Goal: Transaction & Acquisition: Purchase product/service

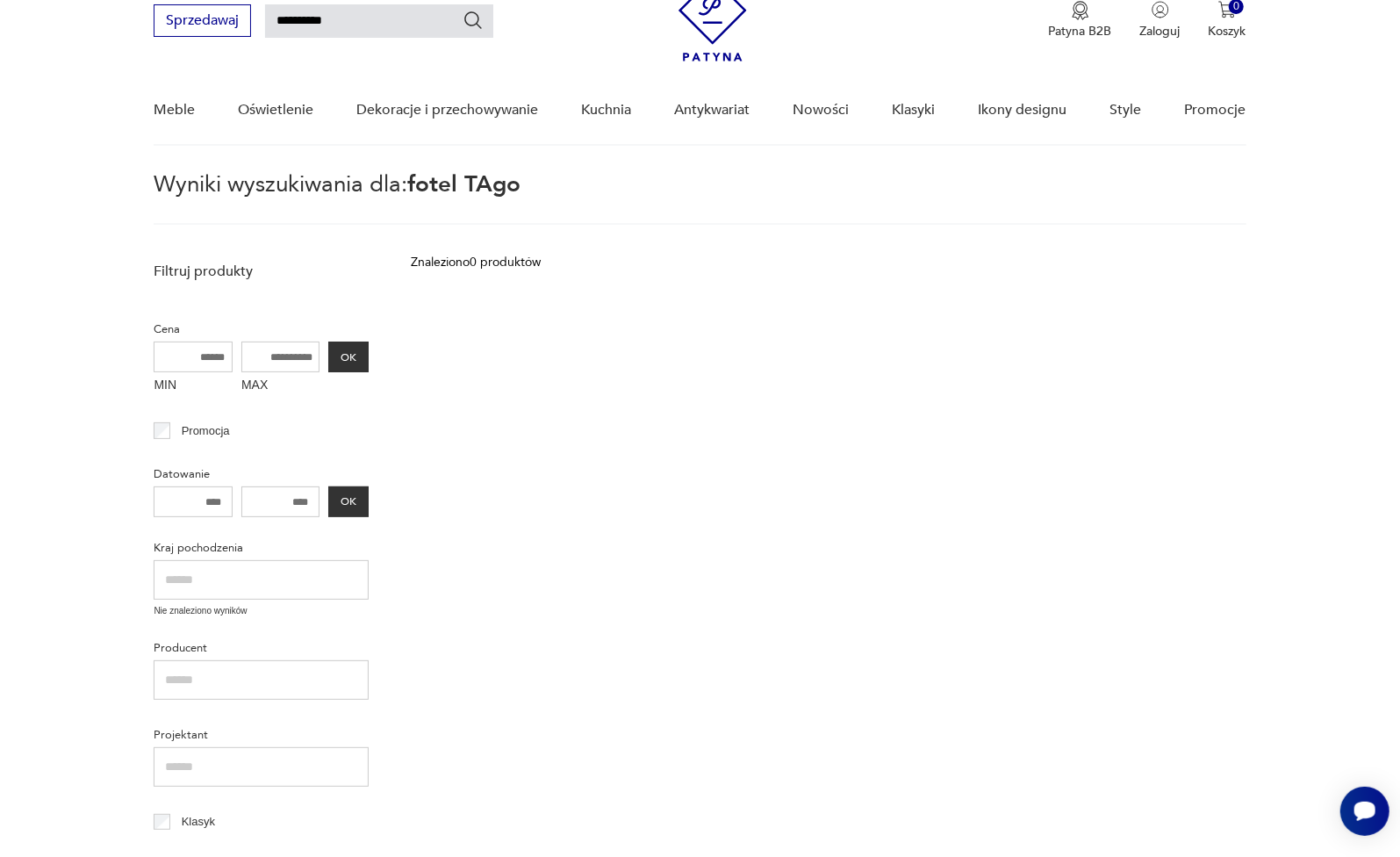
scroll to position [62, 0]
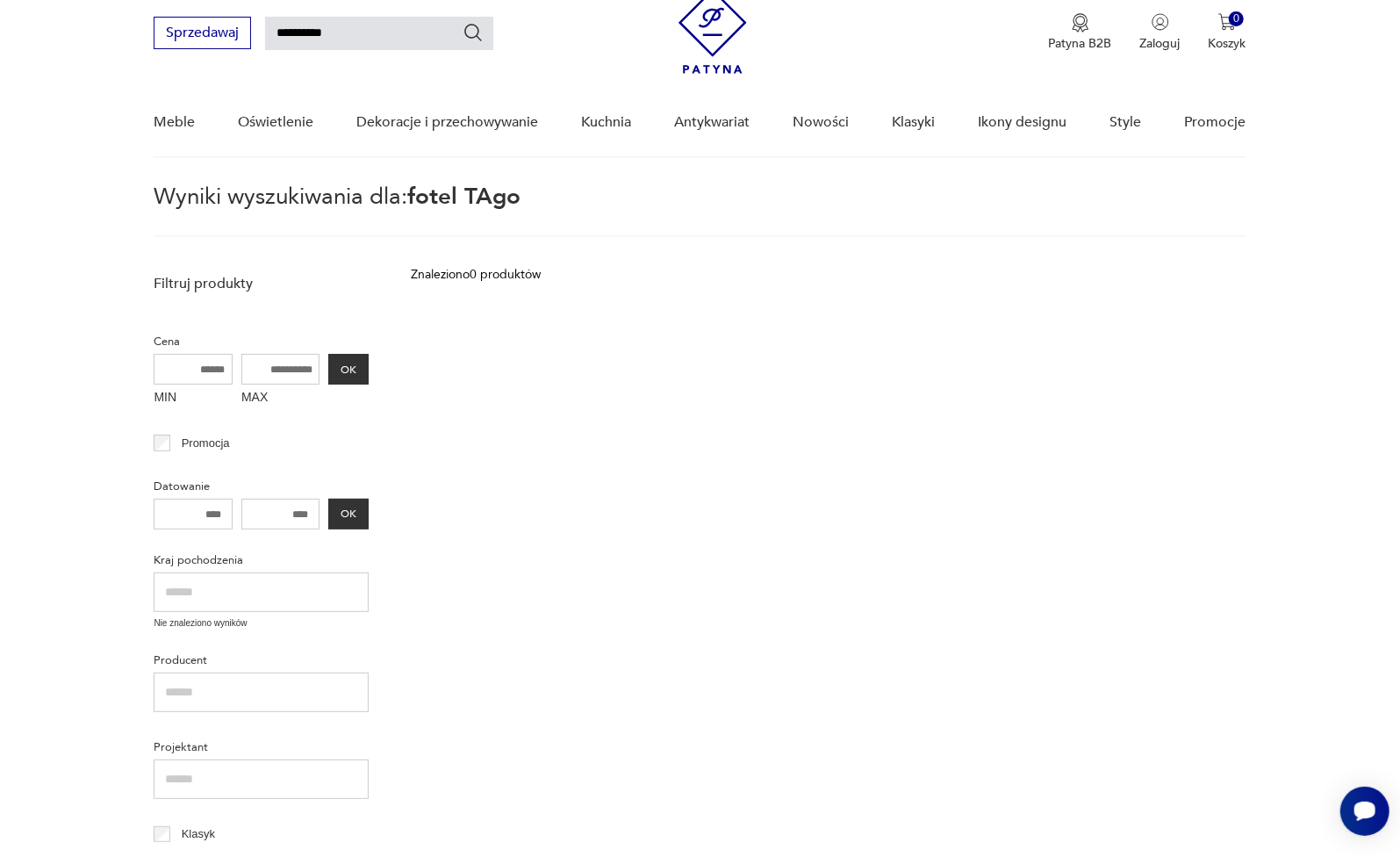
drag, startPoint x: 369, startPoint y: 16, endPoint x: 135, endPoint y: 22, distance: 234.1
click at [135, 22] on nav "**********" at bounding box center [700, 66] width 1400 height 184
type input "****"
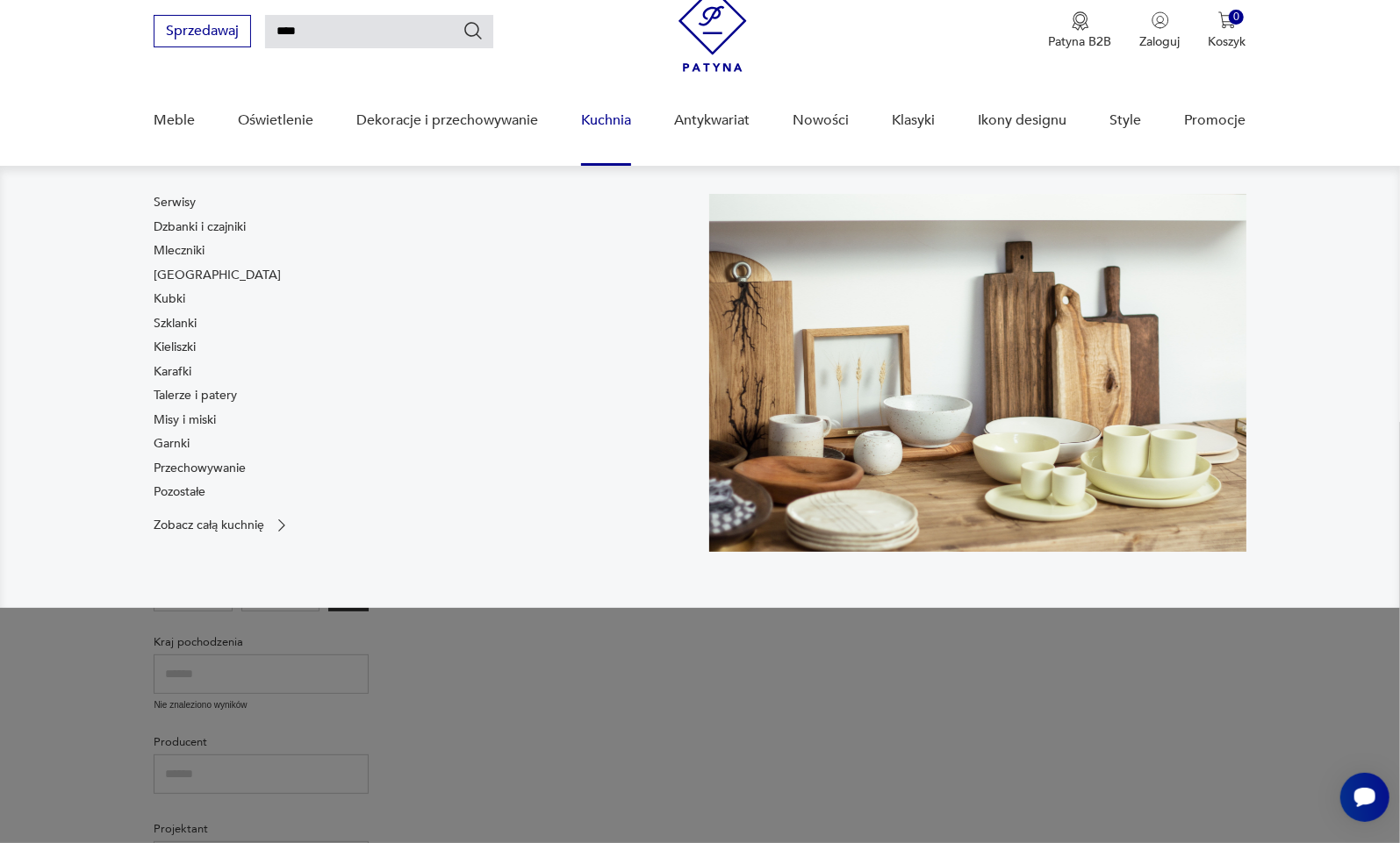
click at [604, 124] on link "Kuchnia" at bounding box center [606, 121] width 50 height 68
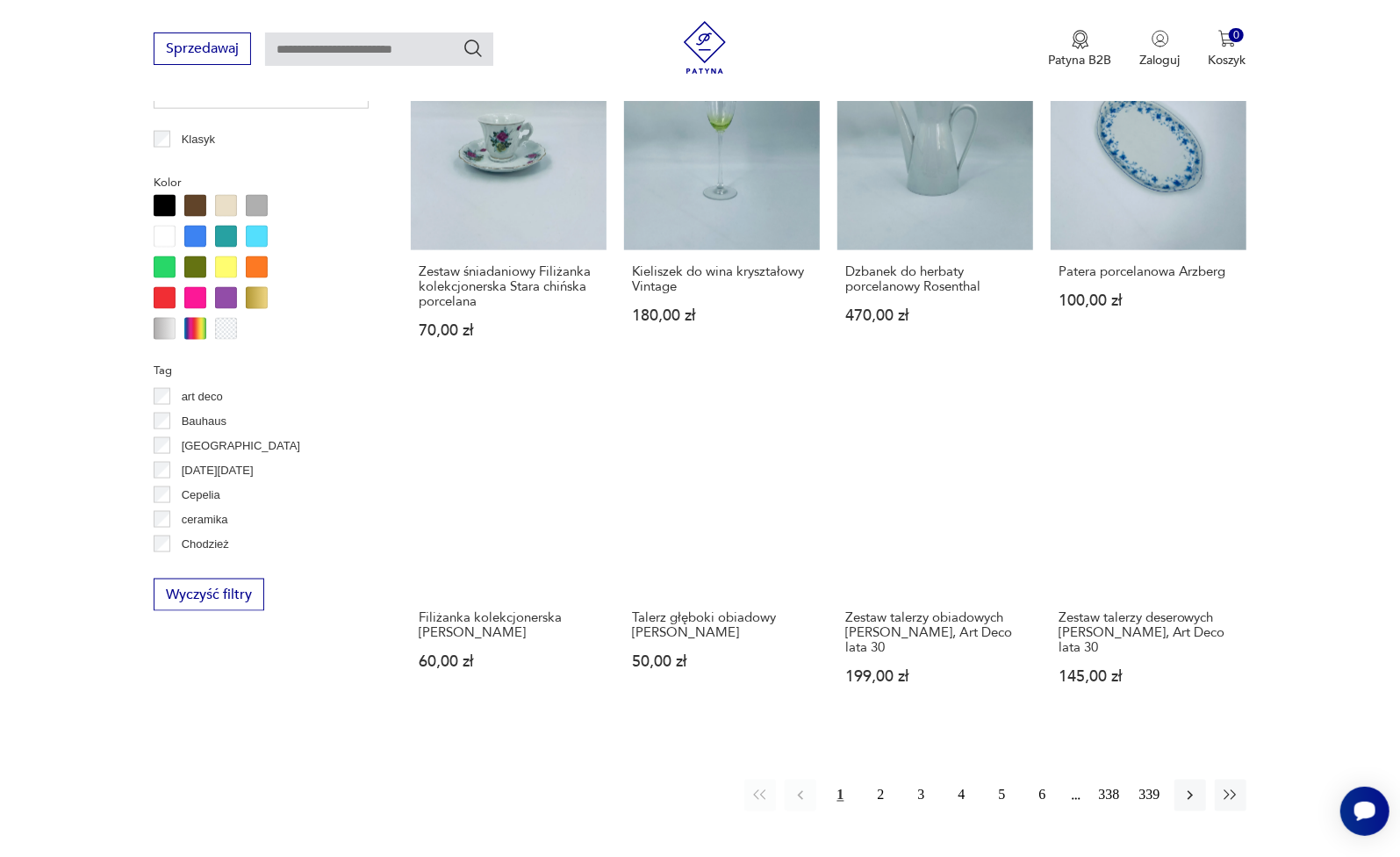
scroll to position [1413, 0]
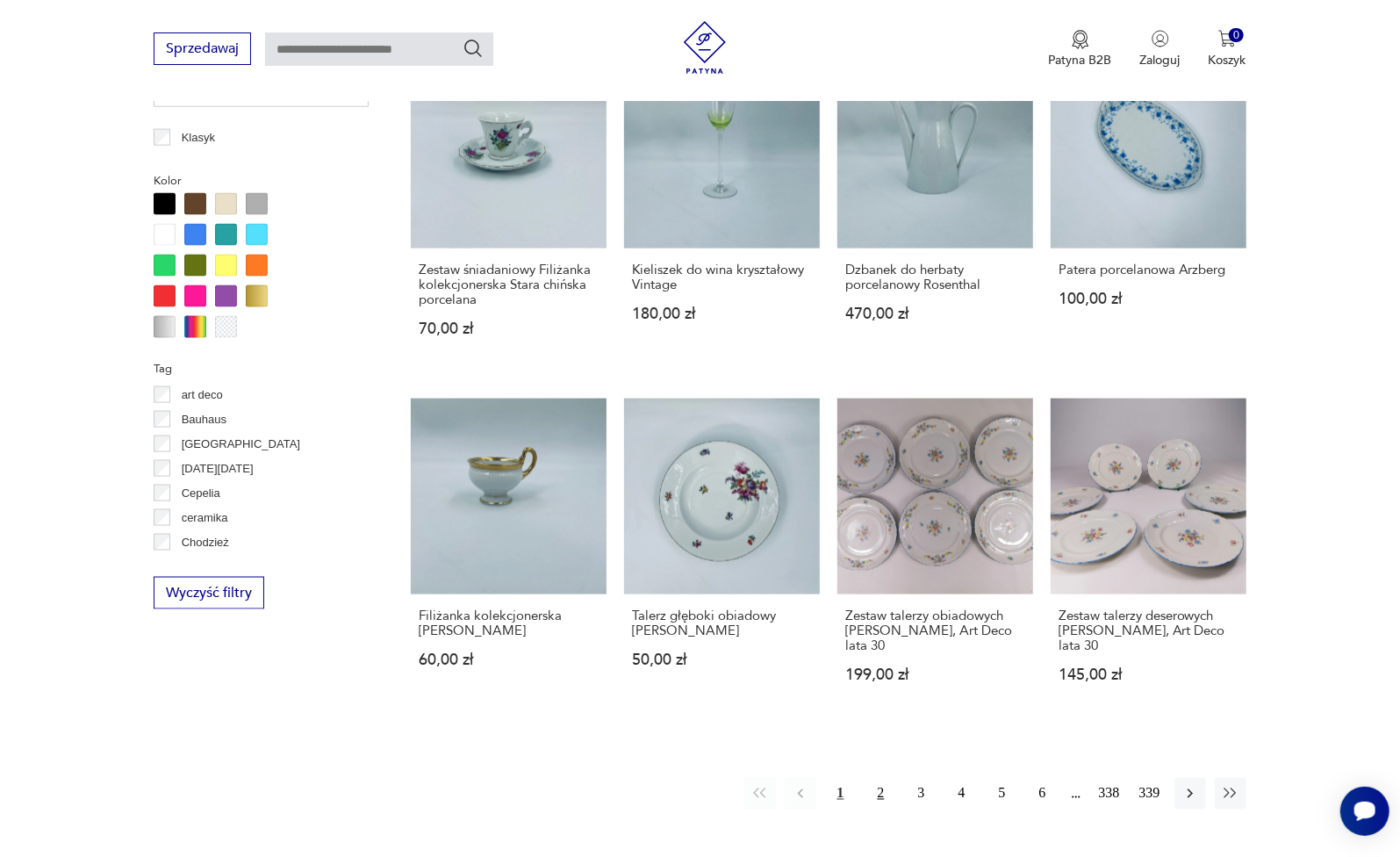
click at [879, 777] on button "2" at bounding box center [882, 793] width 32 height 32
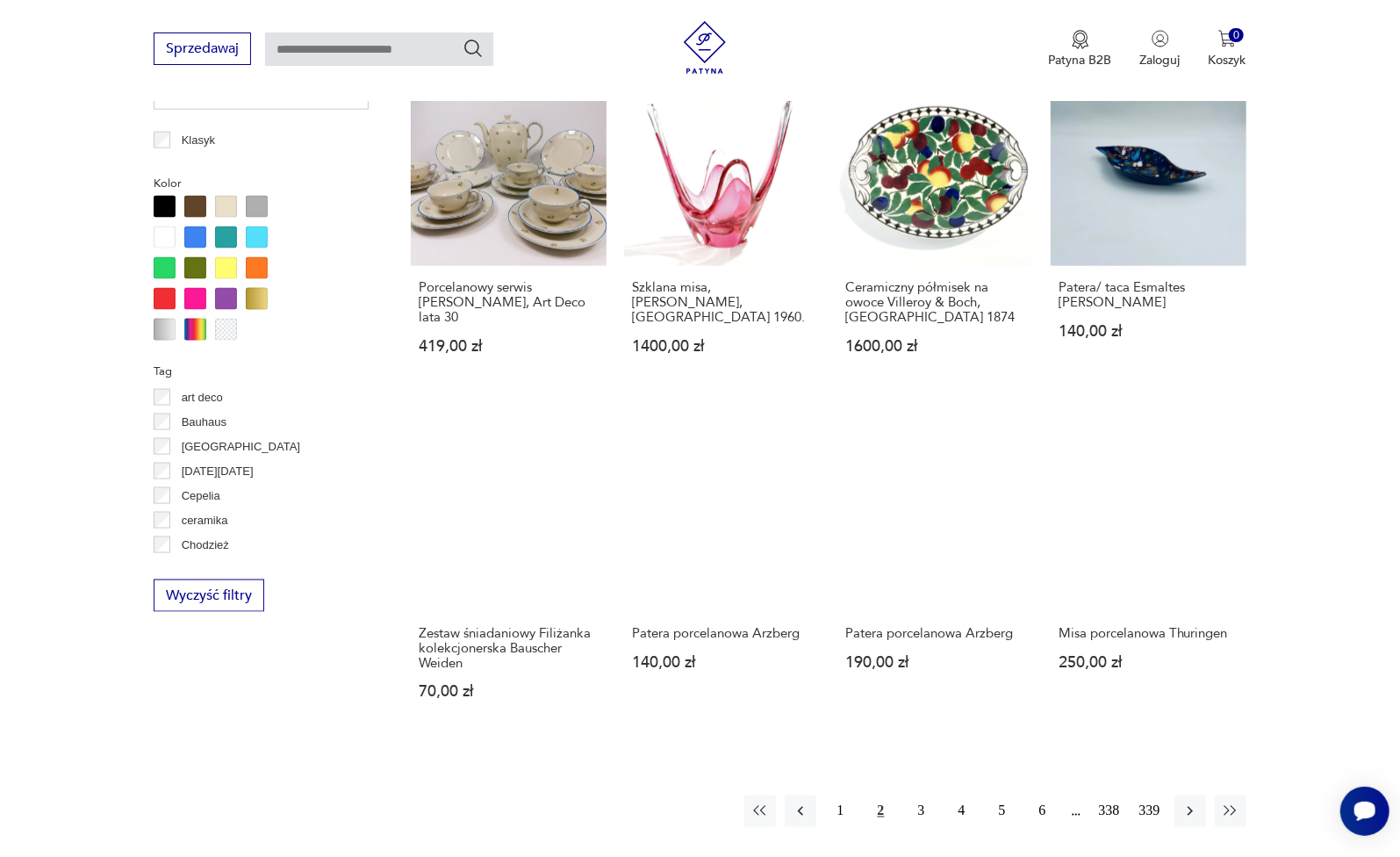
scroll to position [1540, 0]
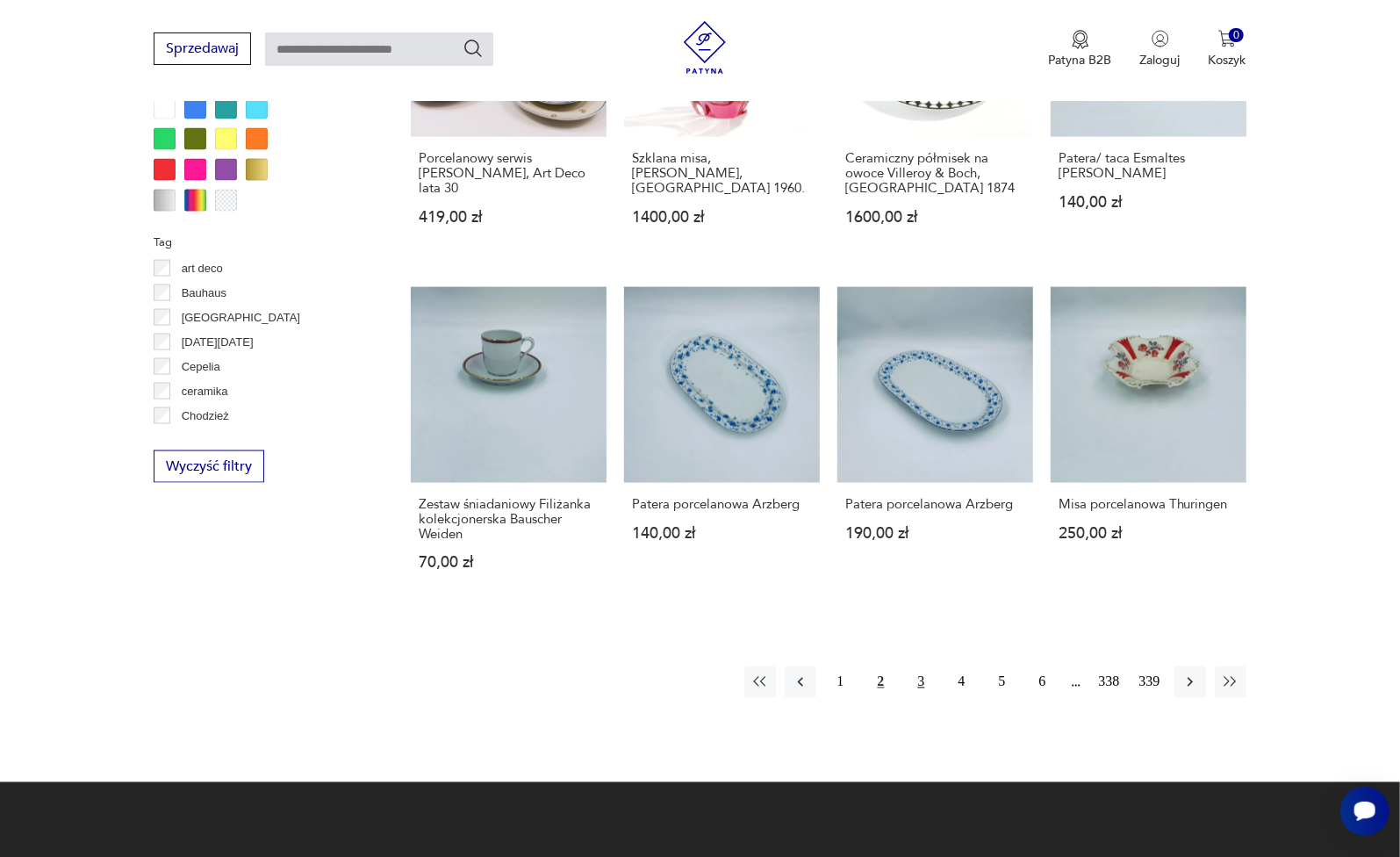
click at [921, 667] on button "3" at bounding box center [922, 683] width 32 height 32
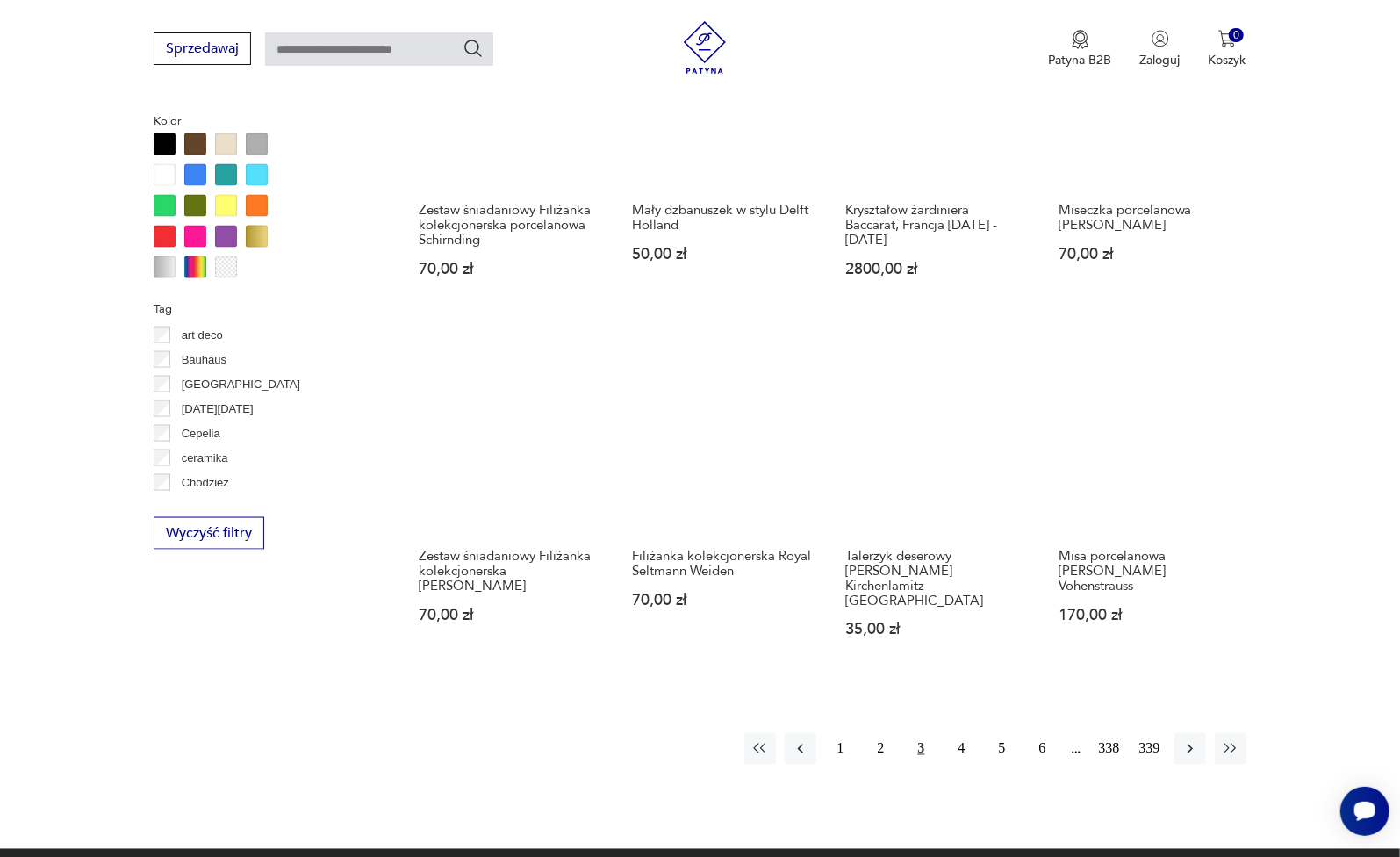
scroll to position [1549, 0]
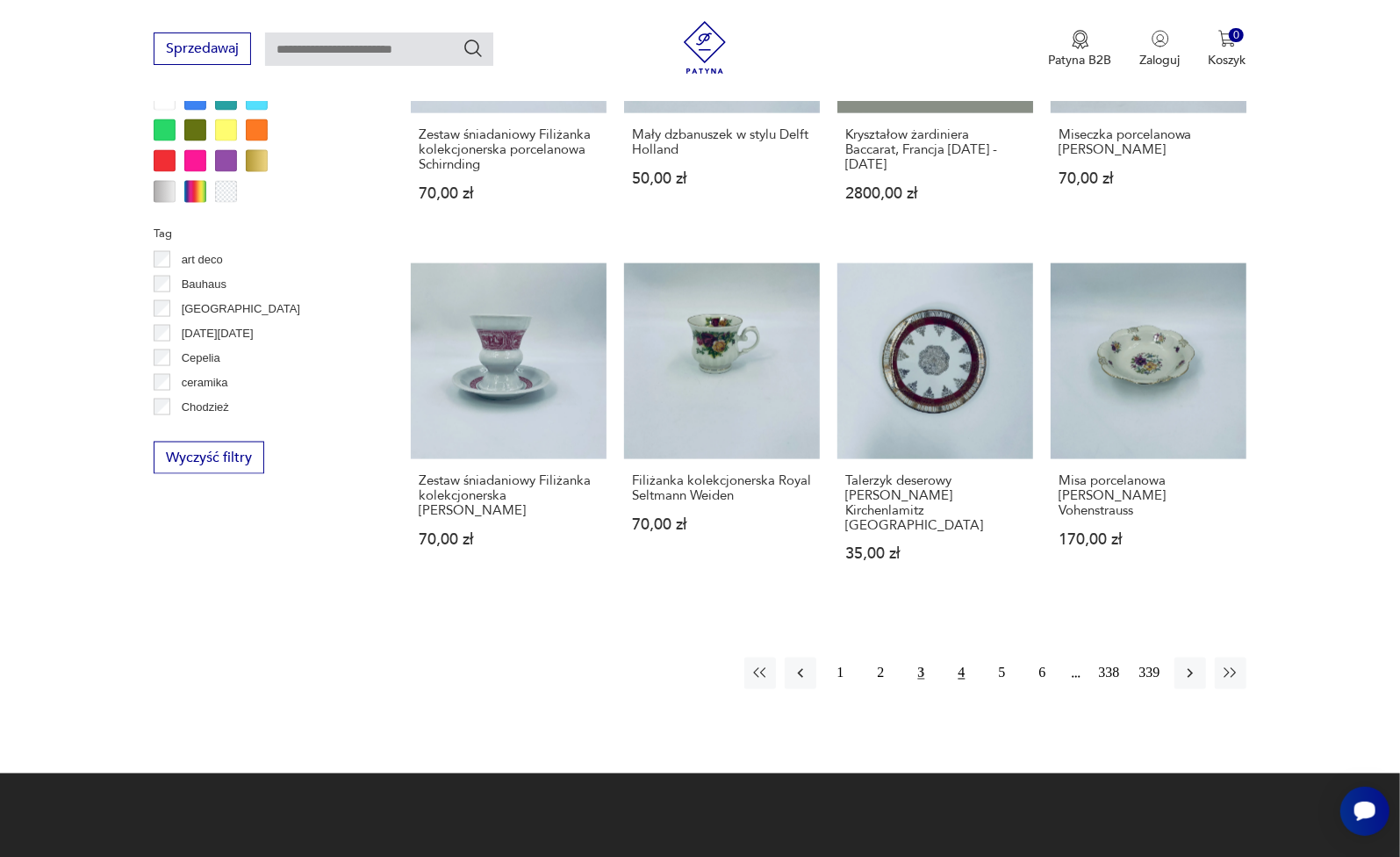
click at [965, 658] on button "4" at bounding box center [963, 674] width 32 height 32
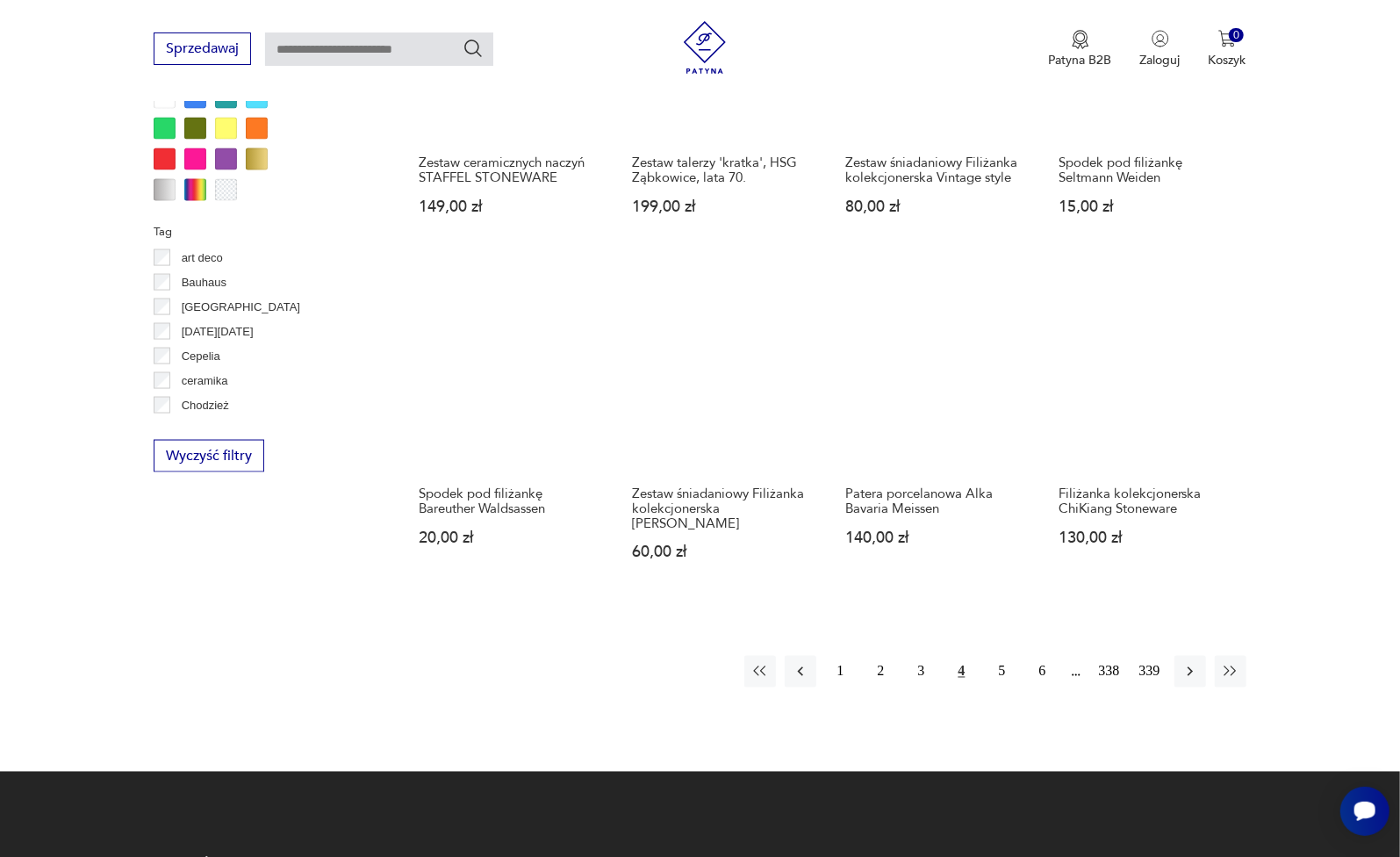
scroll to position [1595, 0]
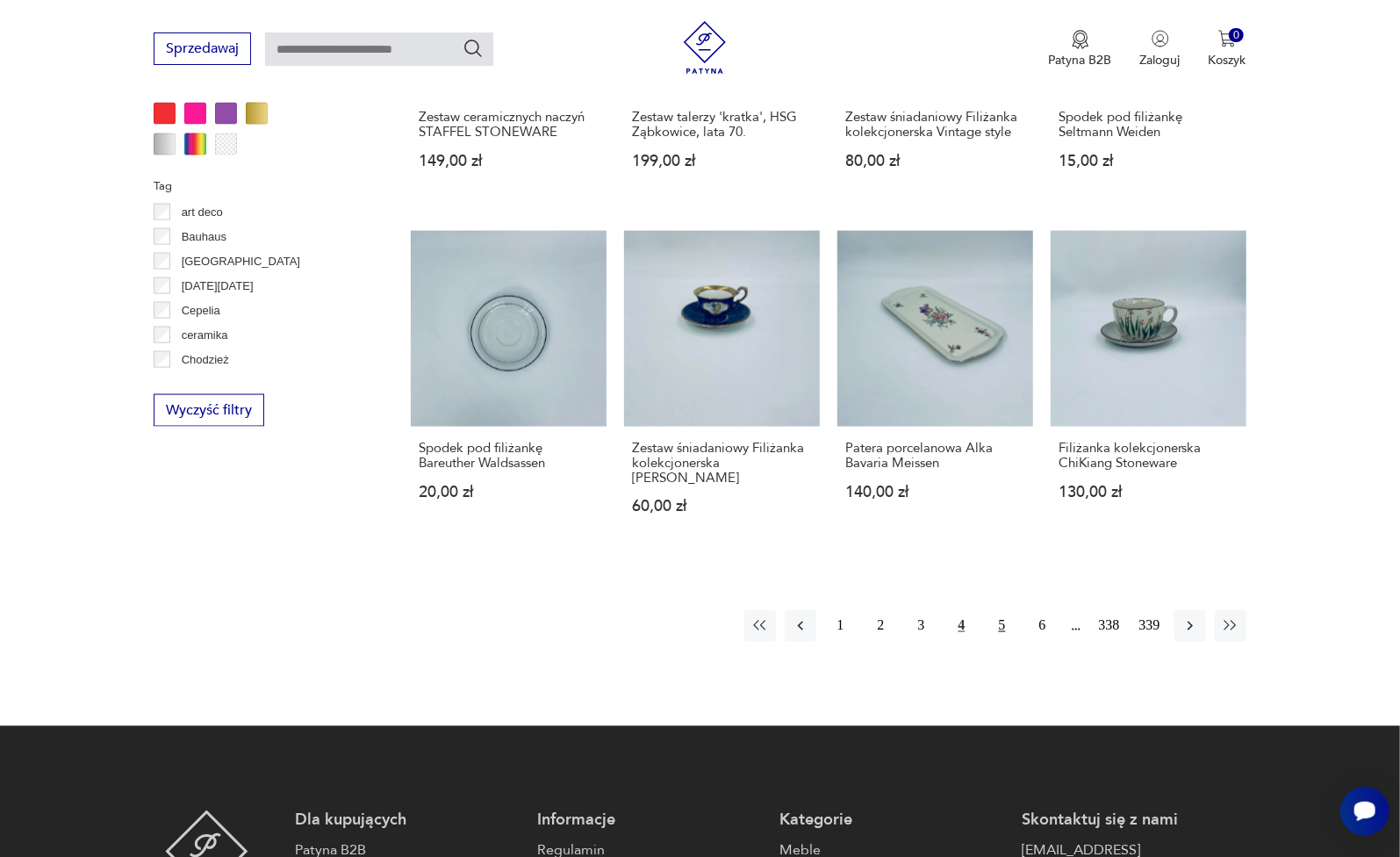
click at [1006, 610] on button "5" at bounding box center [1002, 626] width 32 height 32
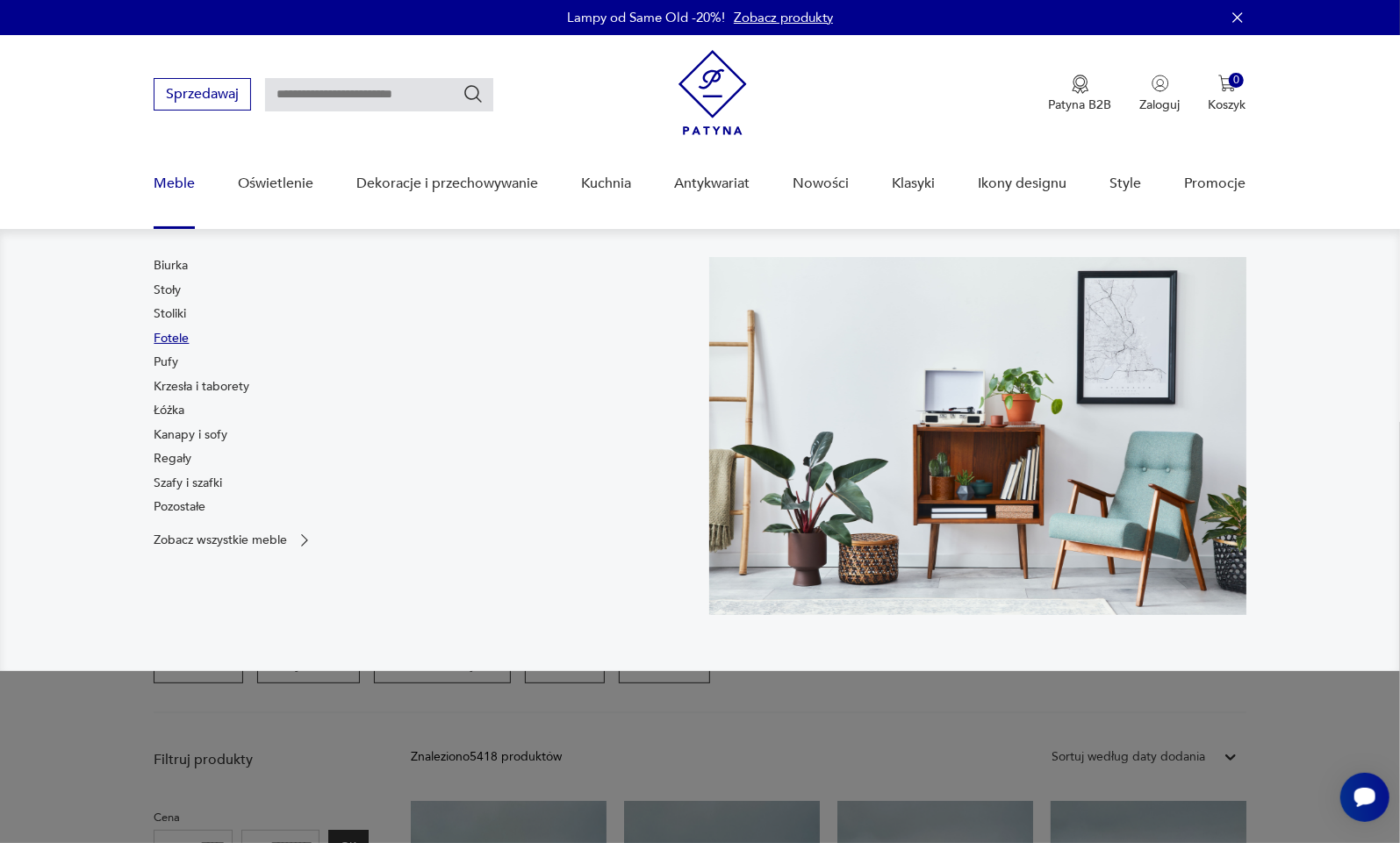
click at [175, 338] on link "Fotele" at bounding box center [170, 339] width 35 height 18
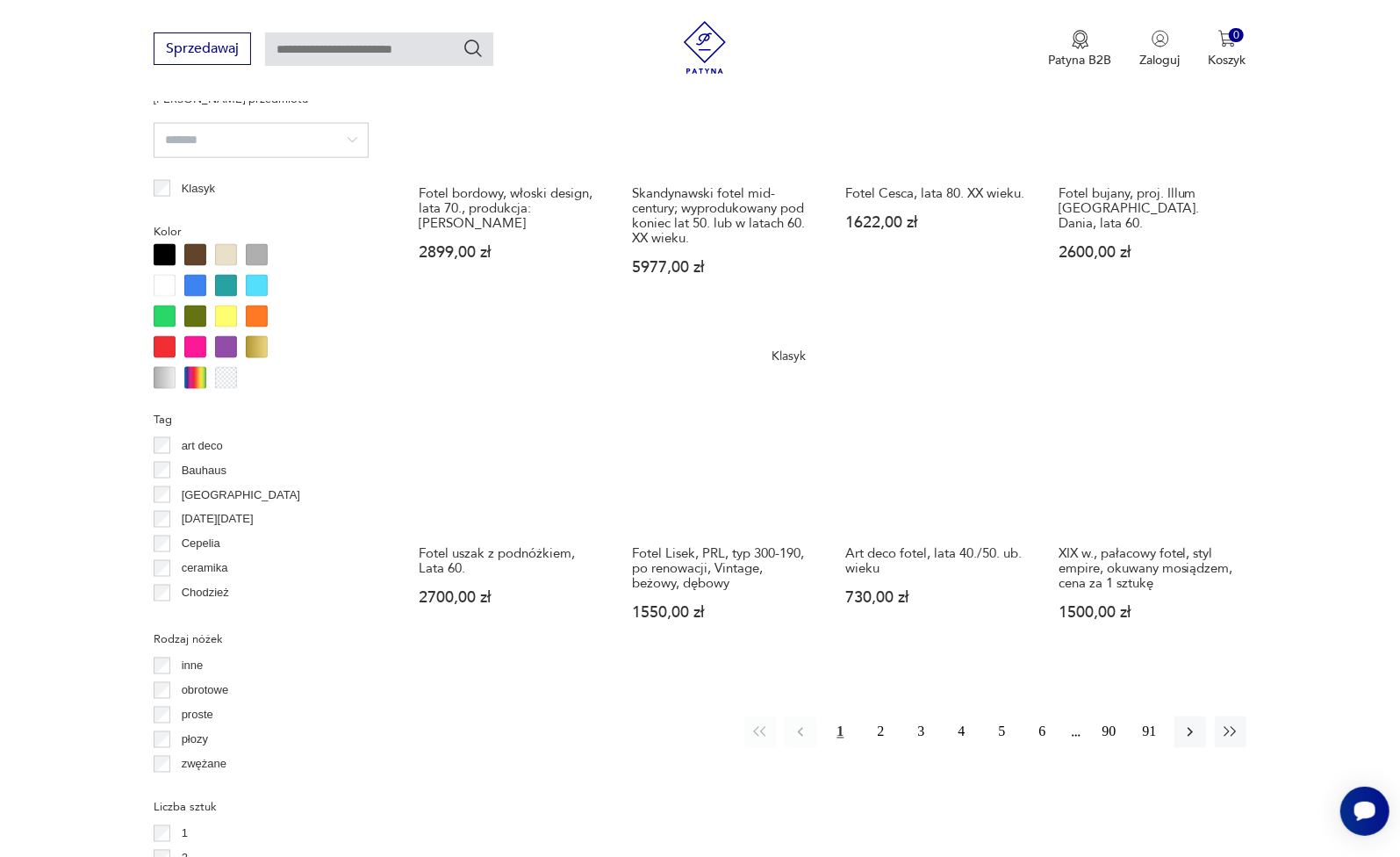
scroll to position [1581, 0]
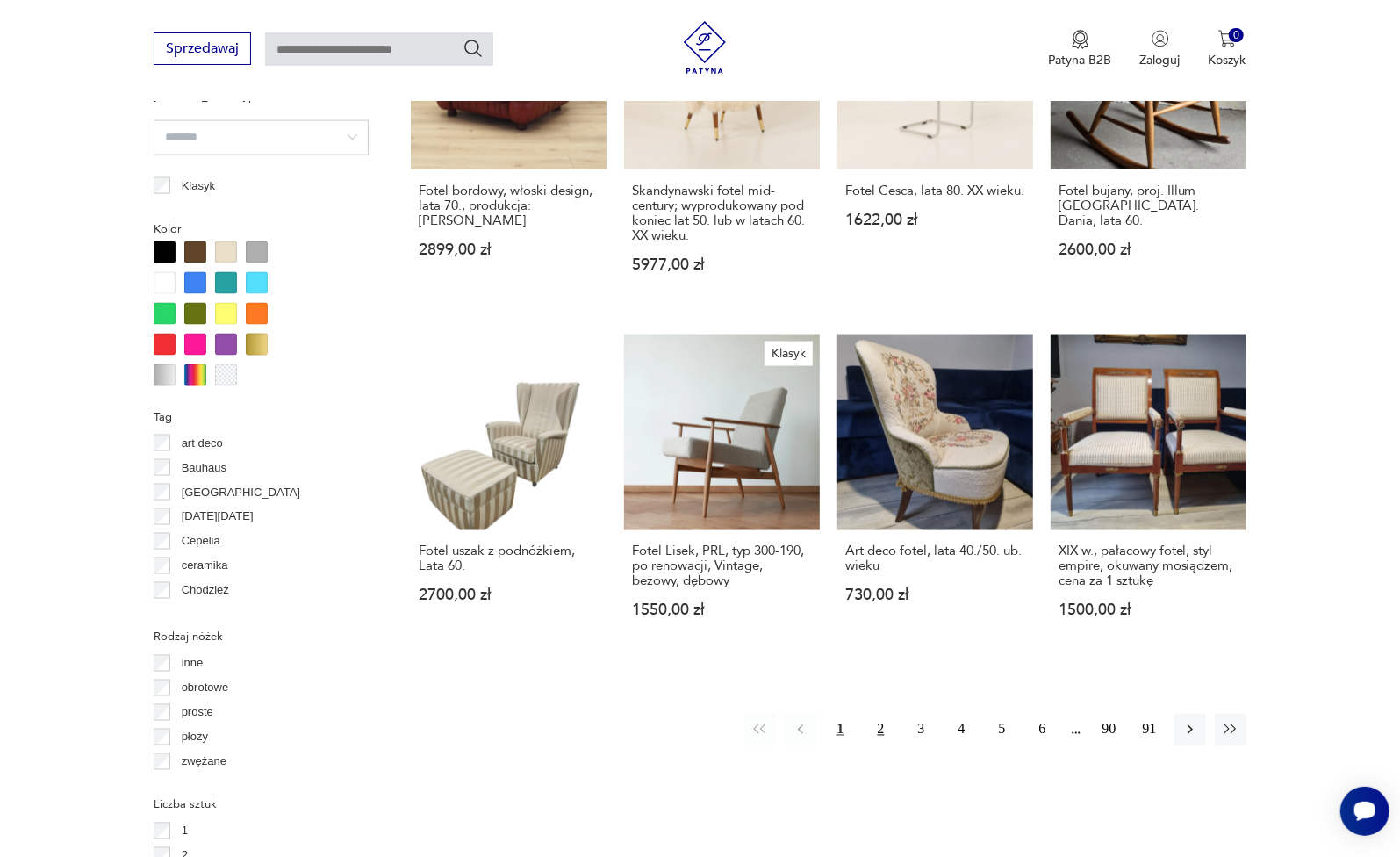
click at [886, 714] on button "2" at bounding box center [882, 729] width 32 height 32
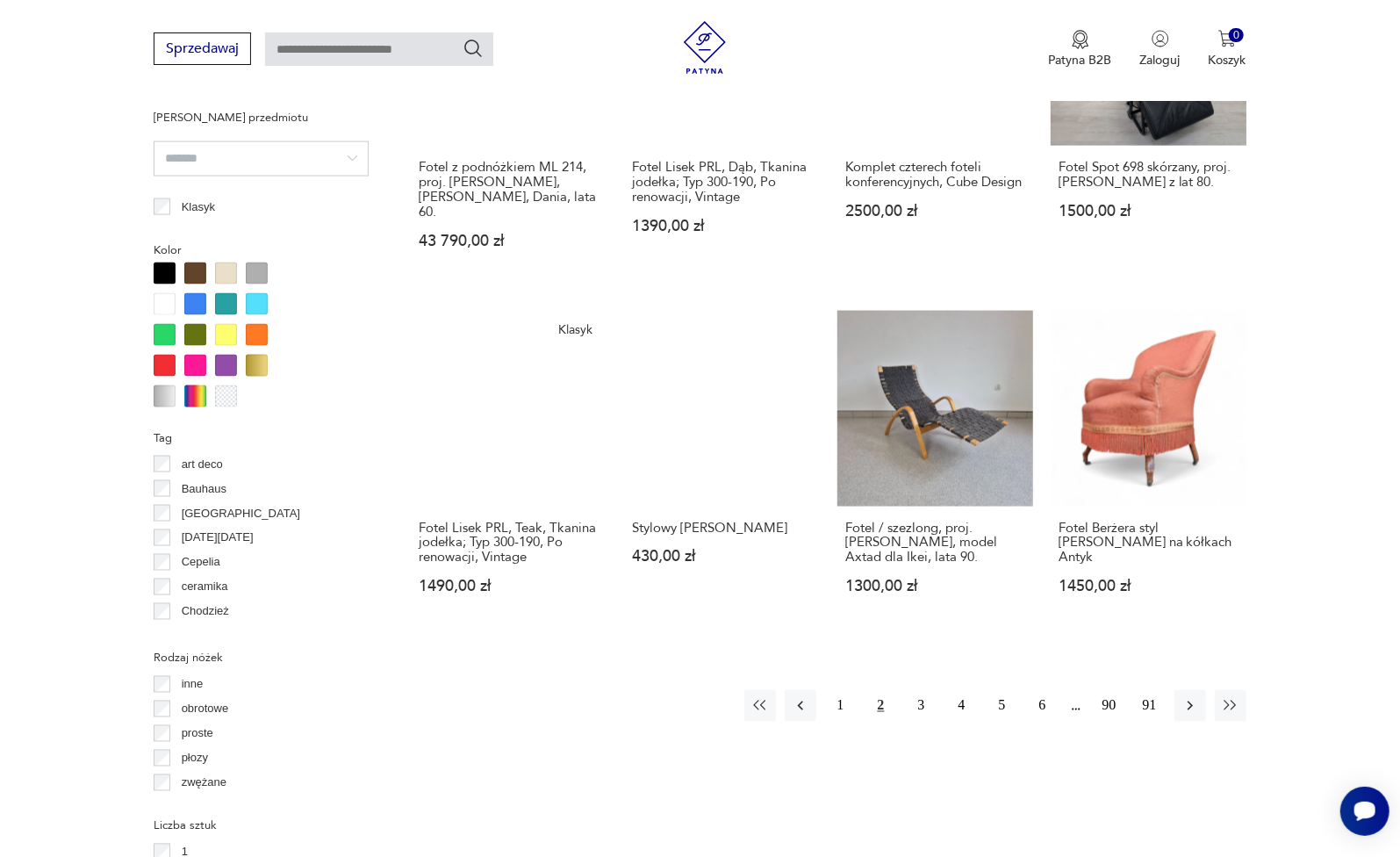
scroll to position [1578, 0]
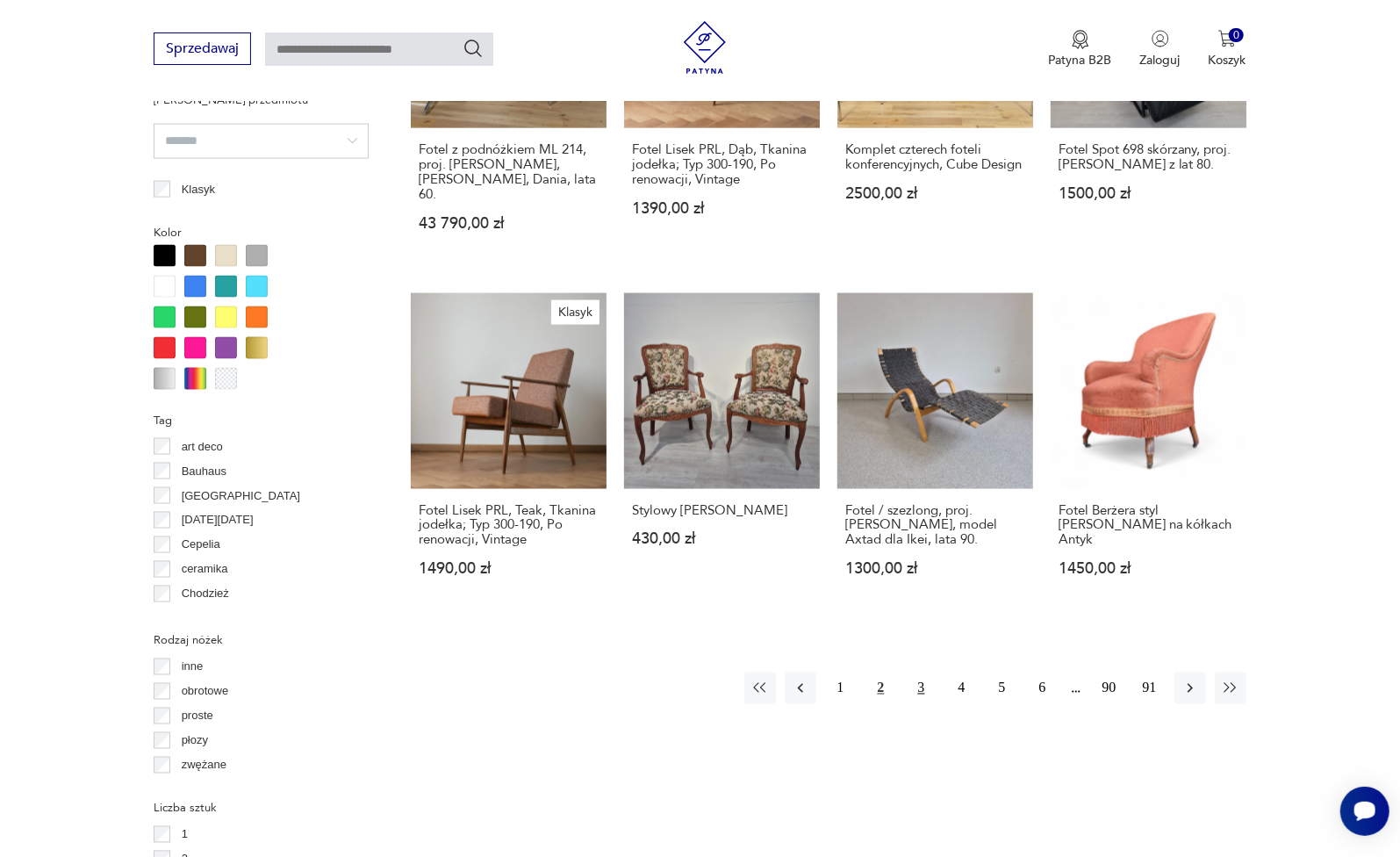
click at [923, 673] on button "3" at bounding box center [922, 689] width 32 height 32
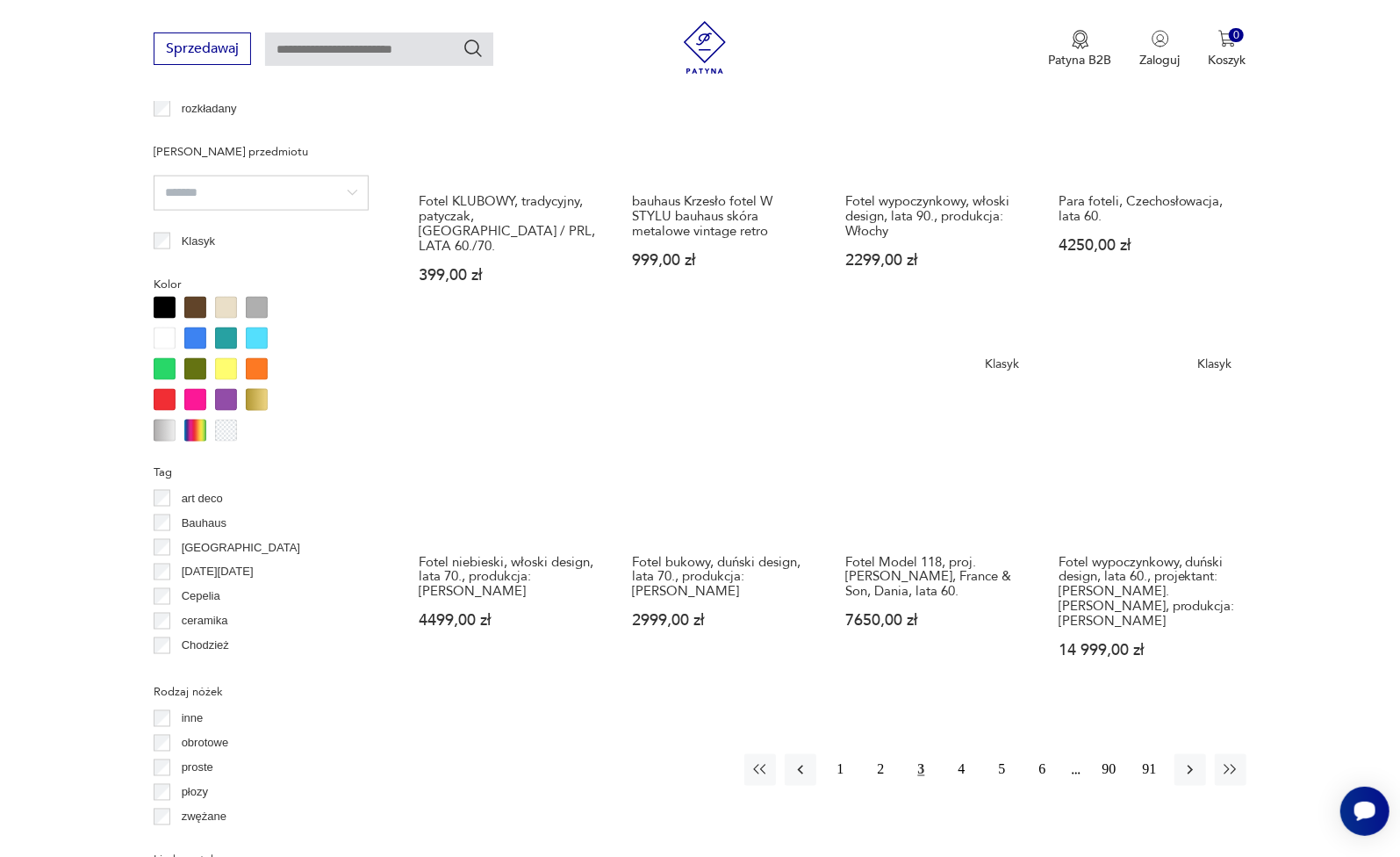
scroll to position [1534, 0]
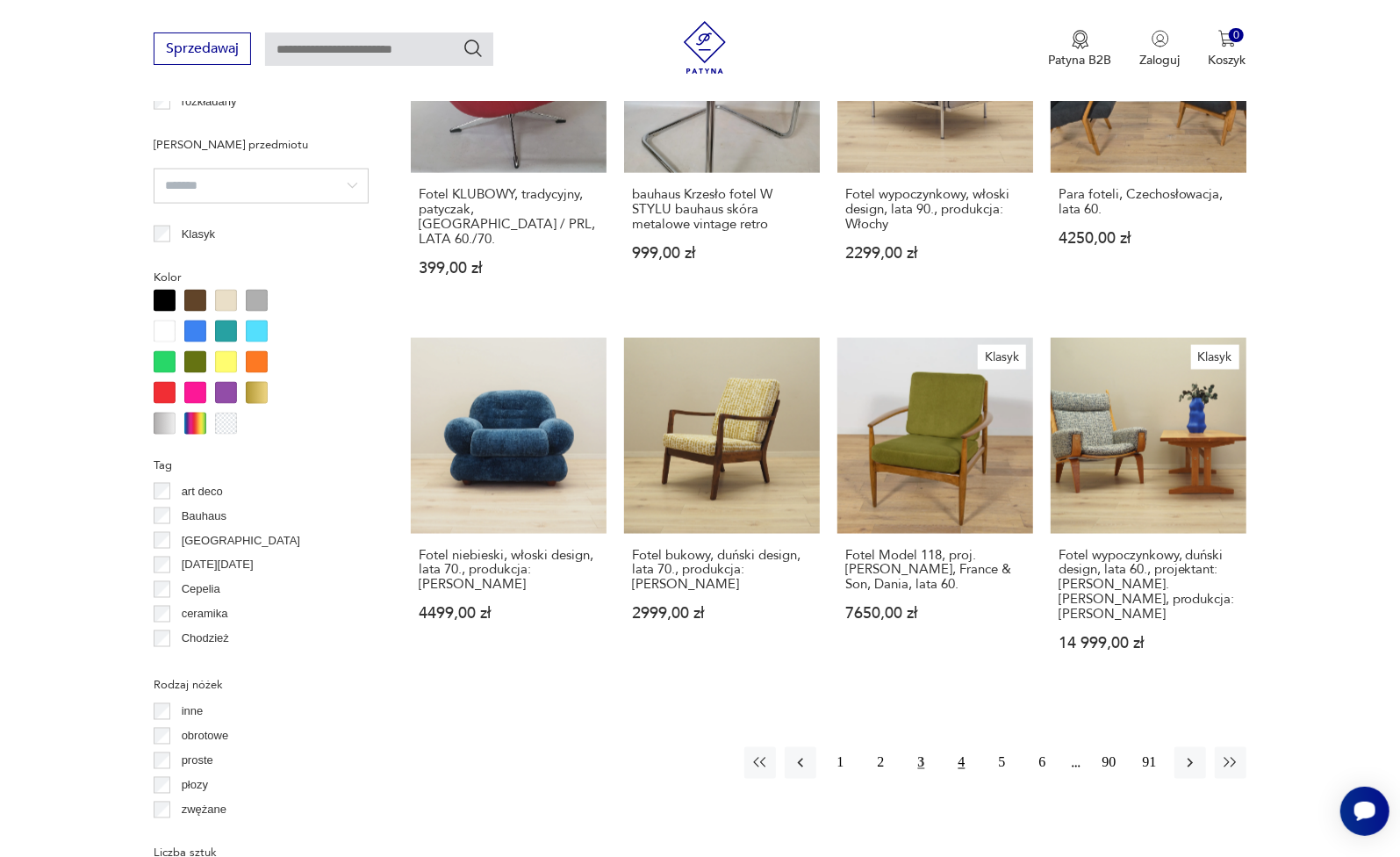
click at [956, 747] on button "4" at bounding box center [963, 763] width 32 height 32
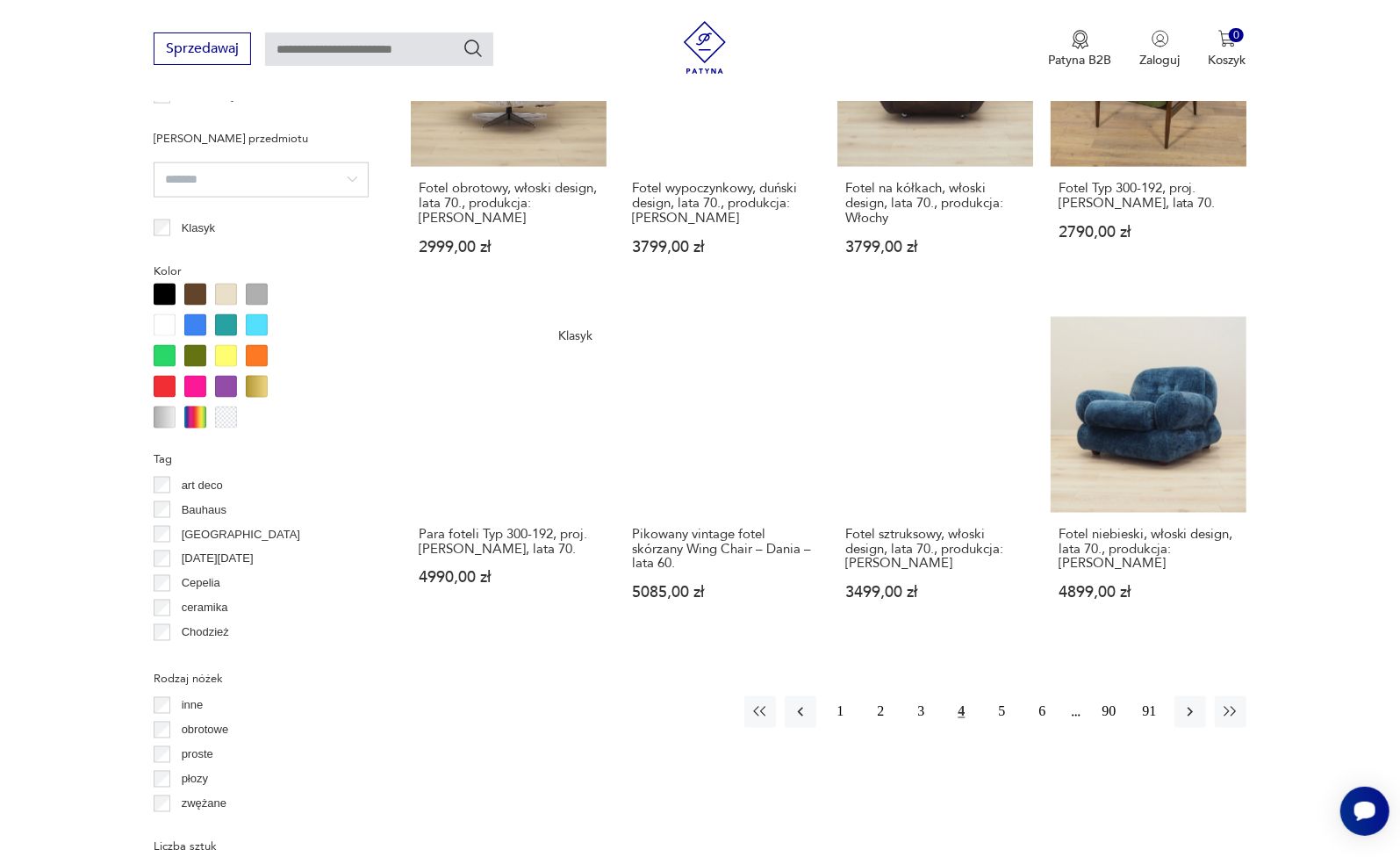
scroll to position [1542, 0]
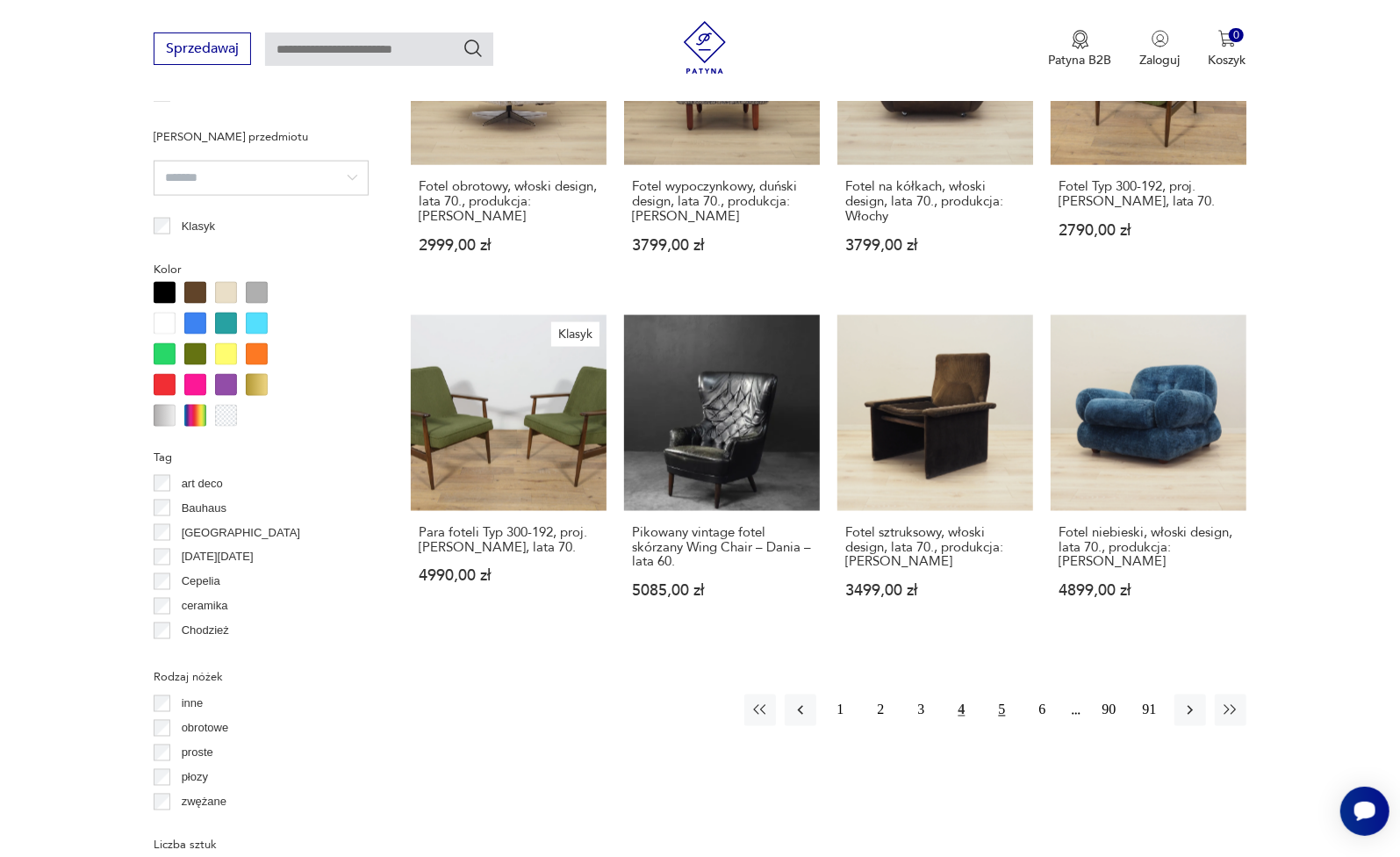
click at [1006, 695] on button "5" at bounding box center [1002, 711] width 32 height 32
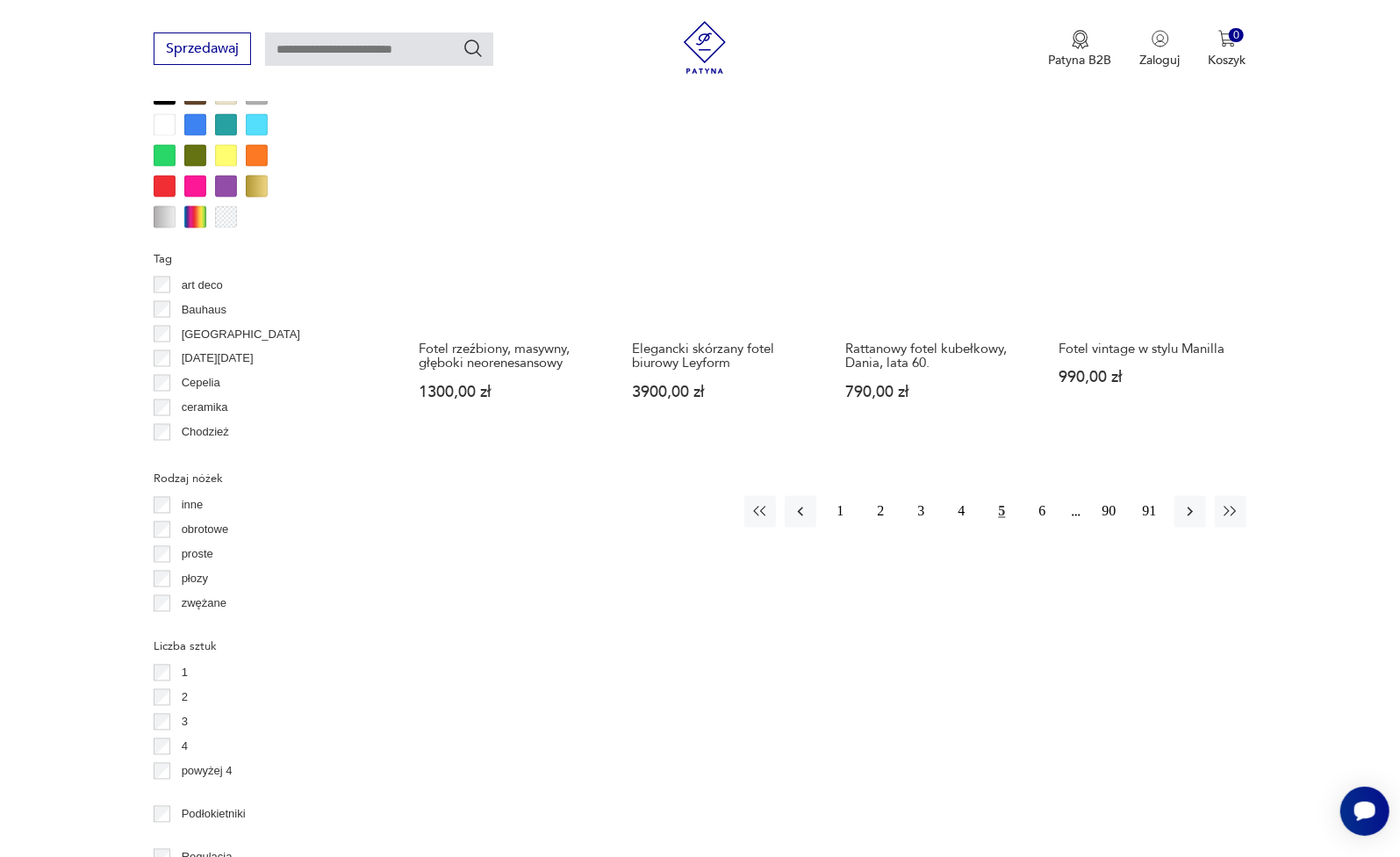
scroll to position [1754, 0]
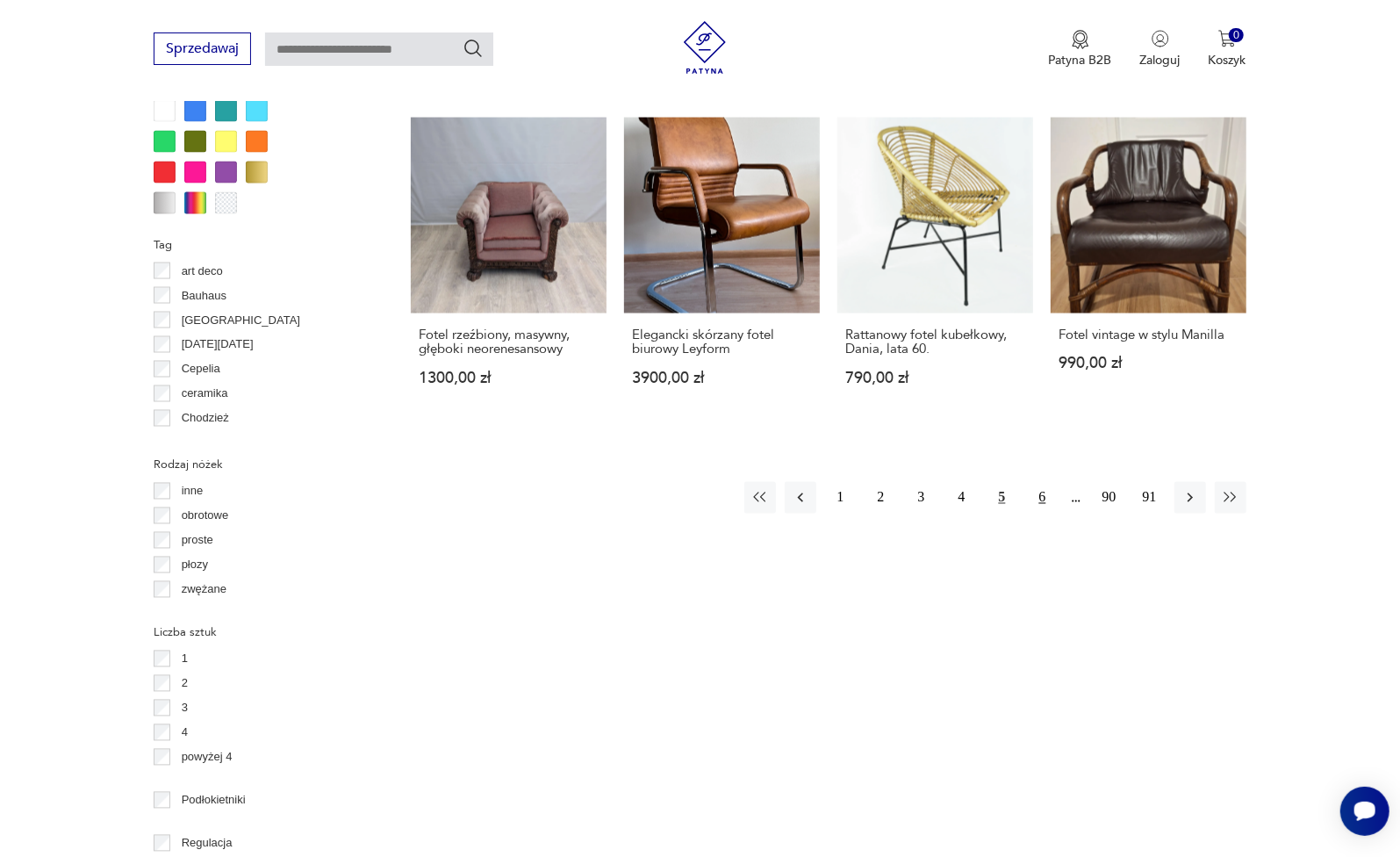
click at [1035, 482] on button "6" at bounding box center [1043, 498] width 32 height 32
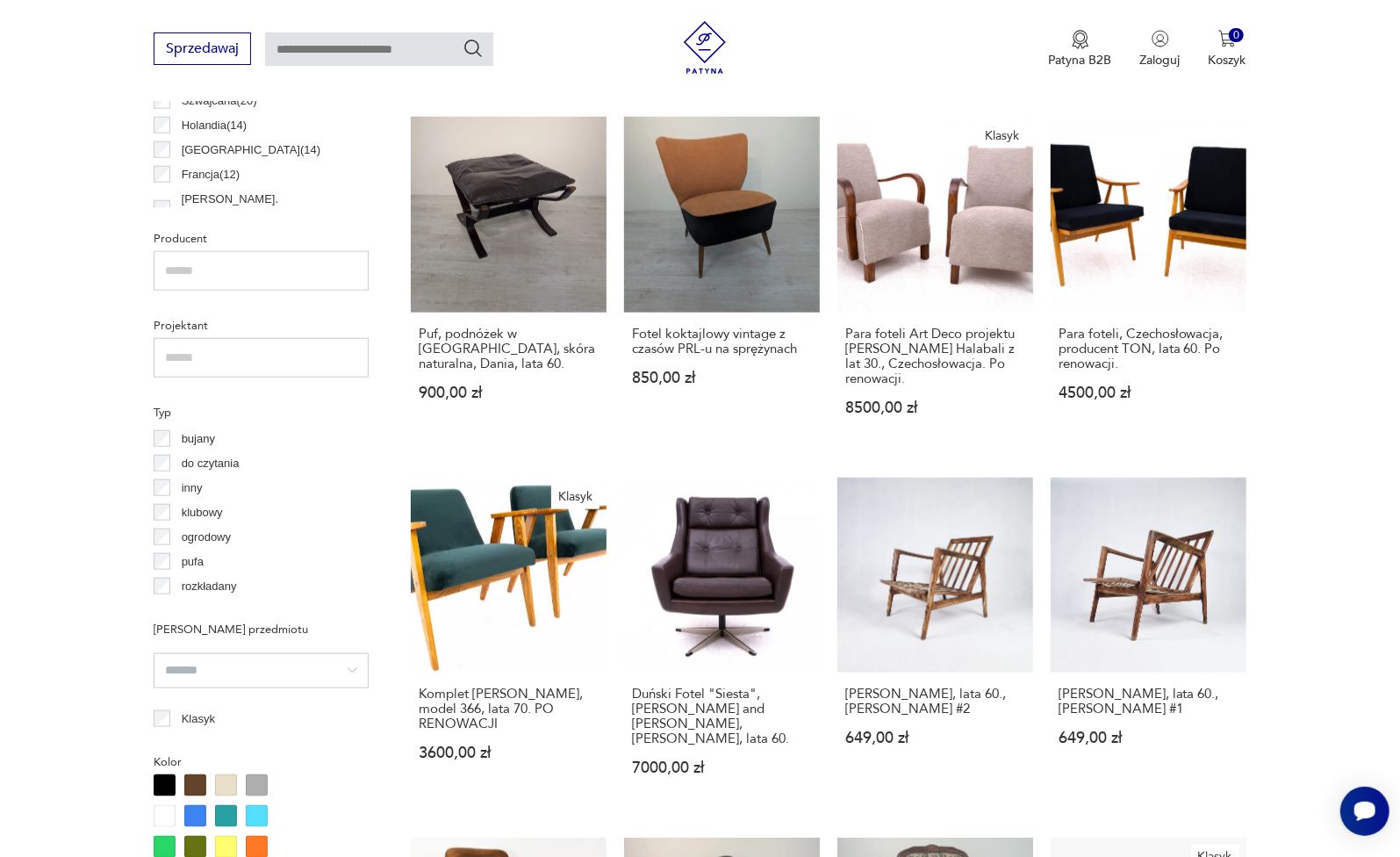
scroll to position [175, 0]
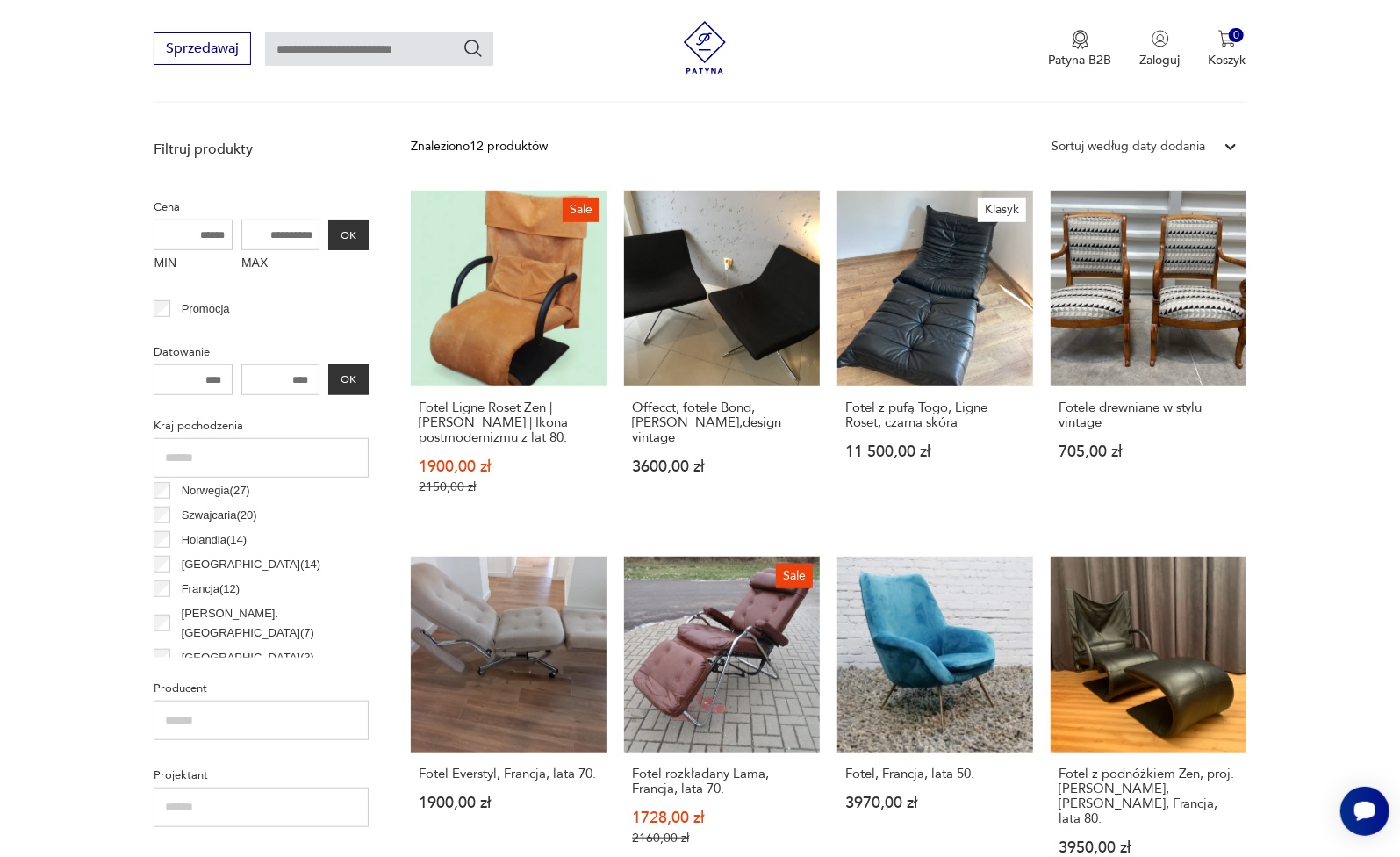
scroll to position [530, 0]
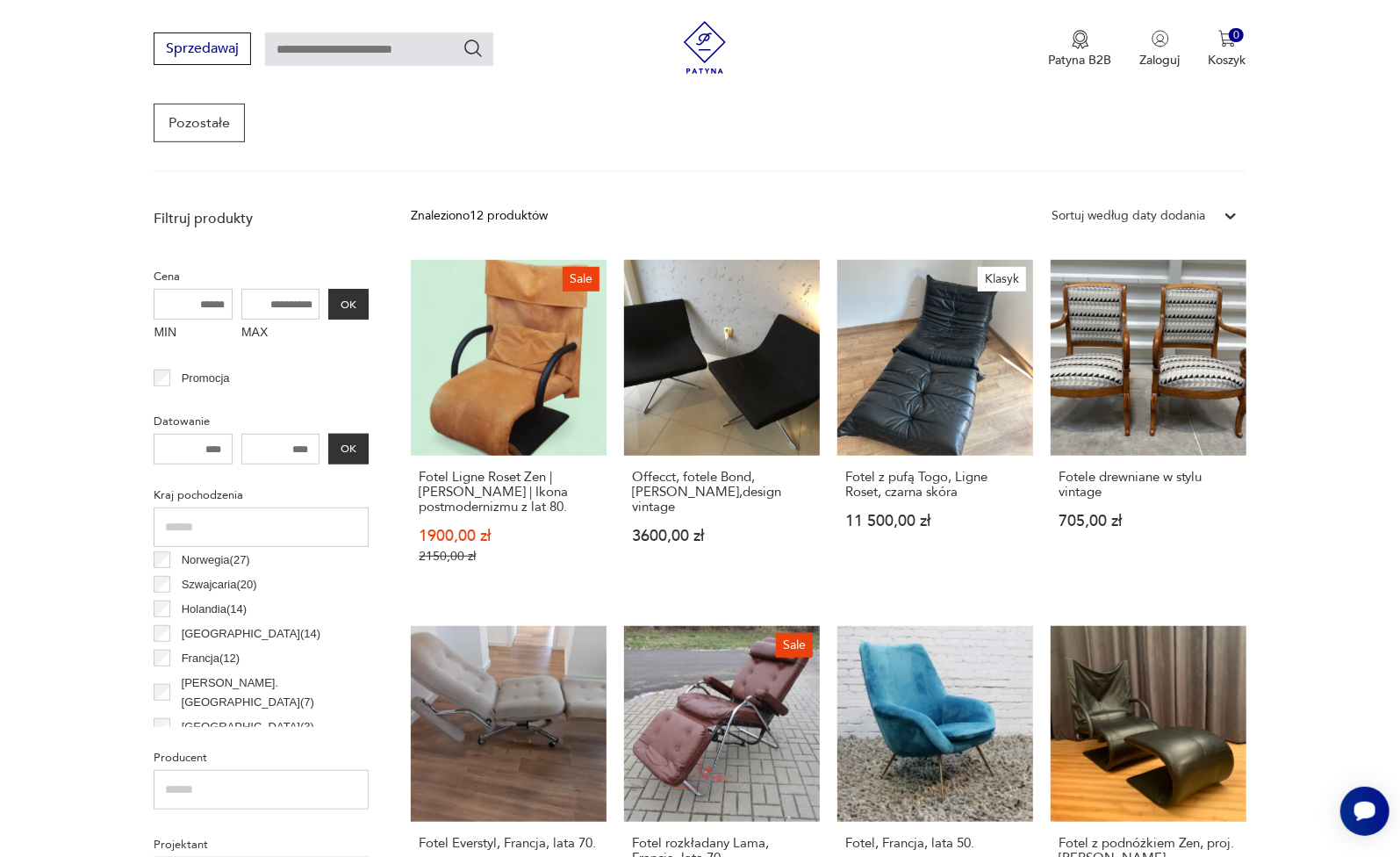
click at [343, 46] on input "text" at bounding box center [379, 49] width 228 height 33
type input "****"
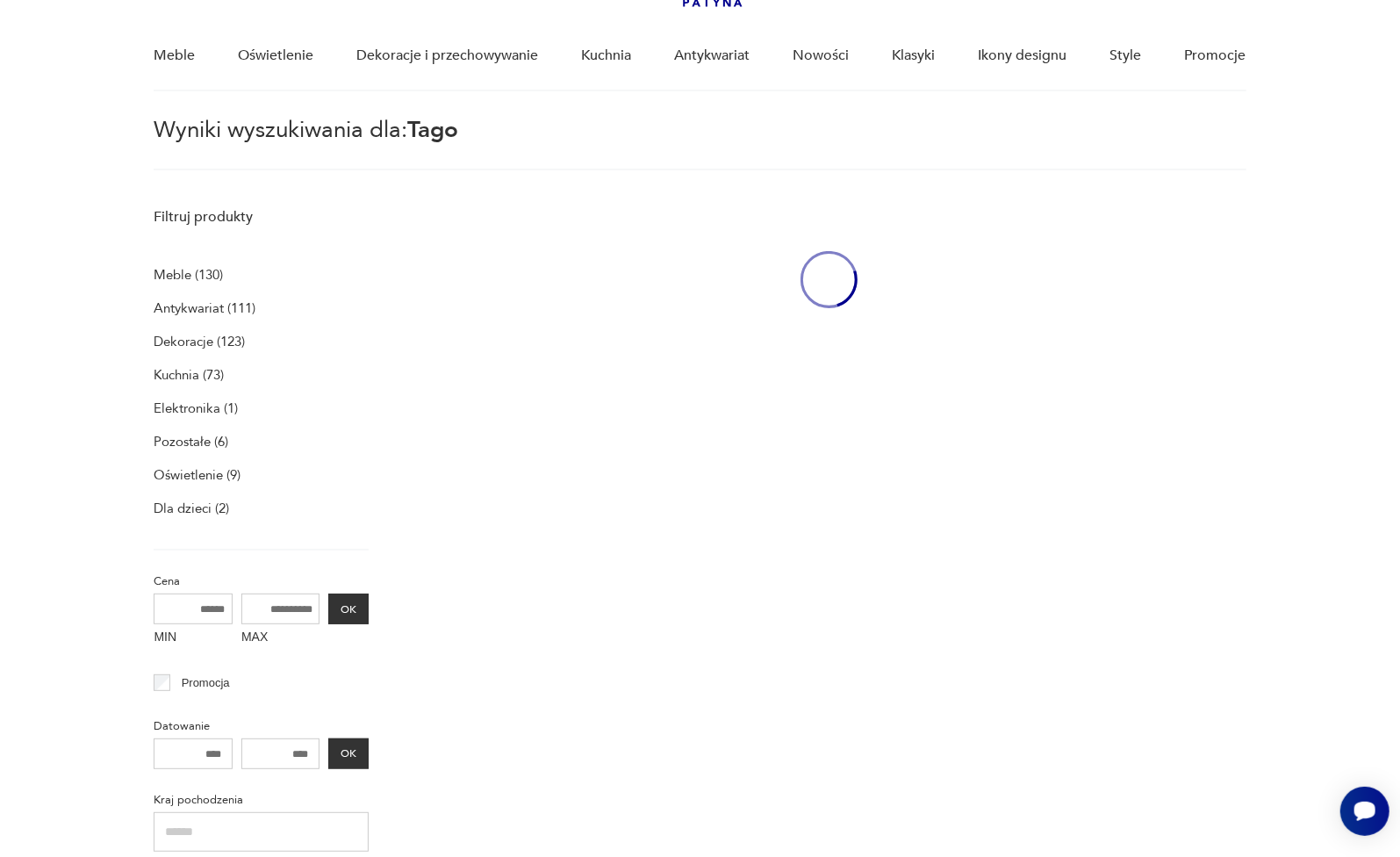
scroll to position [63, 0]
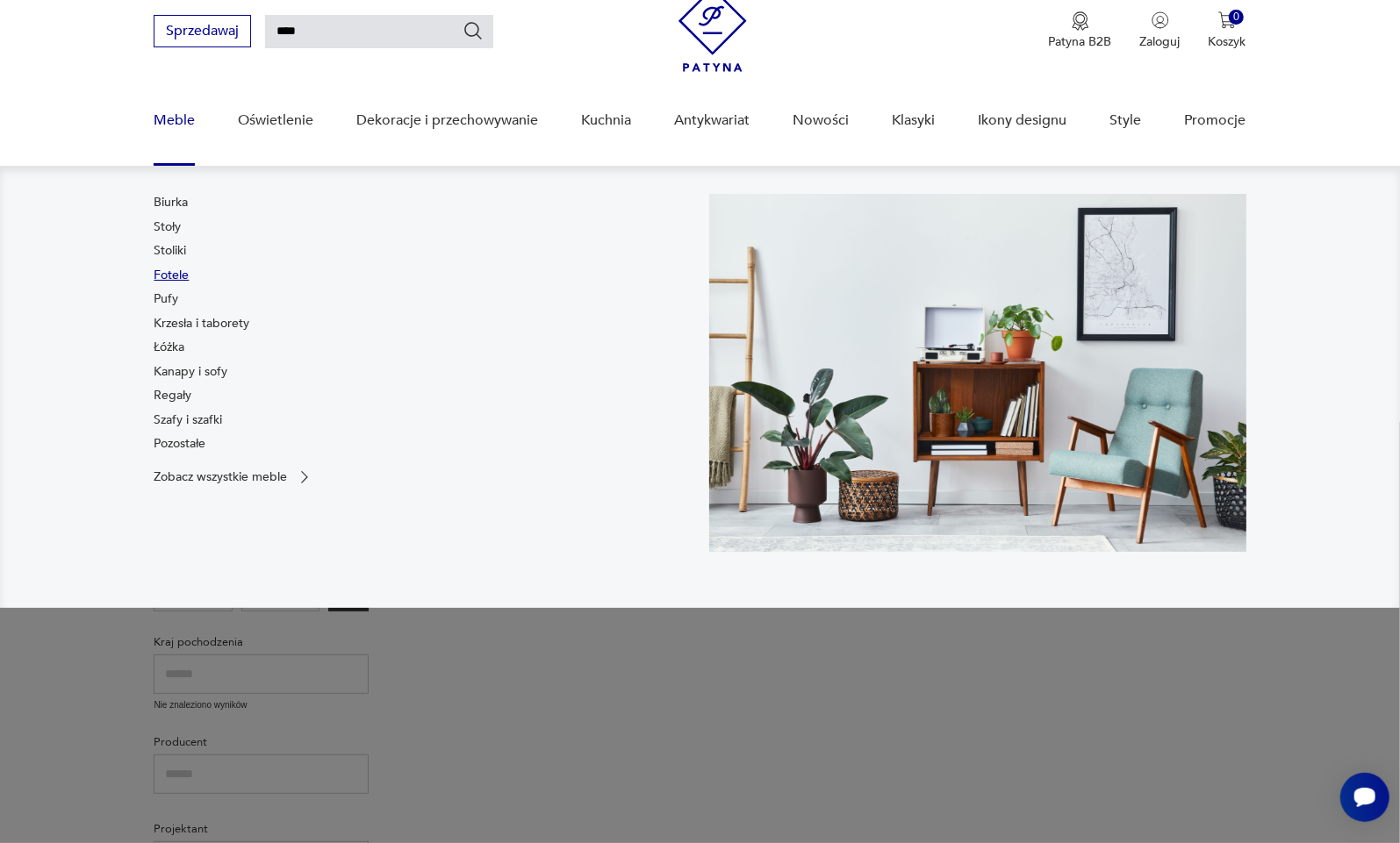
click at [169, 280] on link "Fotele" at bounding box center [170, 276] width 35 height 18
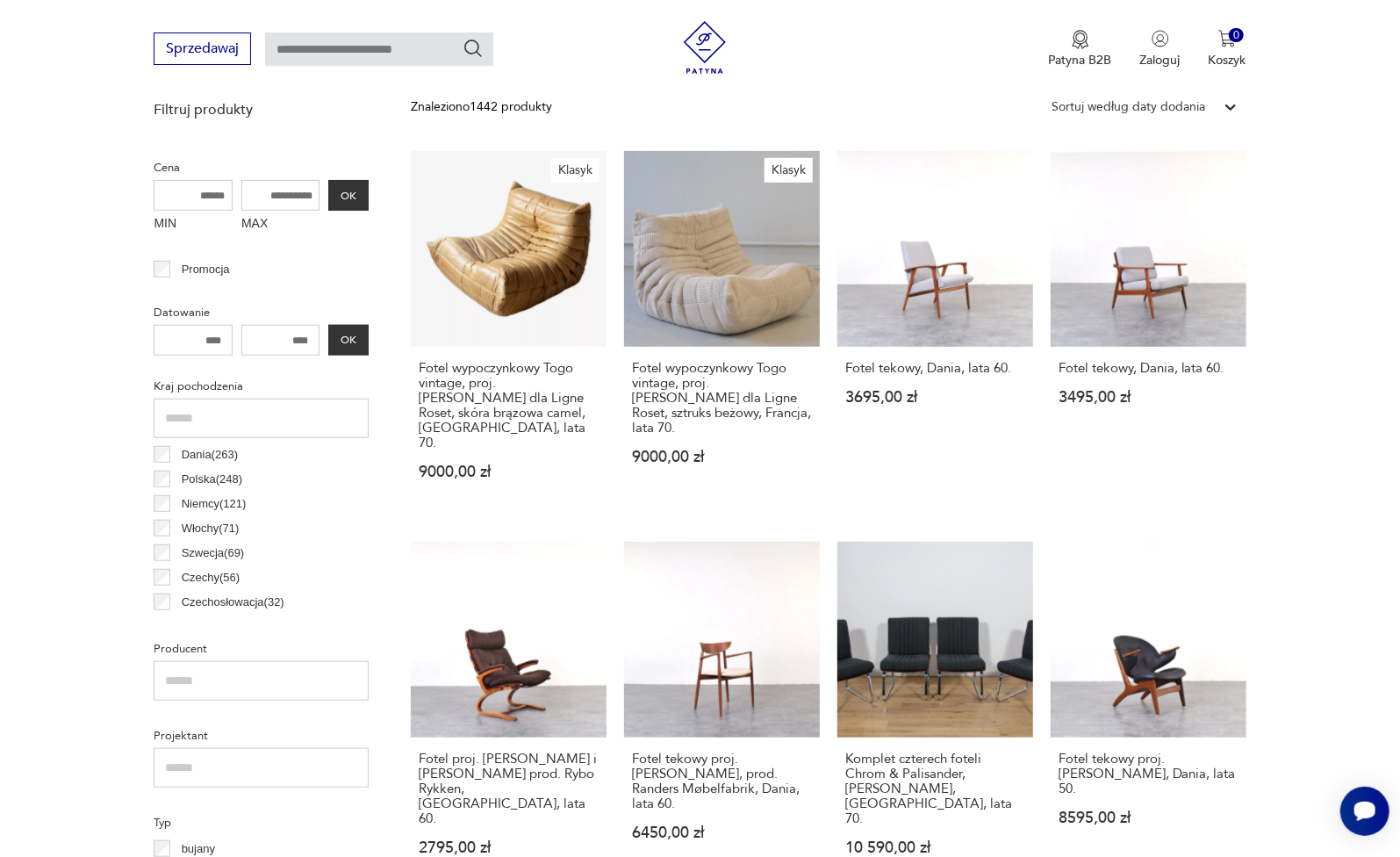
scroll to position [645, 0]
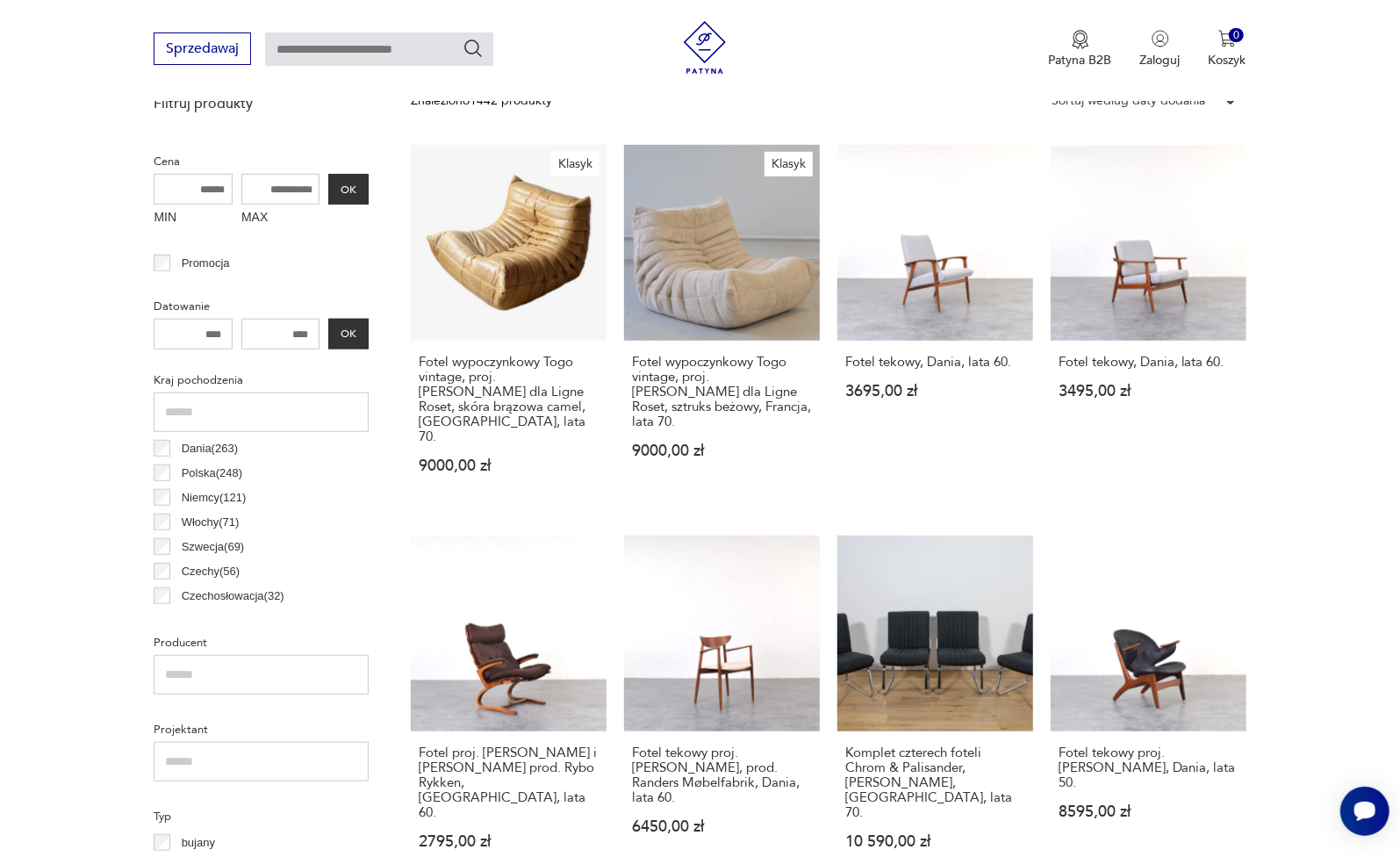
click at [387, 44] on input "text" at bounding box center [379, 49] width 228 height 33
type input "****"
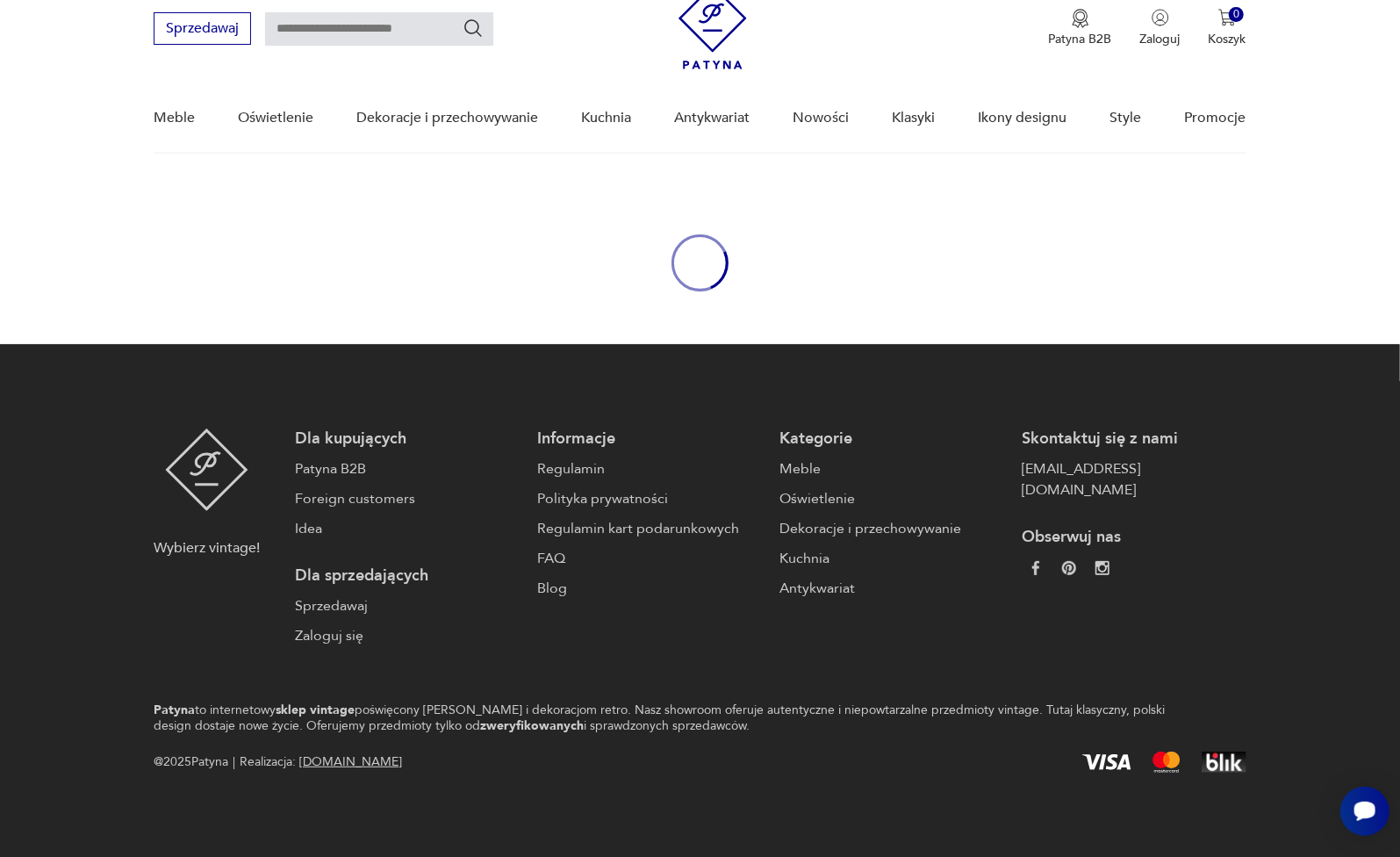
type input "****"
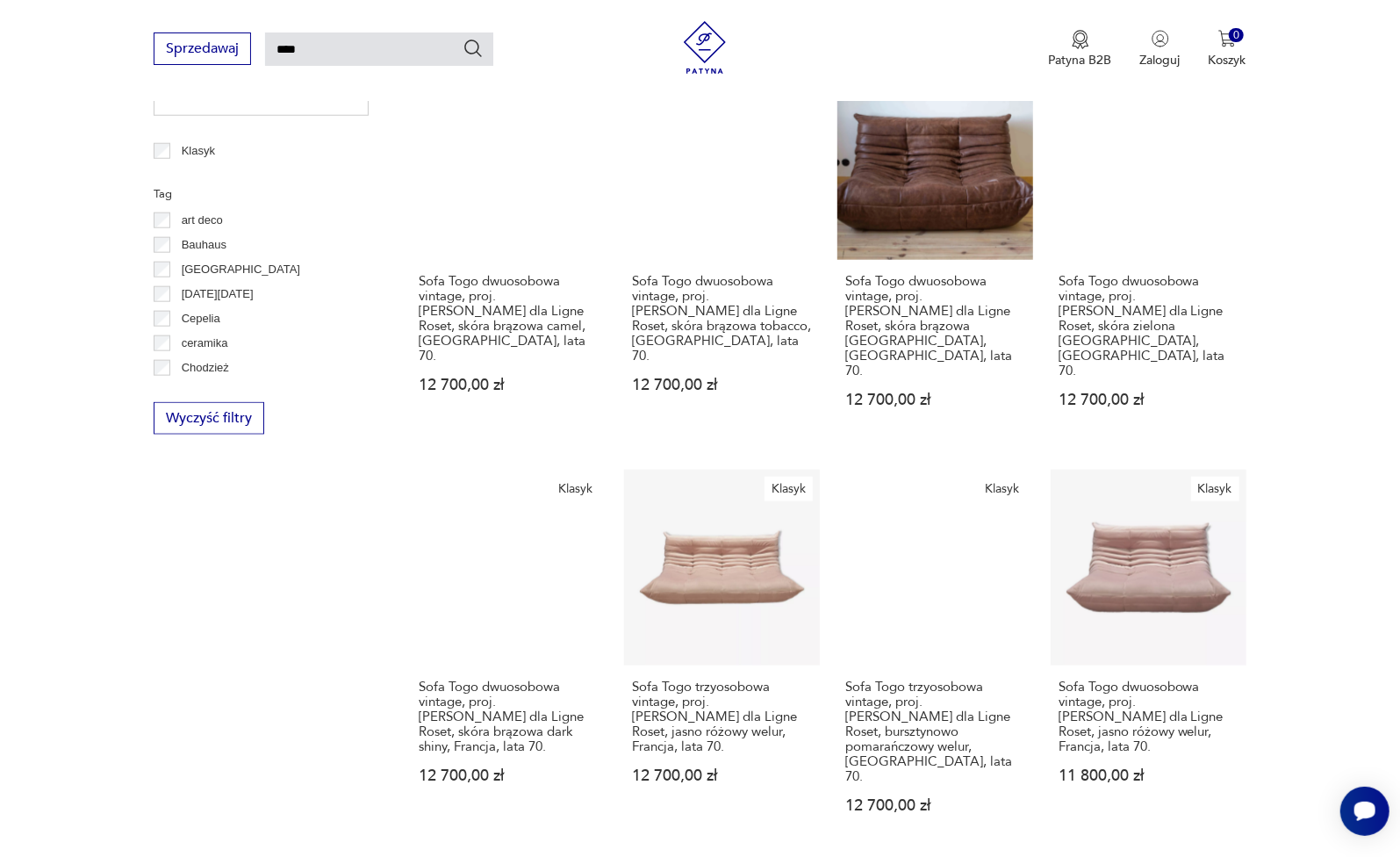
scroll to position [1183, 0]
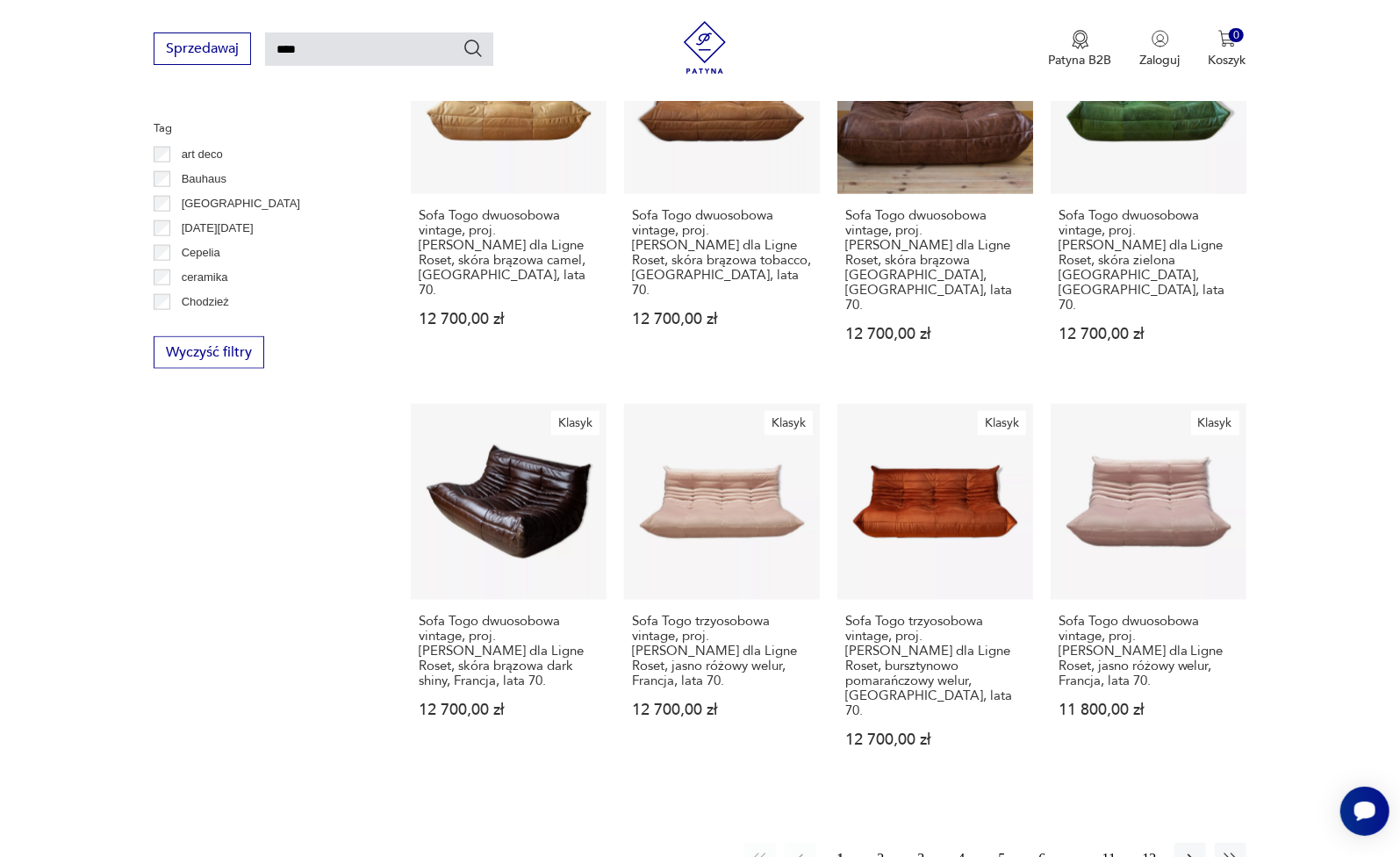
click at [878, 843] on button "2" at bounding box center [882, 859] width 32 height 32
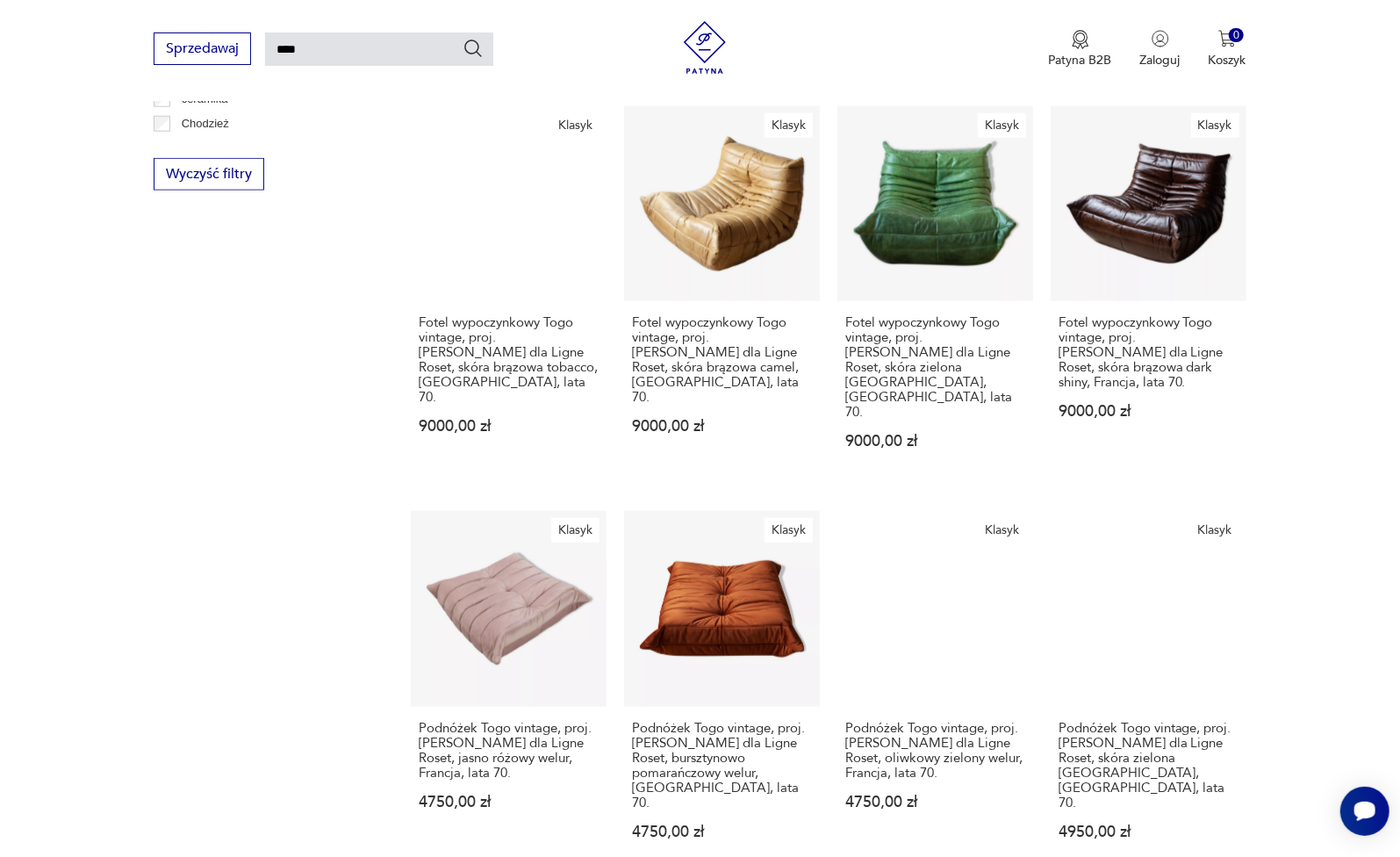
scroll to position [1066, 0]
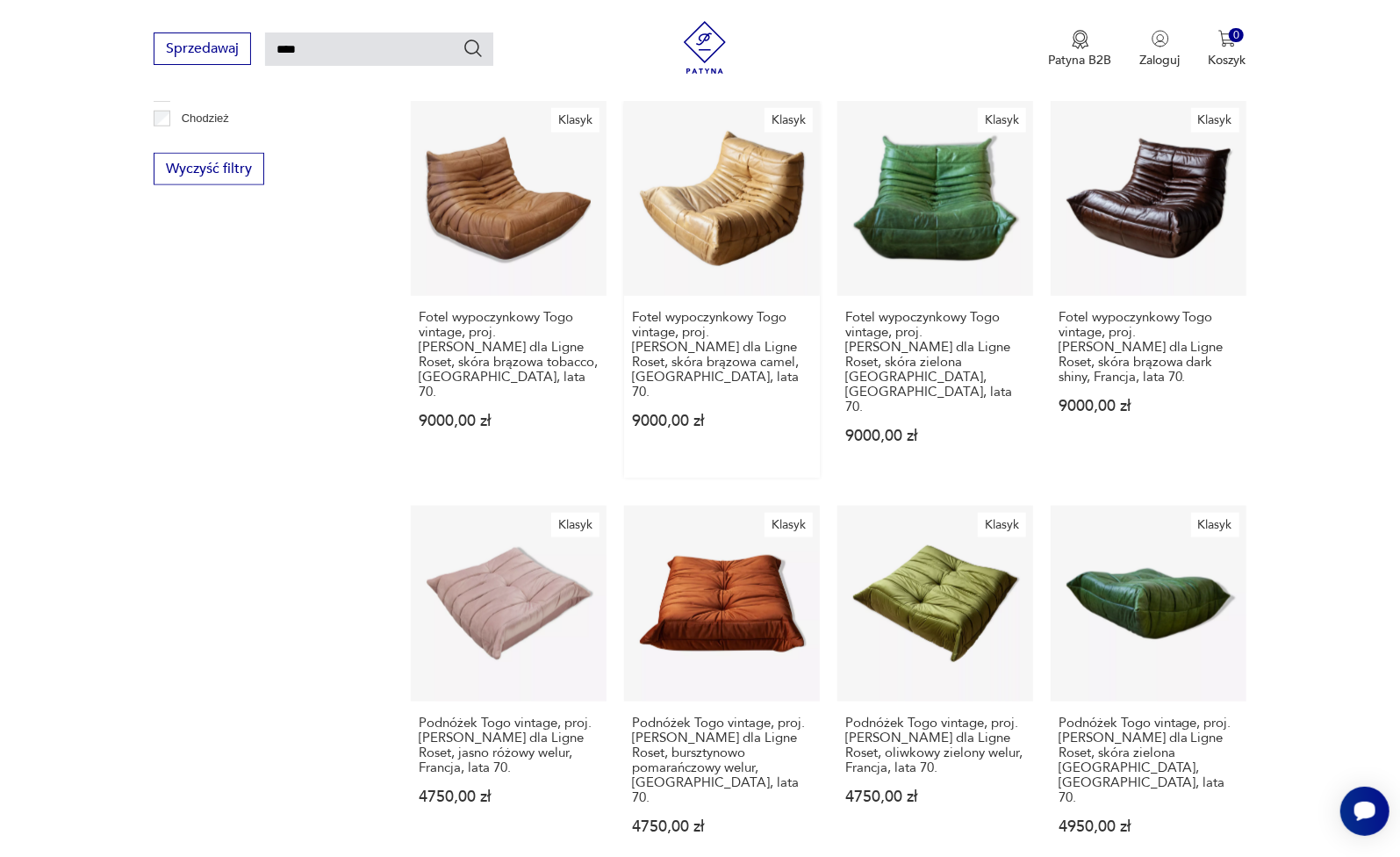
click at [762, 158] on link "Klasyk Fotel wypoczynkowy [GEOGRAPHIC_DATA] vintage, proj. [PERSON_NAME] dla Li…" at bounding box center [721, 289] width 195 height 378
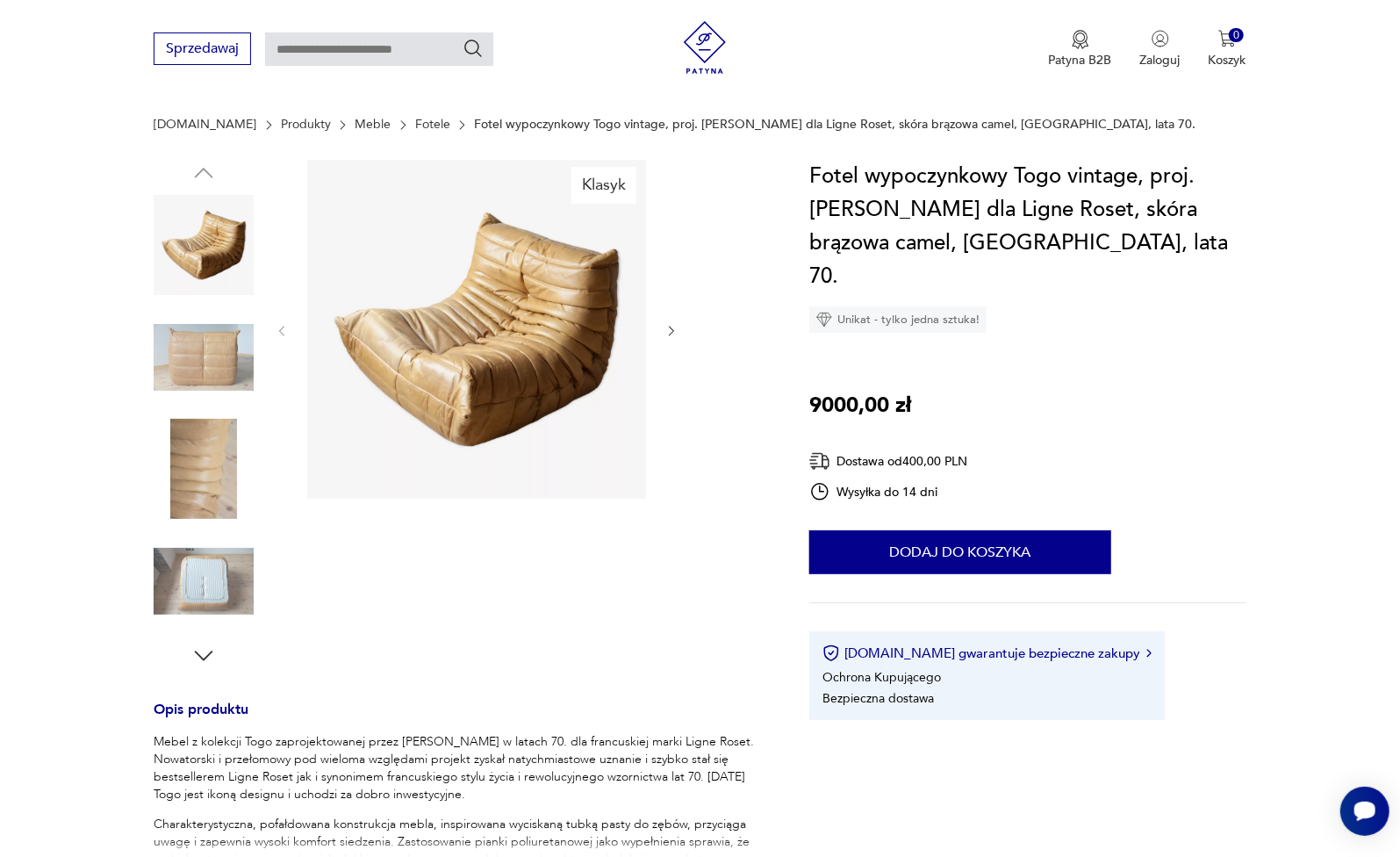
scroll to position [164, 0]
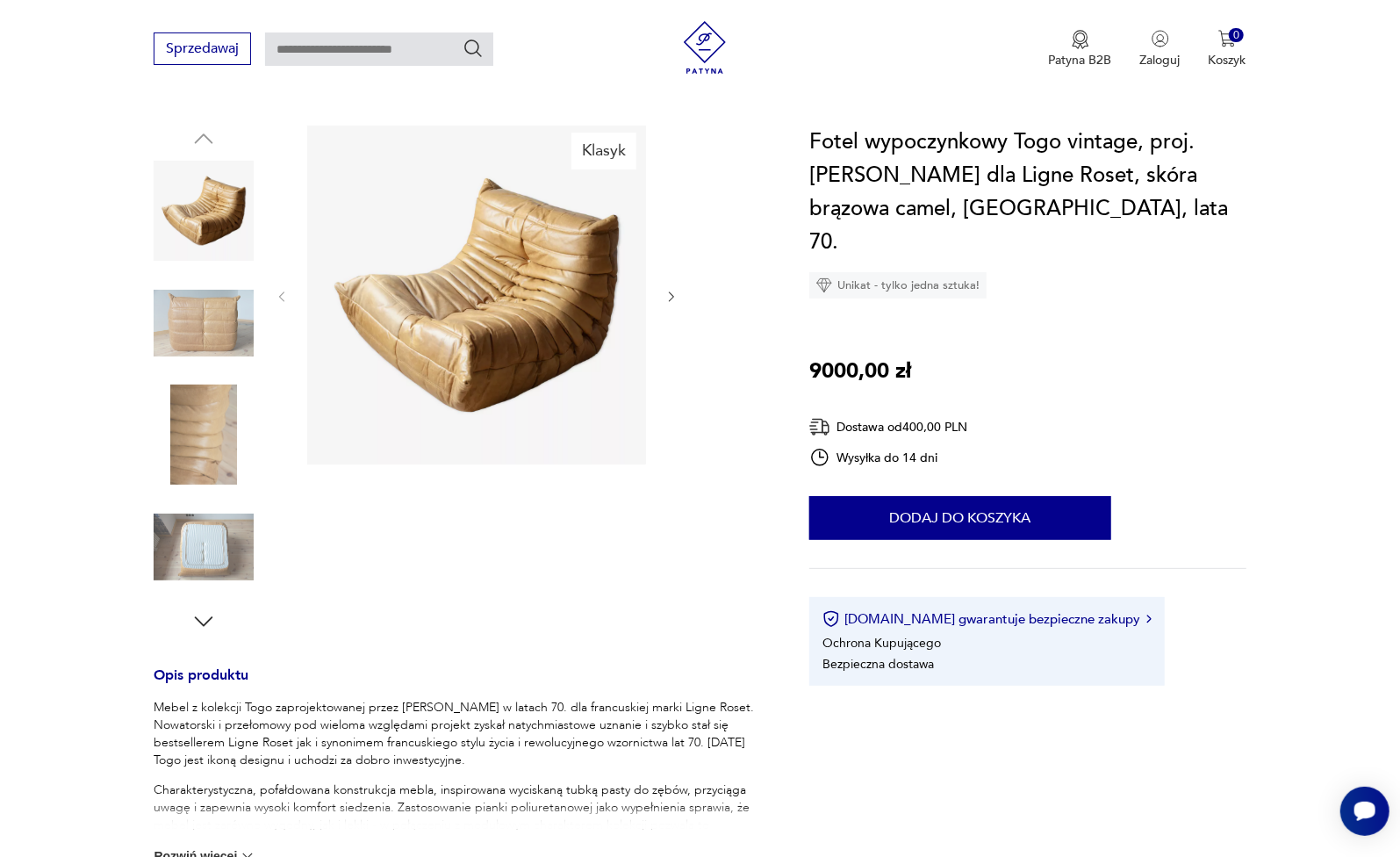
click at [672, 296] on icon "button" at bounding box center [672, 297] width 15 height 15
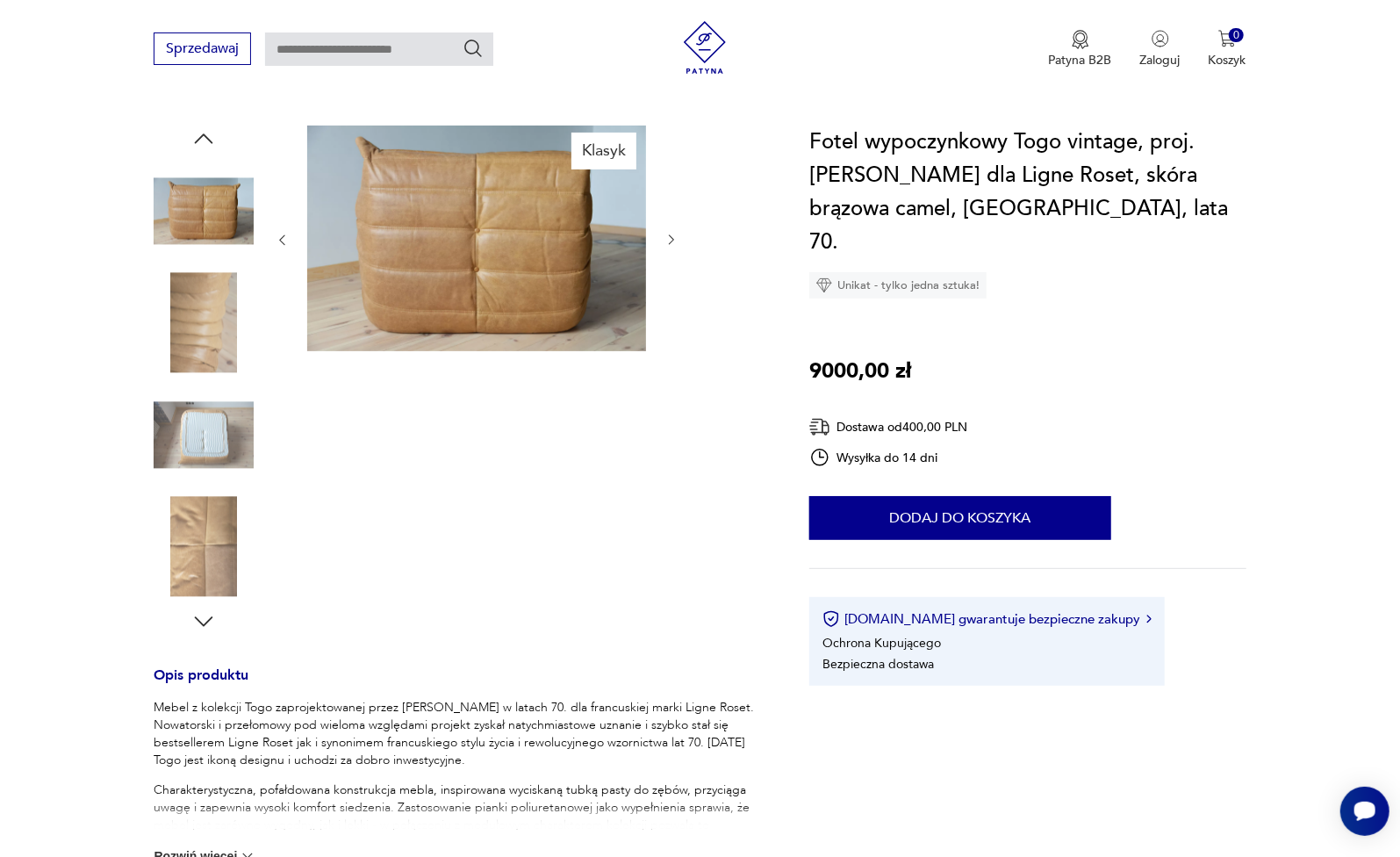
click at [670, 241] on icon "button" at bounding box center [672, 239] width 15 height 15
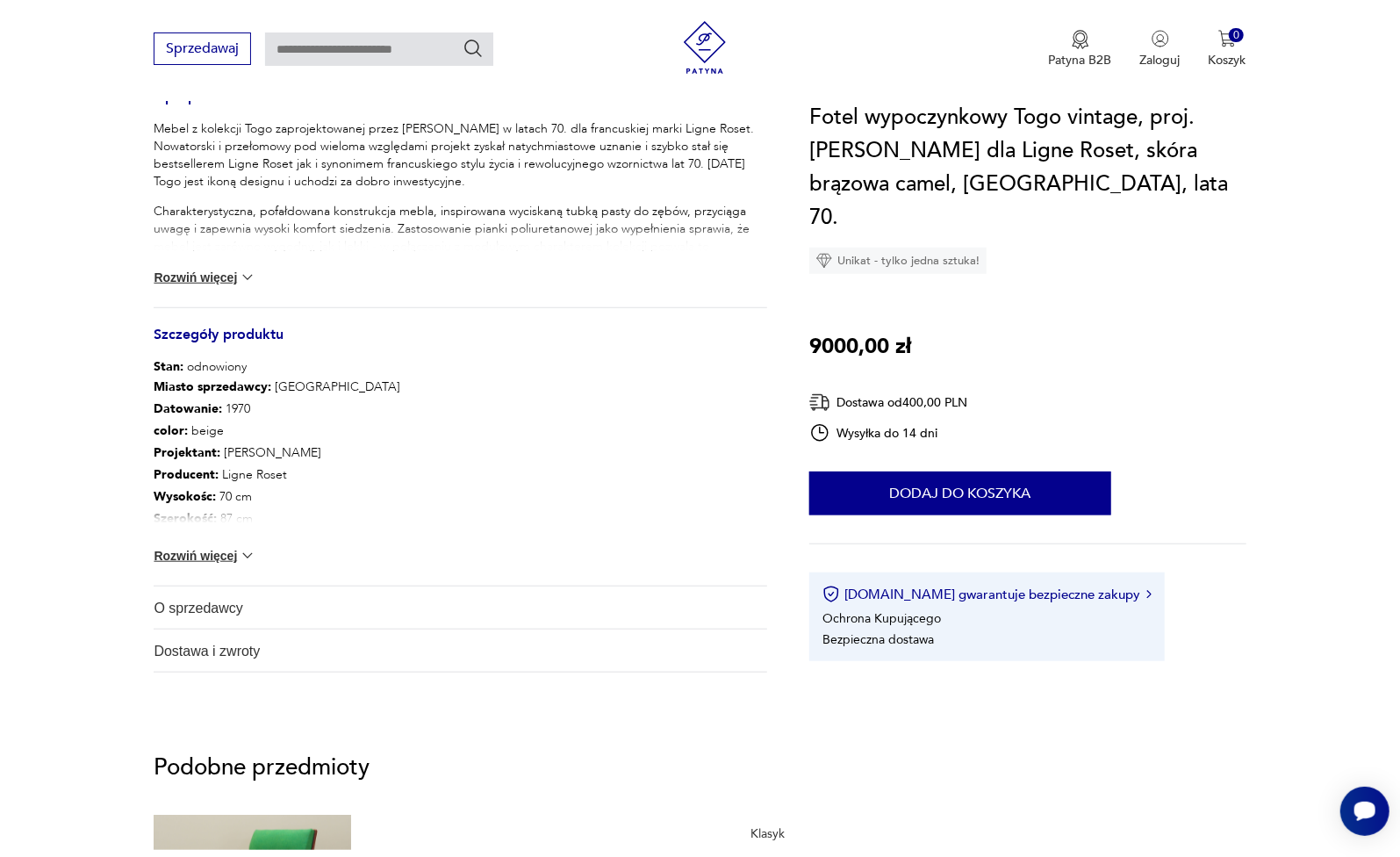
scroll to position [951, 0]
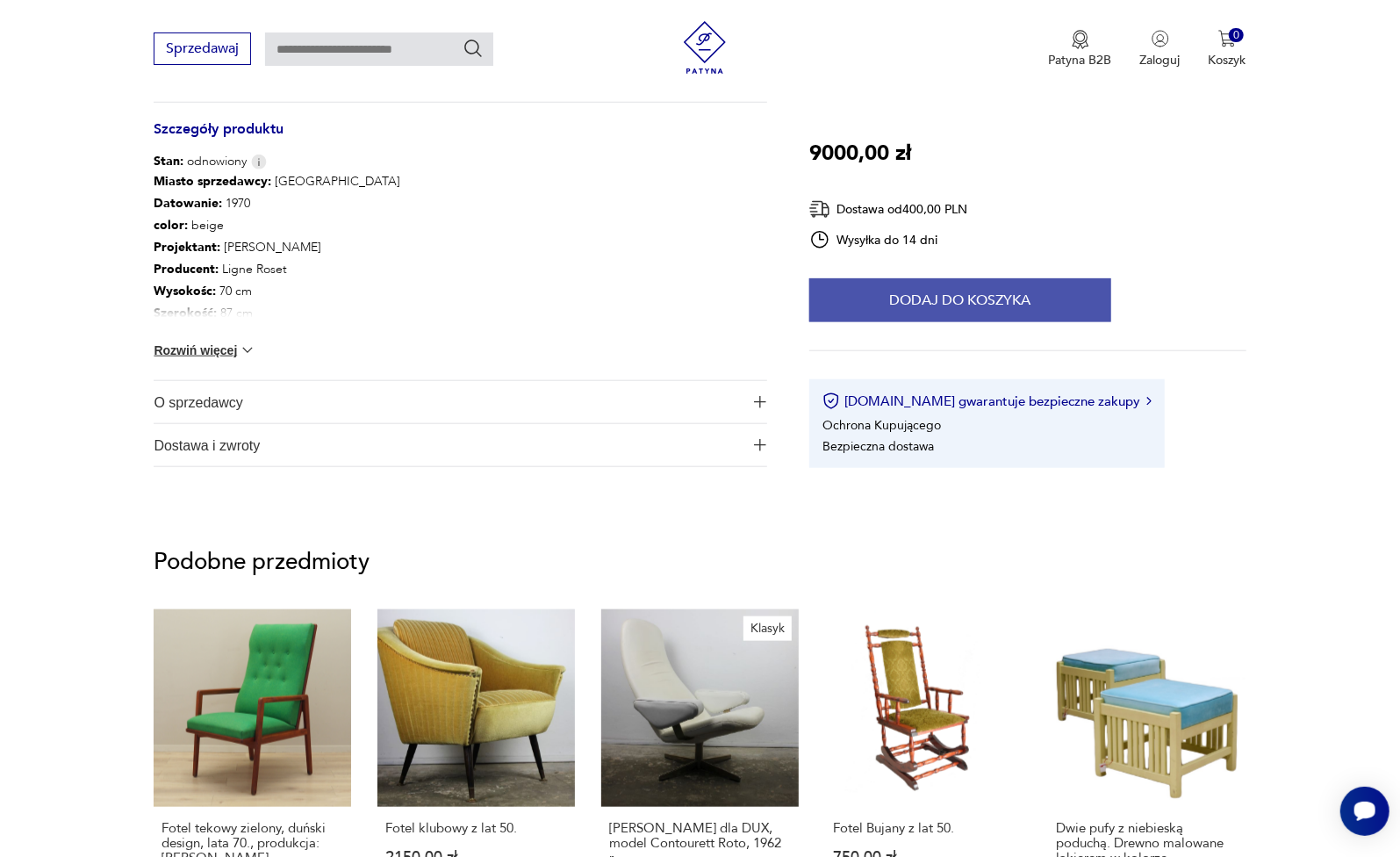
click at [914, 291] on button "Dodaj do koszyka" at bounding box center [960, 300] width 302 height 44
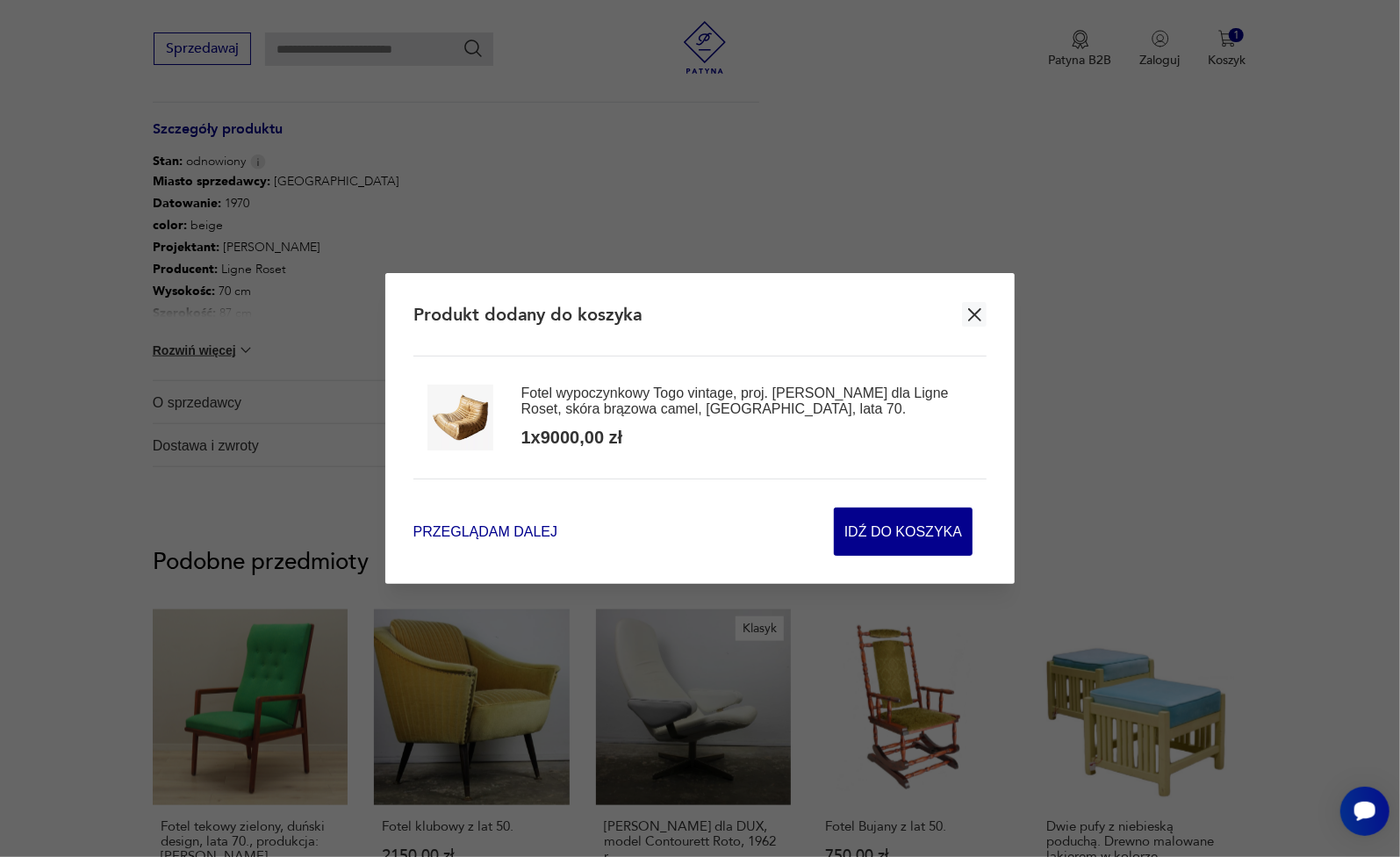
click at [533, 526] on span "Przeglądam dalej" at bounding box center [485, 531] width 143 height 20
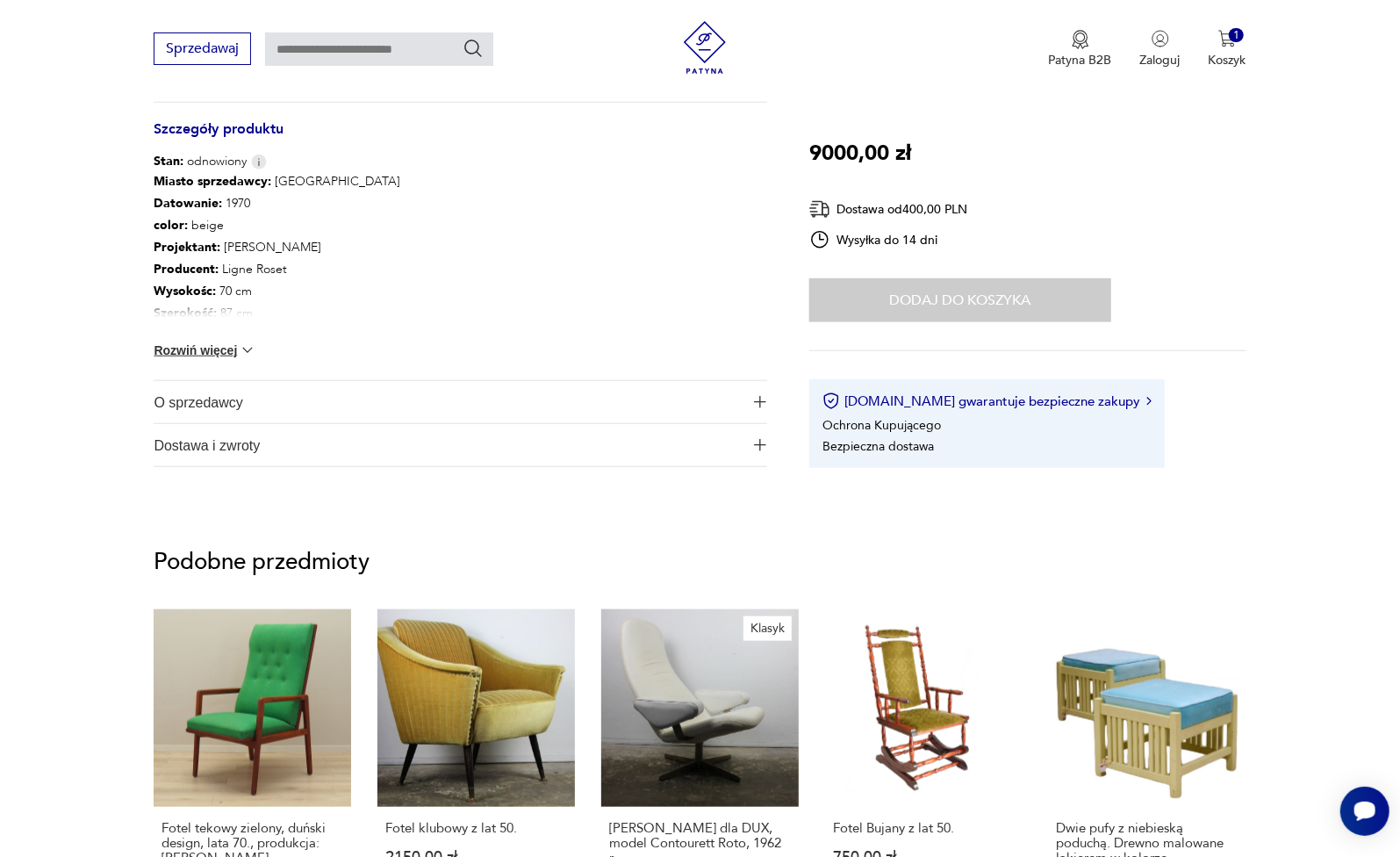
click at [226, 358] on button "Rozwiń więcej" at bounding box center [204, 351] width 102 height 18
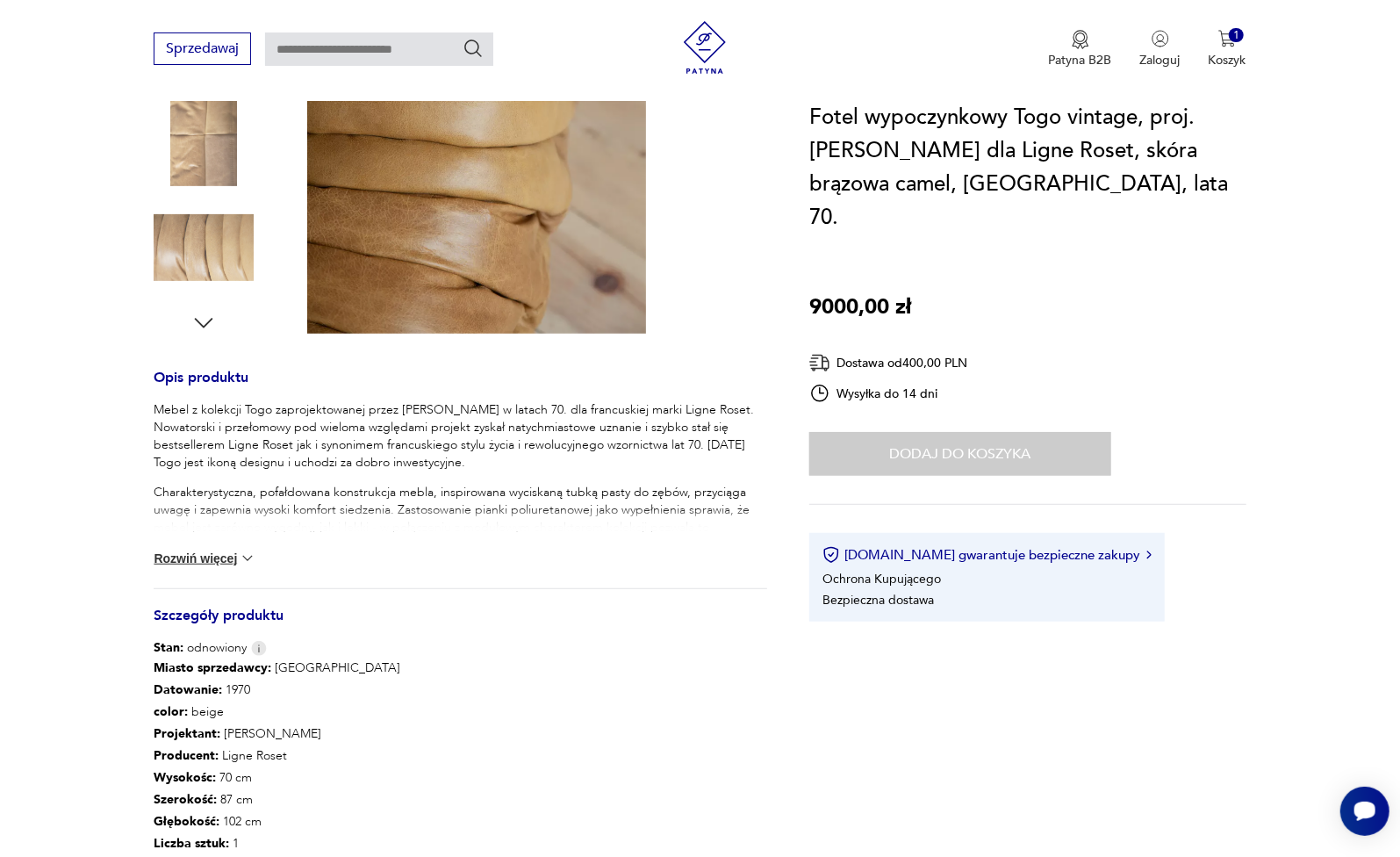
scroll to position [322, 0]
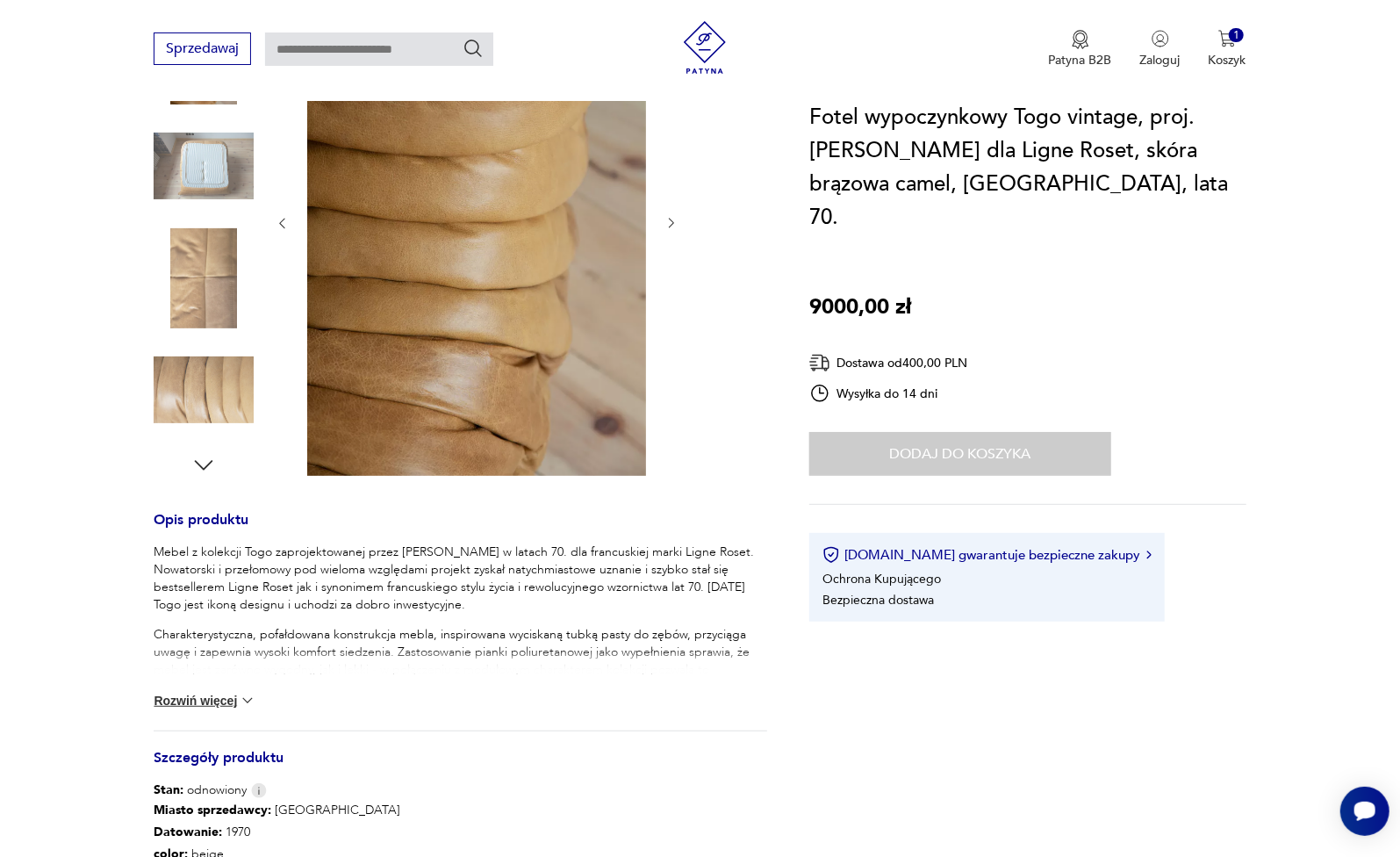
type input "****"
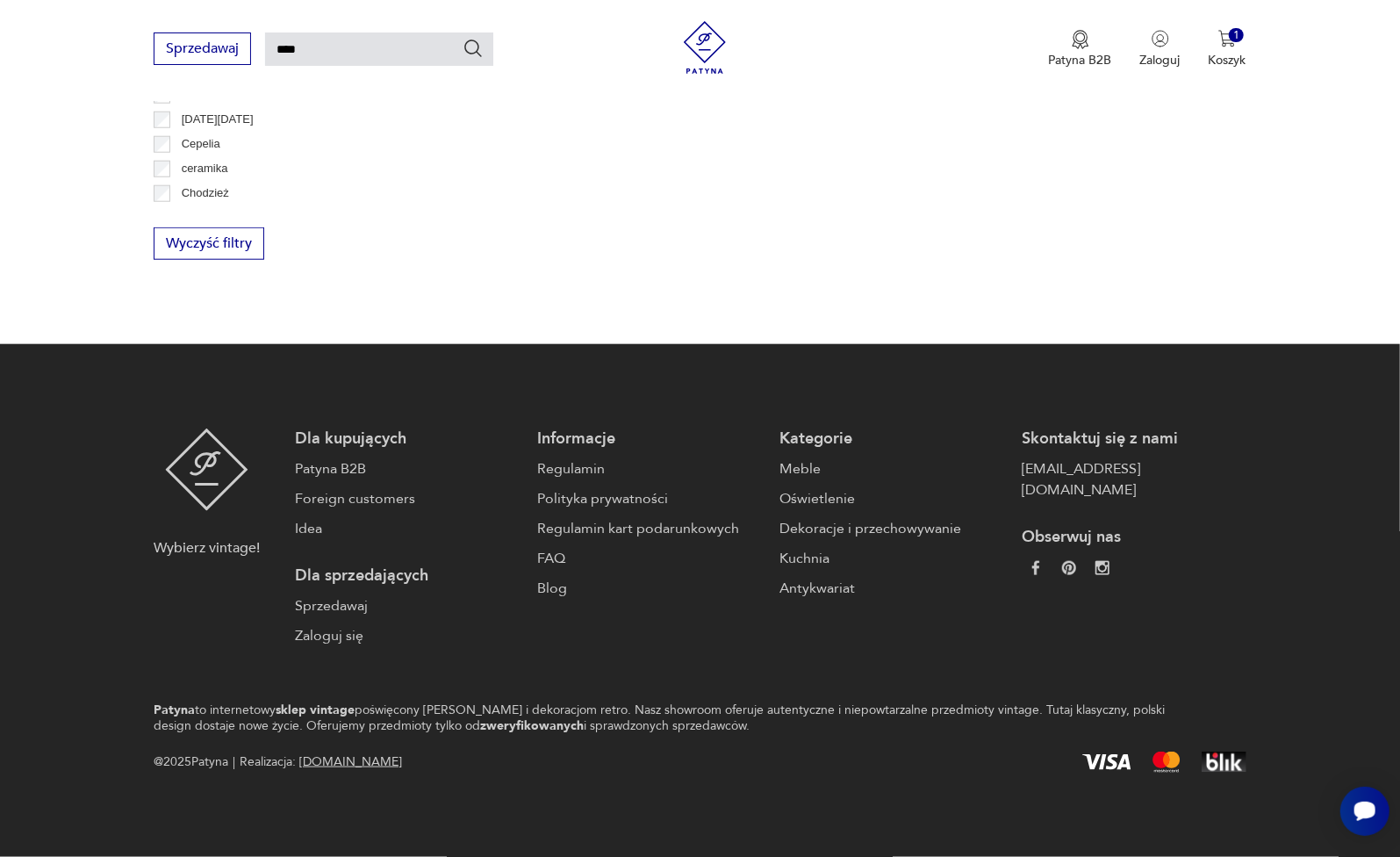
scroll to position [1633, 0]
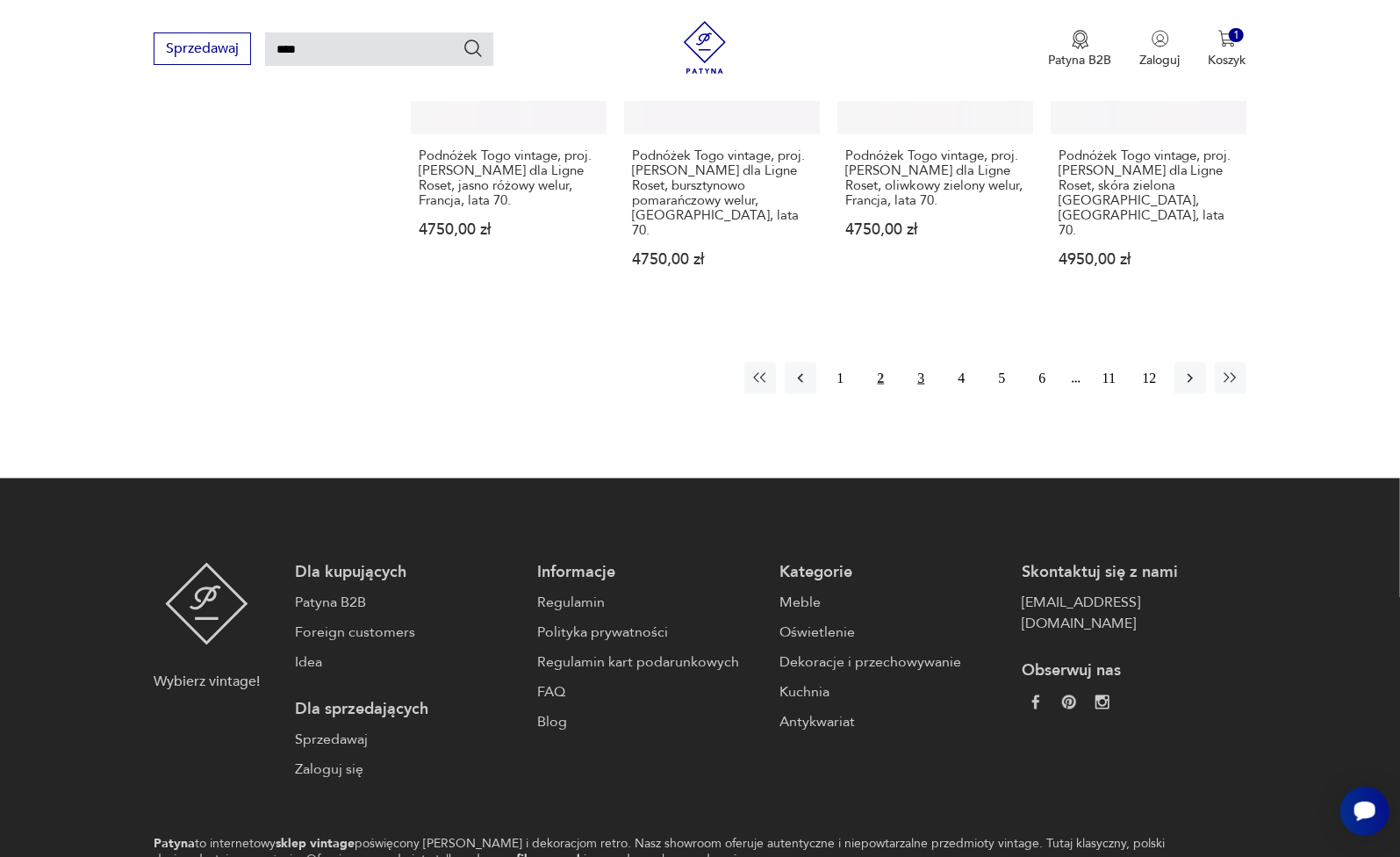
click at [919, 363] on button "3" at bounding box center [922, 379] width 32 height 32
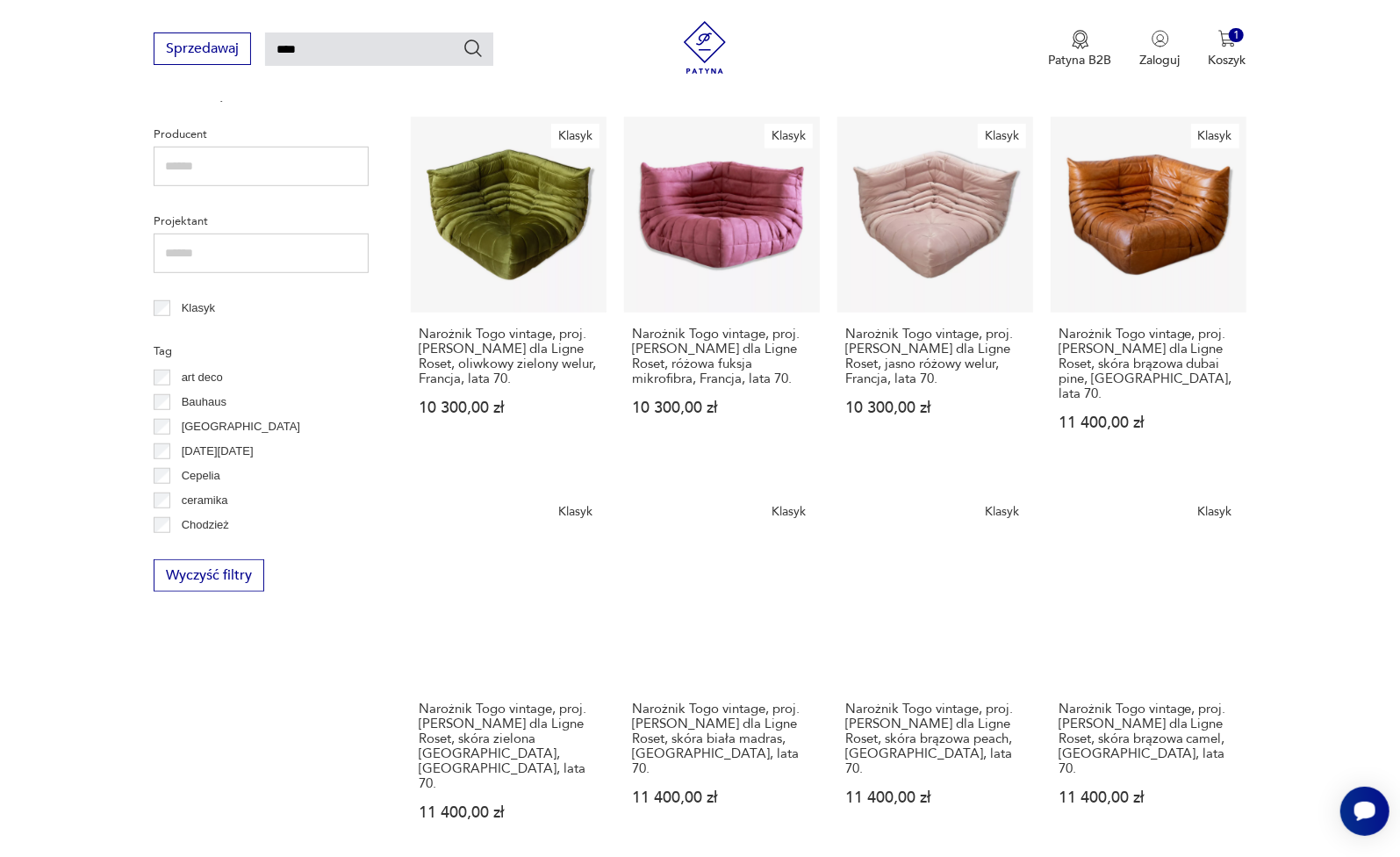
scroll to position [652, 0]
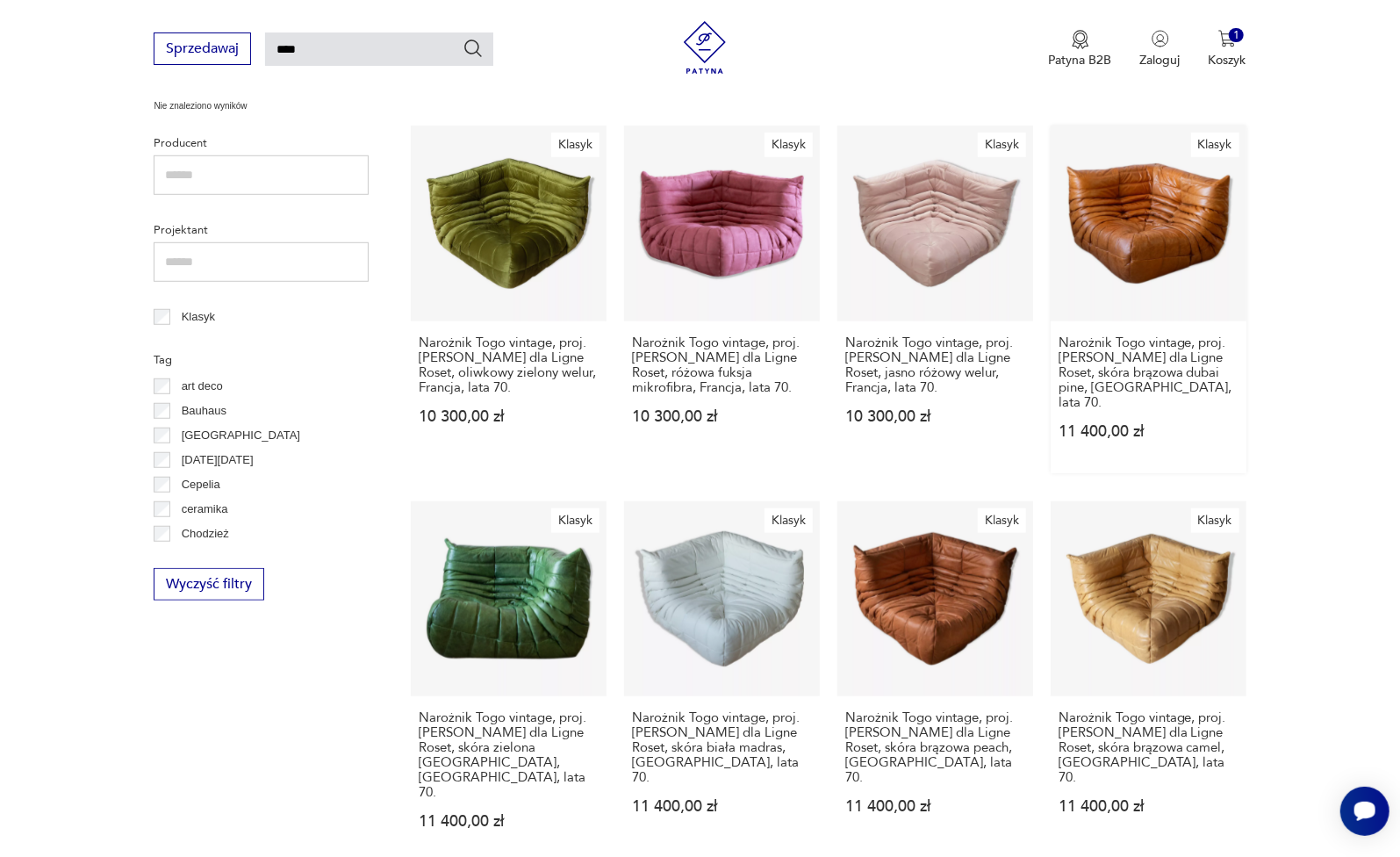
click at [1137, 241] on link "Klasyk Narożnik Togo vintage, proj. [PERSON_NAME] dla Ligne Roset, skóra brązow…" at bounding box center [1148, 299] width 195 height 348
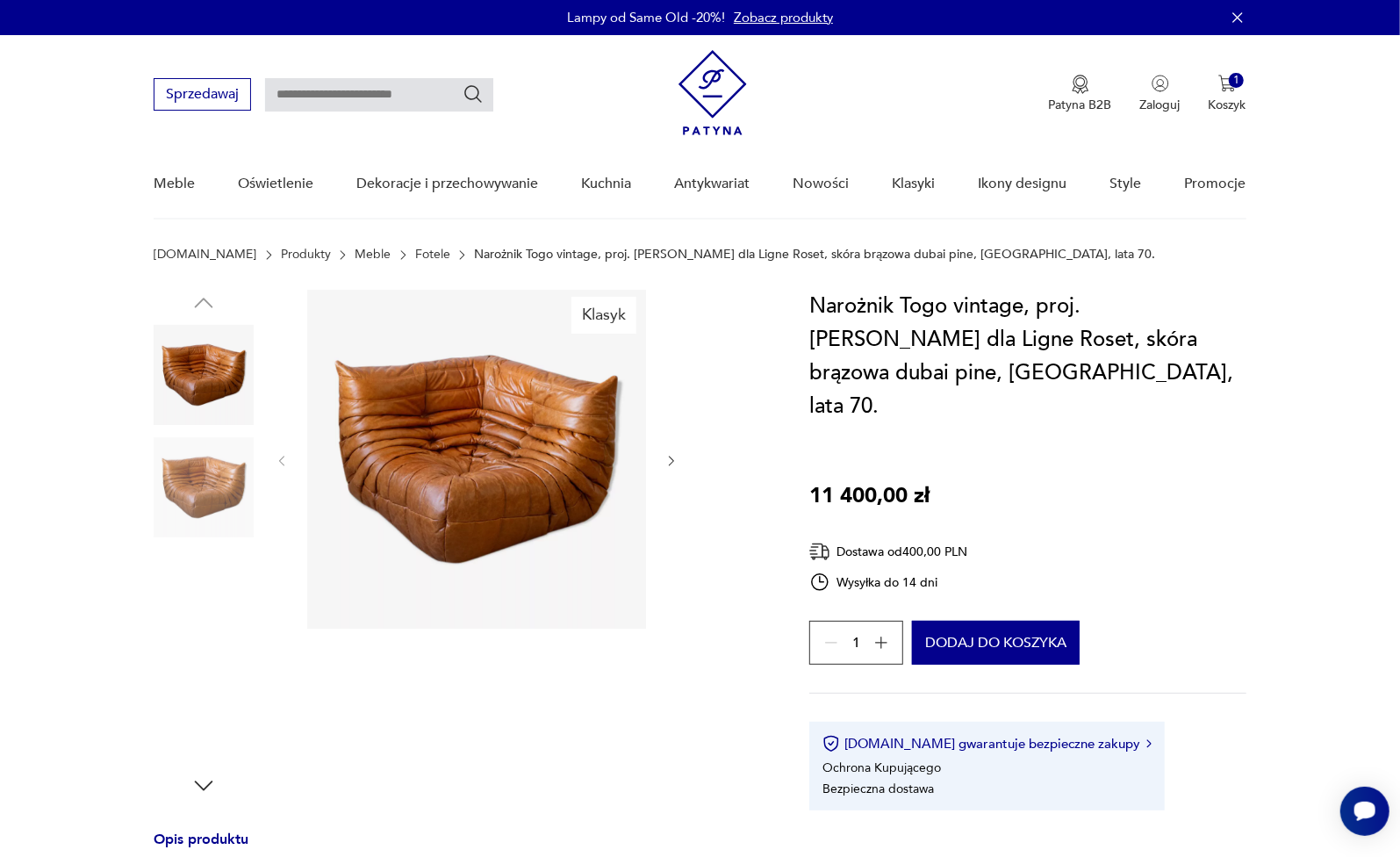
click at [220, 711] on img at bounding box center [203, 711] width 100 height 100
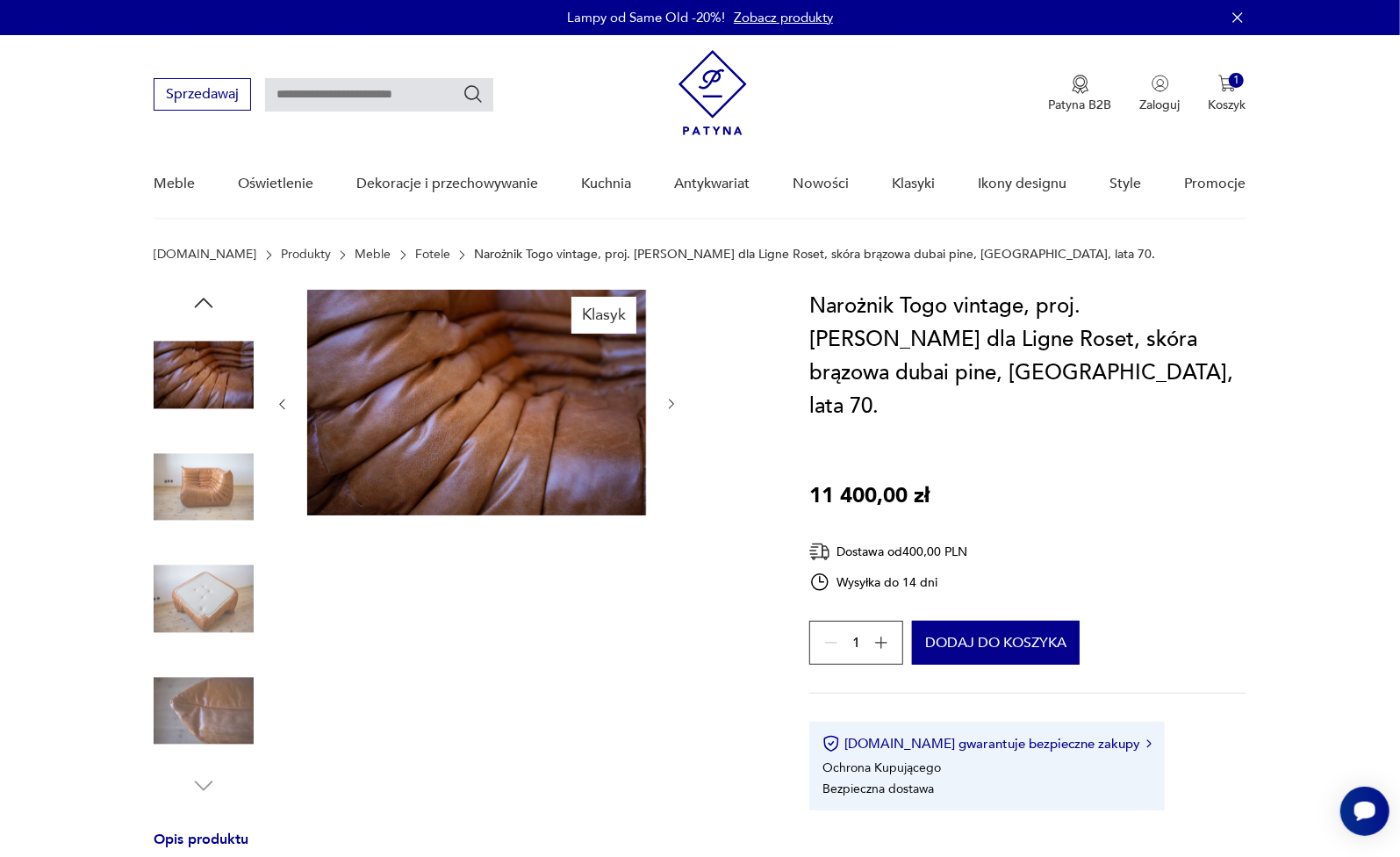
click at [207, 593] on img at bounding box center [203, 599] width 100 height 100
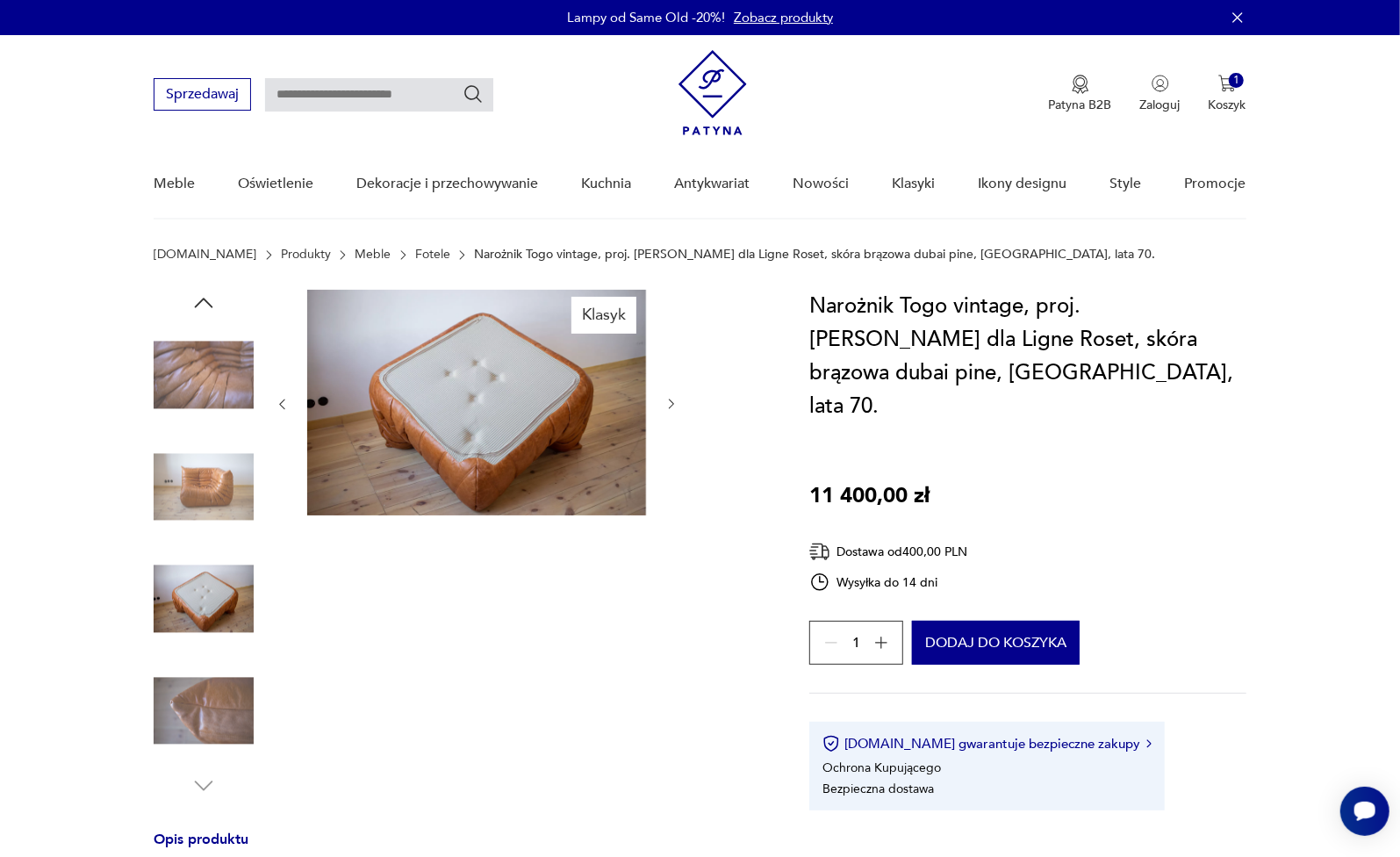
click at [208, 521] on img at bounding box center [203, 487] width 100 height 100
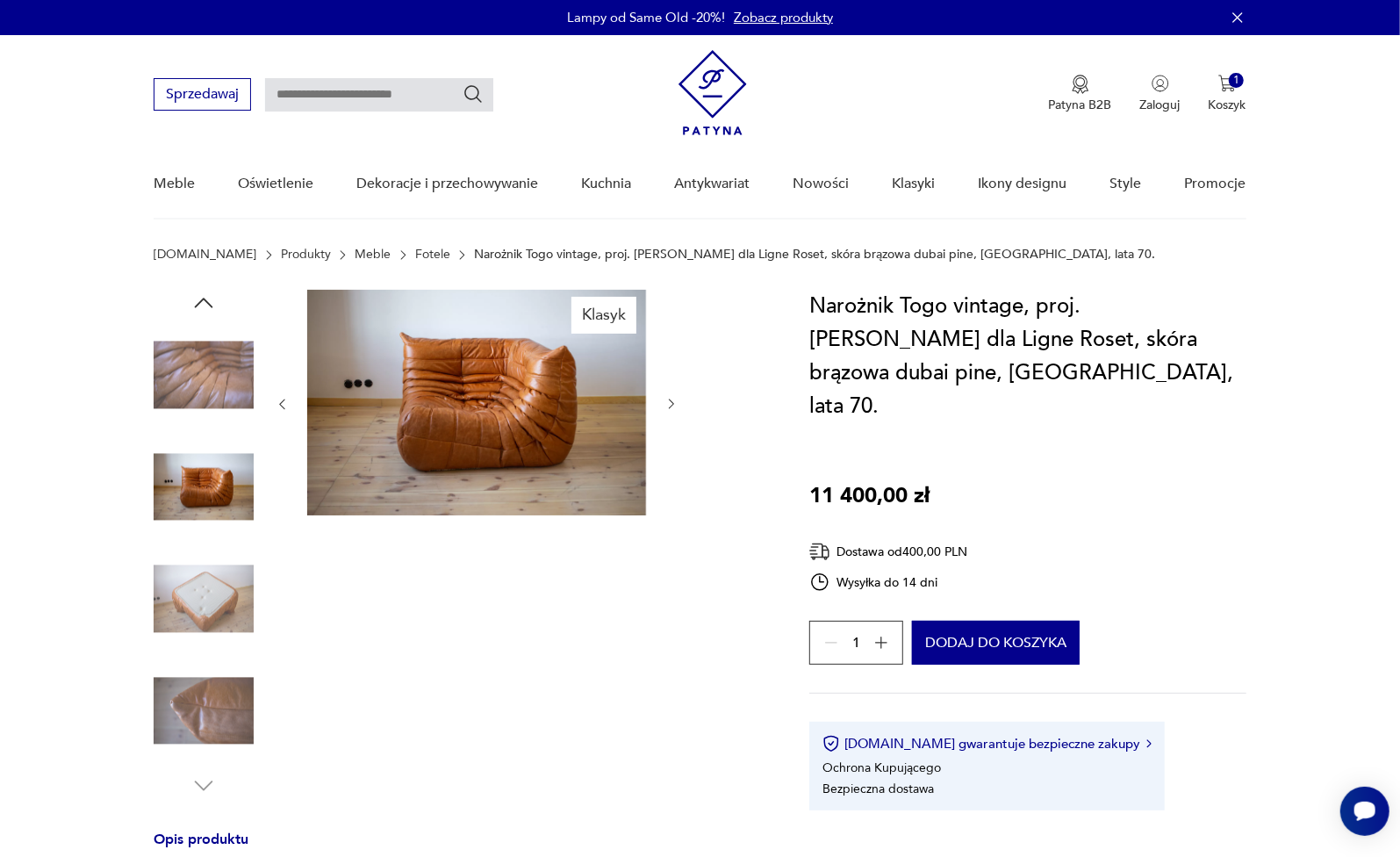
click at [210, 391] on img at bounding box center [203, 375] width 100 height 100
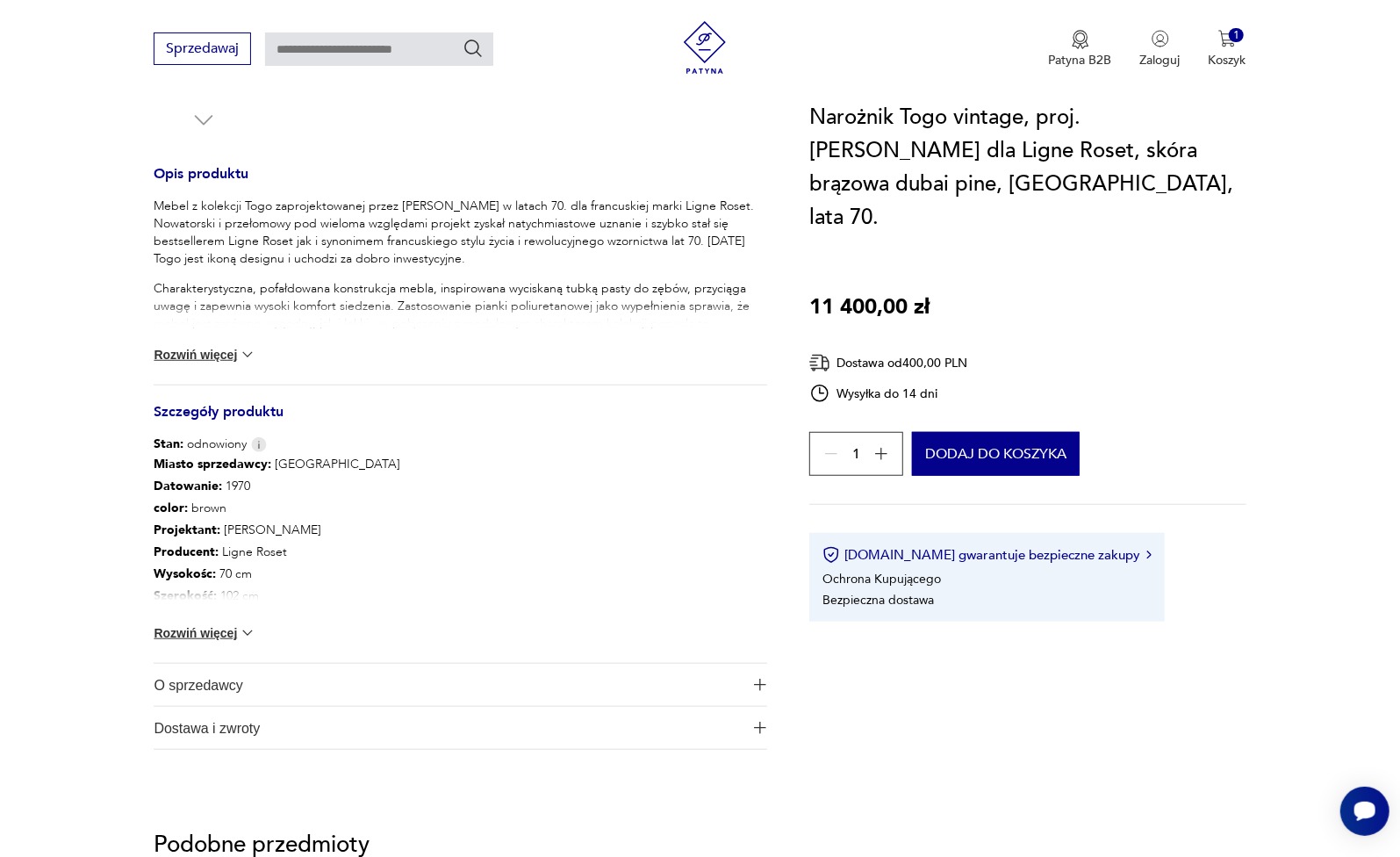
scroll to position [692, 0]
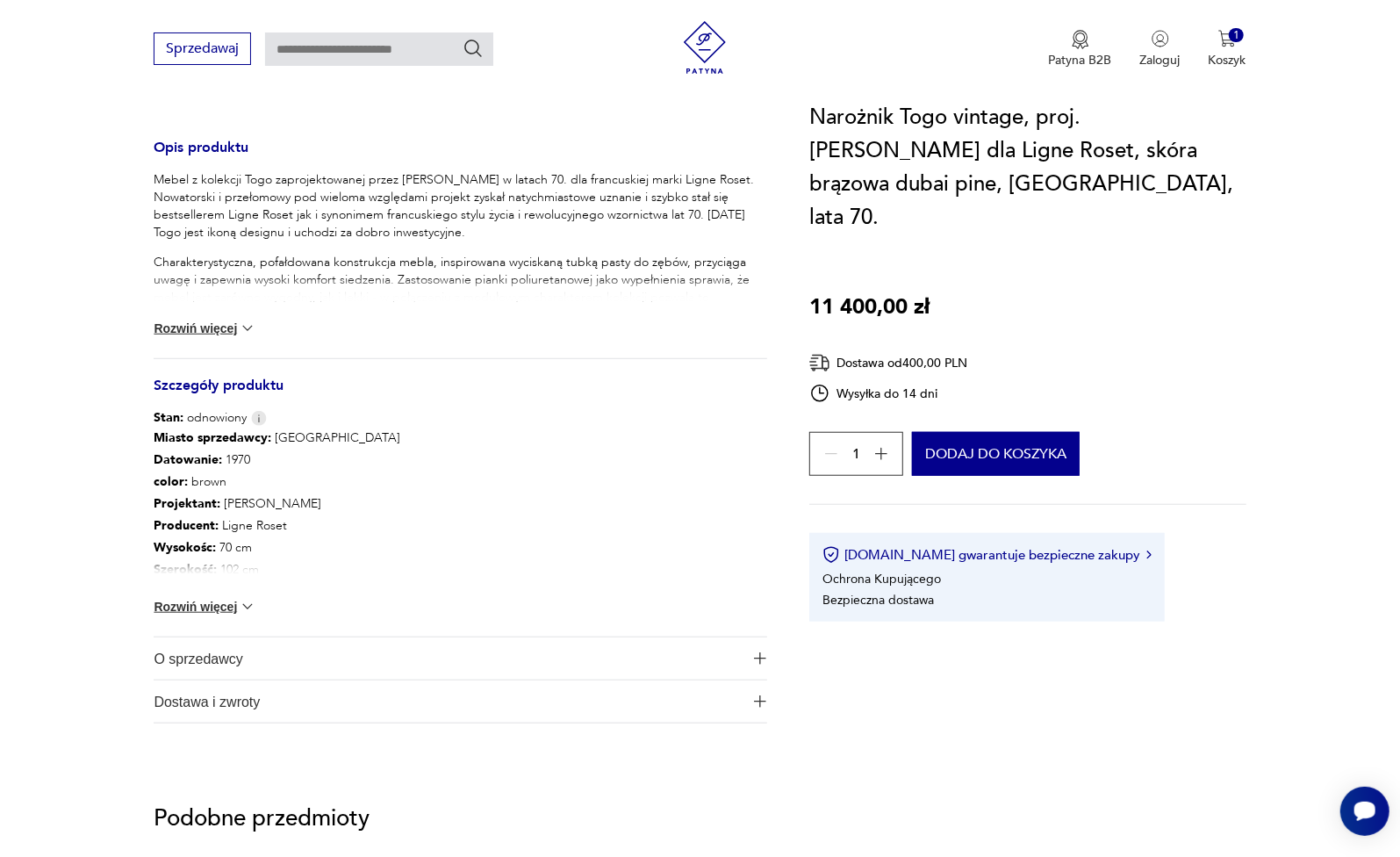
click at [224, 609] on button "Rozwiń więcej" at bounding box center [204, 607] width 102 height 18
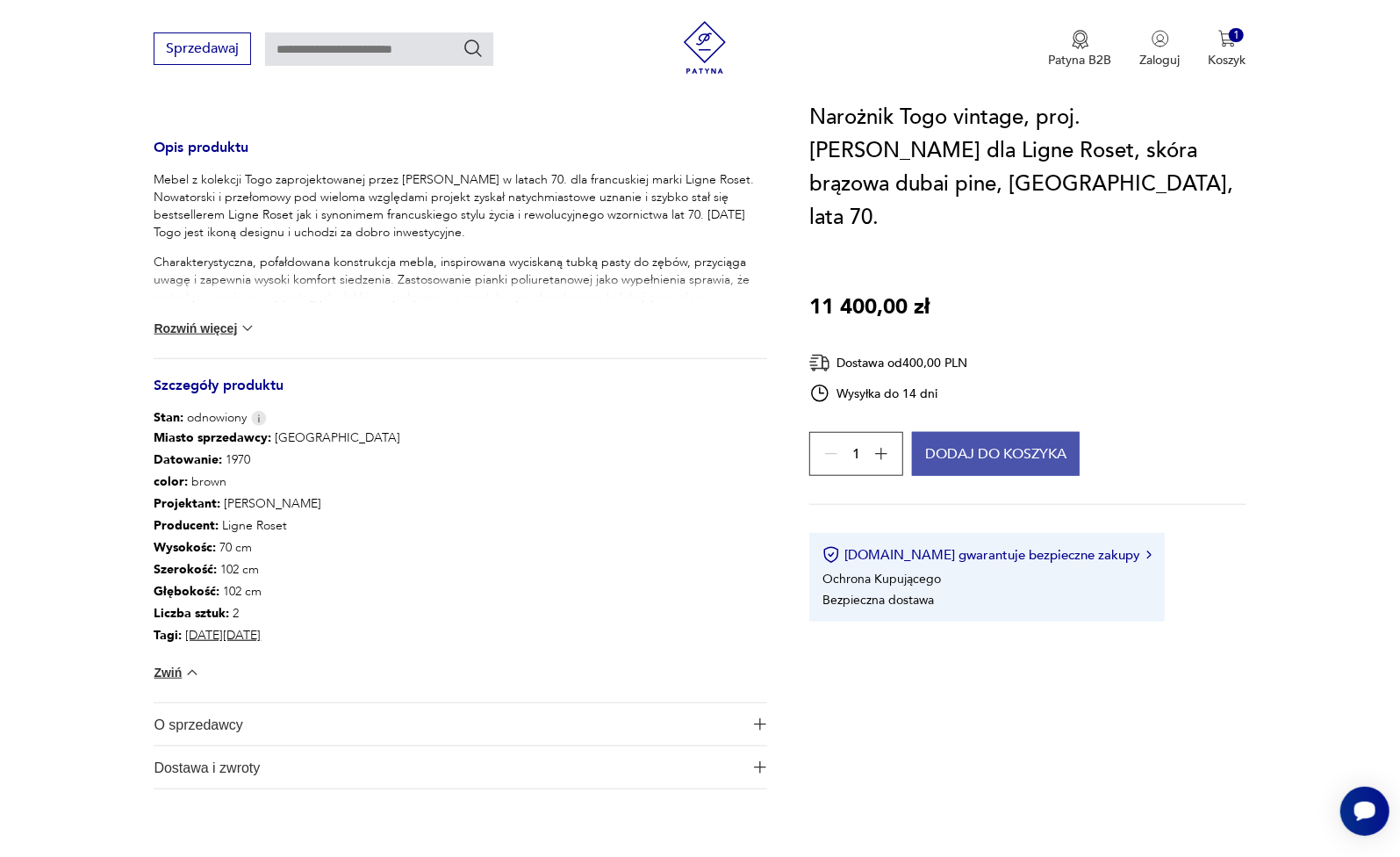
click at [930, 431] on button "Dodaj do koszyka" at bounding box center [995, 453] width 167 height 44
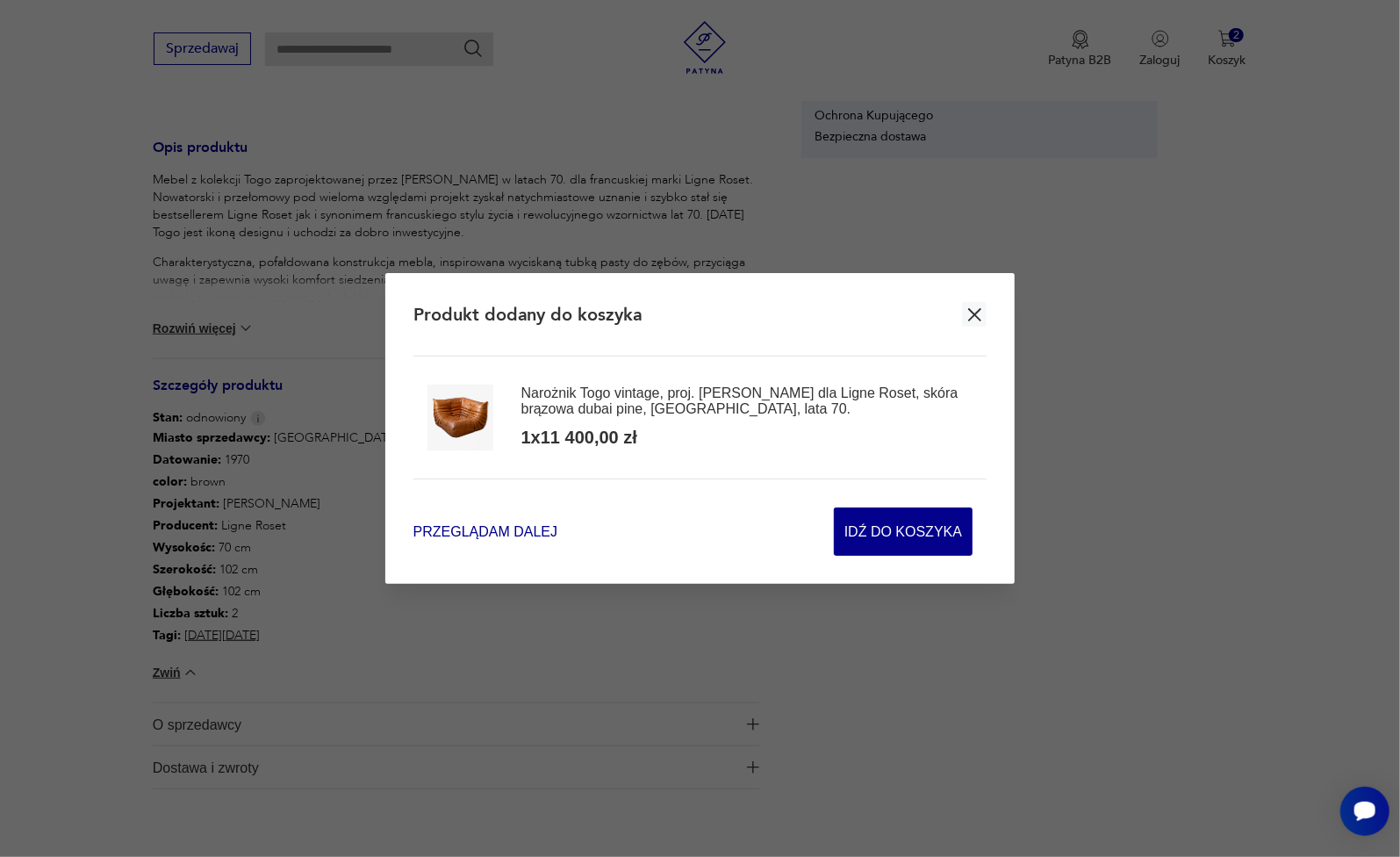
click at [517, 534] on span "Przeglądam dalej" at bounding box center [485, 531] width 143 height 20
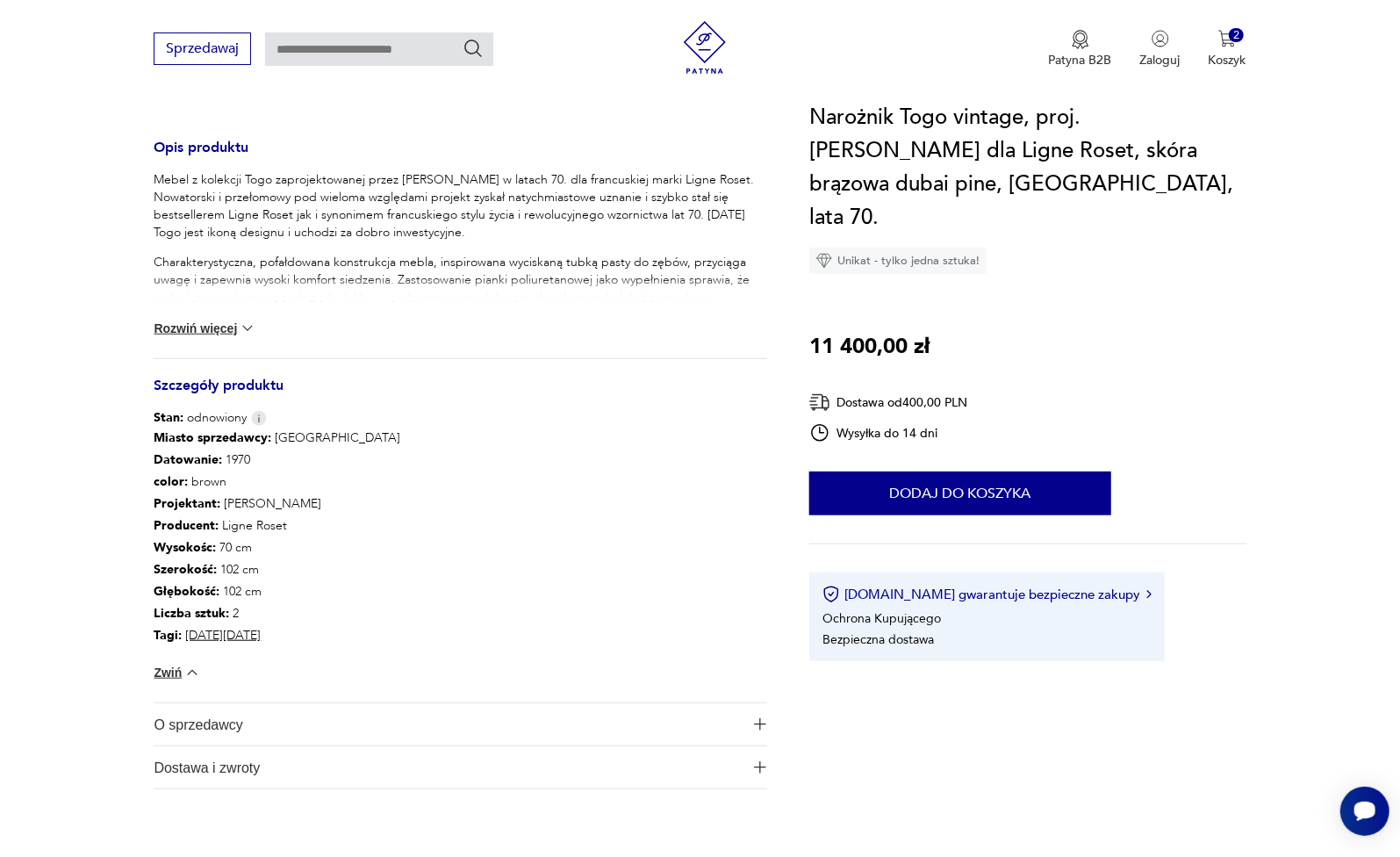
type input "****"
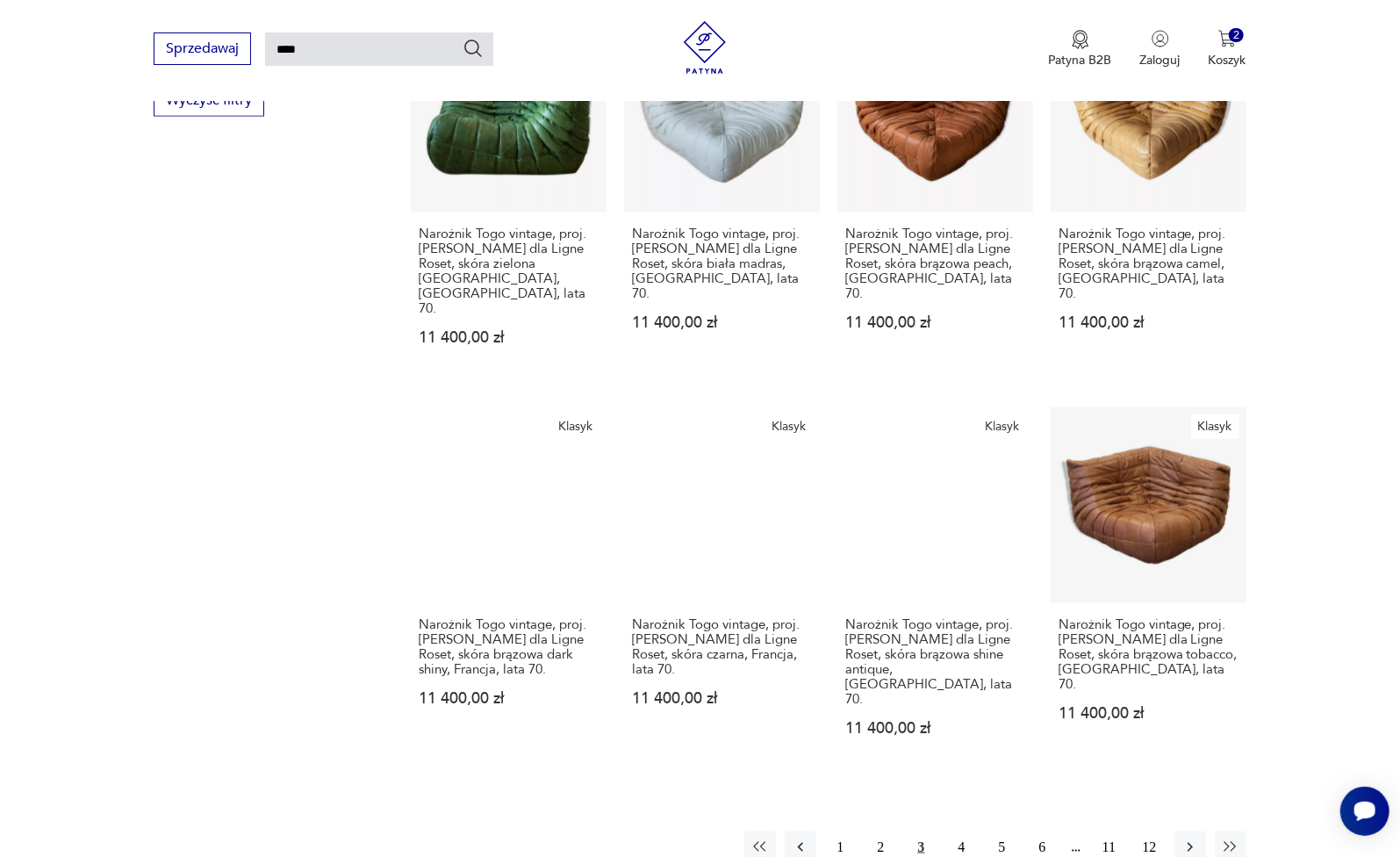
scroll to position [1145, 0]
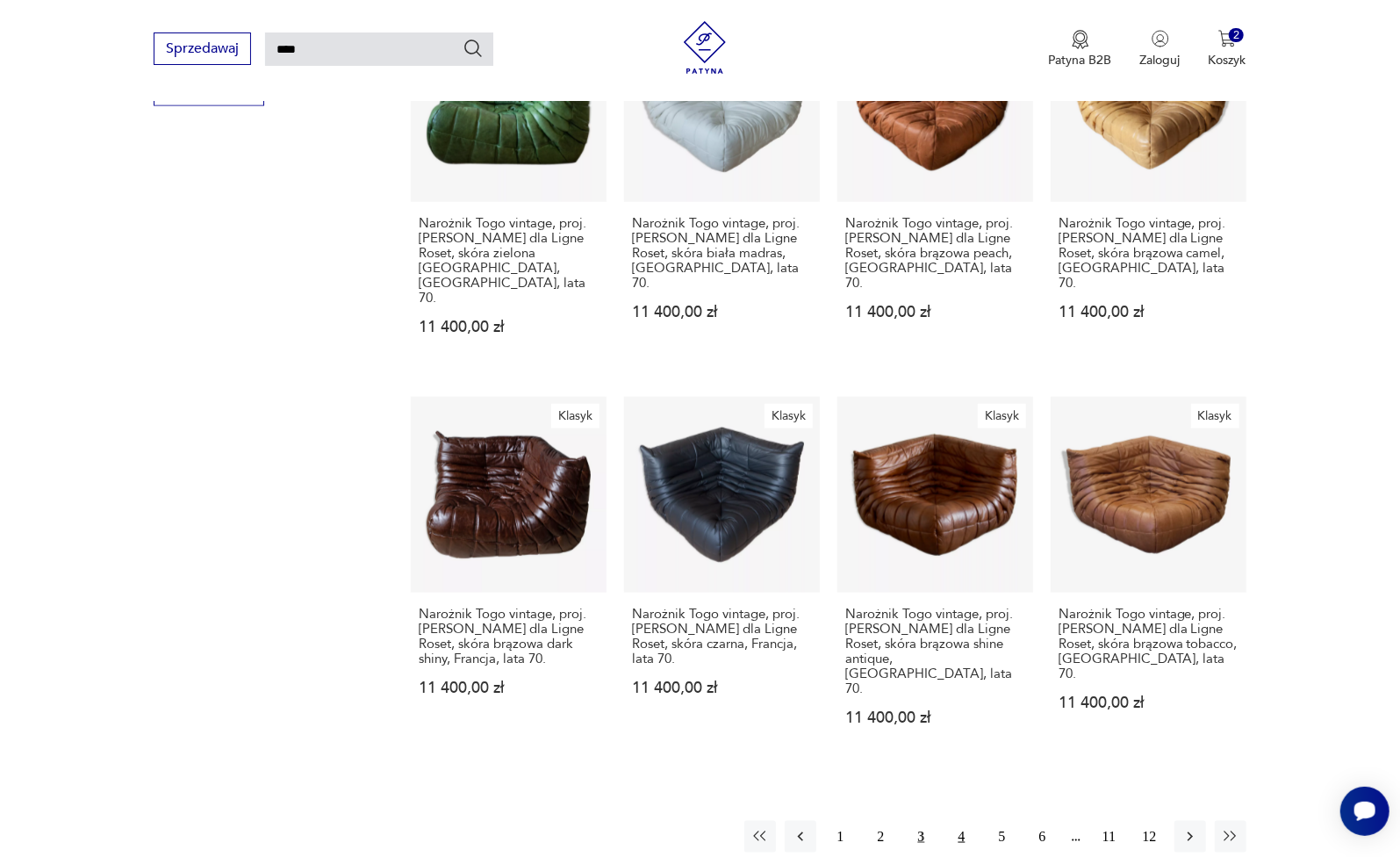
click at [964, 821] on button "4" at bounding box center [963, 837] width 32 height 32
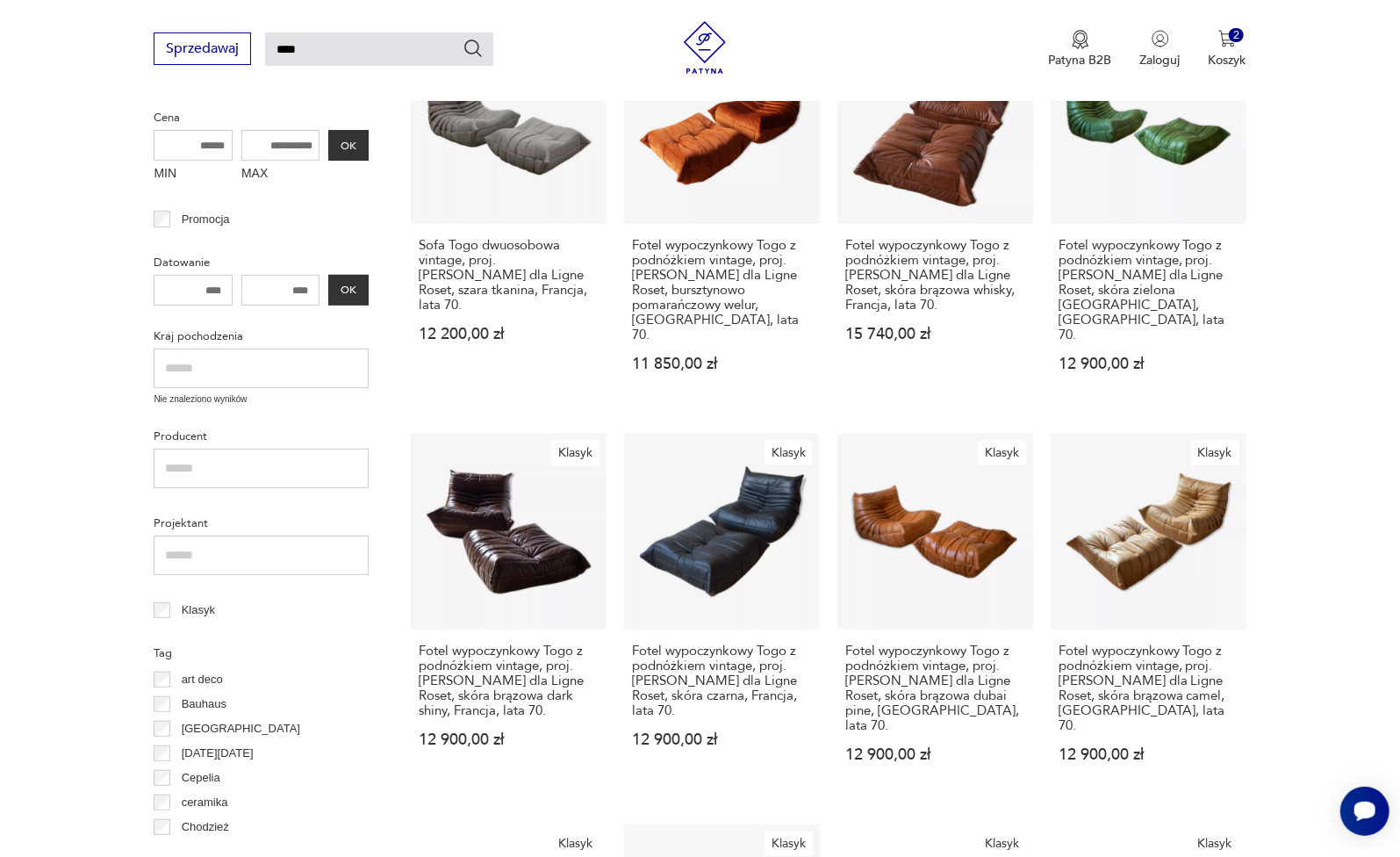
scroll to position [362, 0]
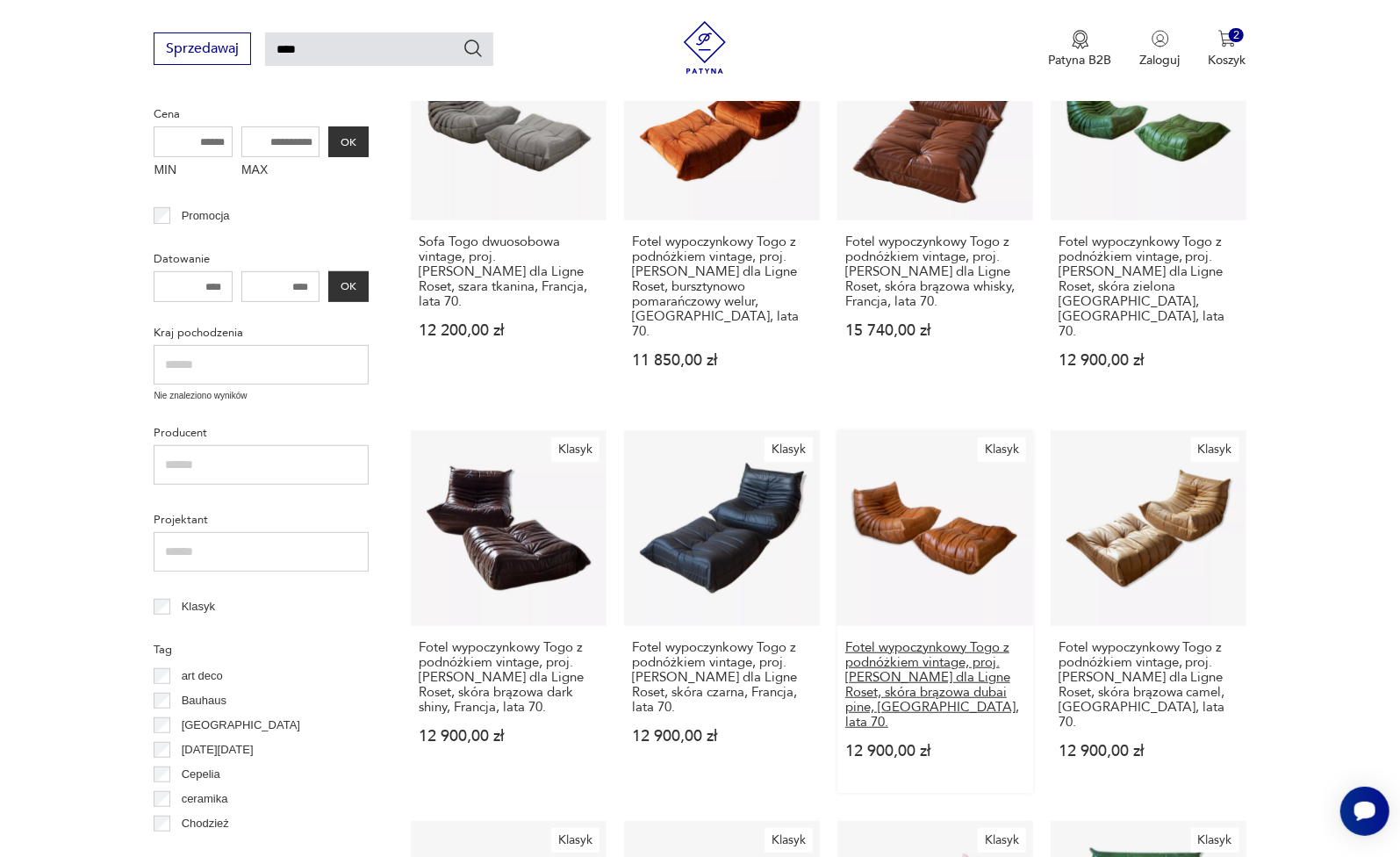
click at [924, 640] on h3 "Fotel wypoczynkowy Togo z podnóżkiem vintage, proj. [PERSON_NAME] dla Ligne Ros…" at bounding box center [935, 685] width 180 height 90
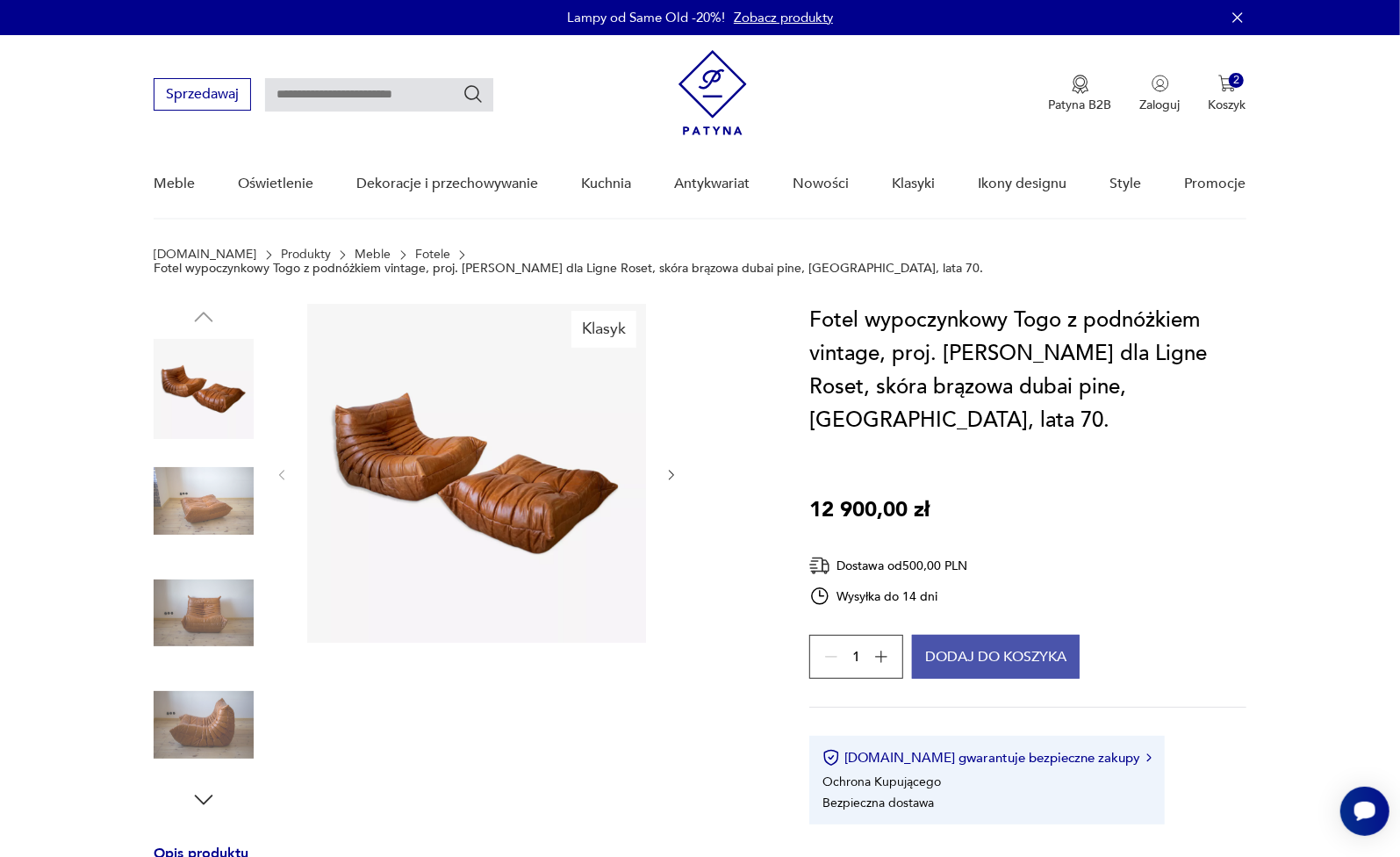
click at [963, 635] on button "Dodaj do koszyka" at bounding box center [995, 657] width 167 height 44
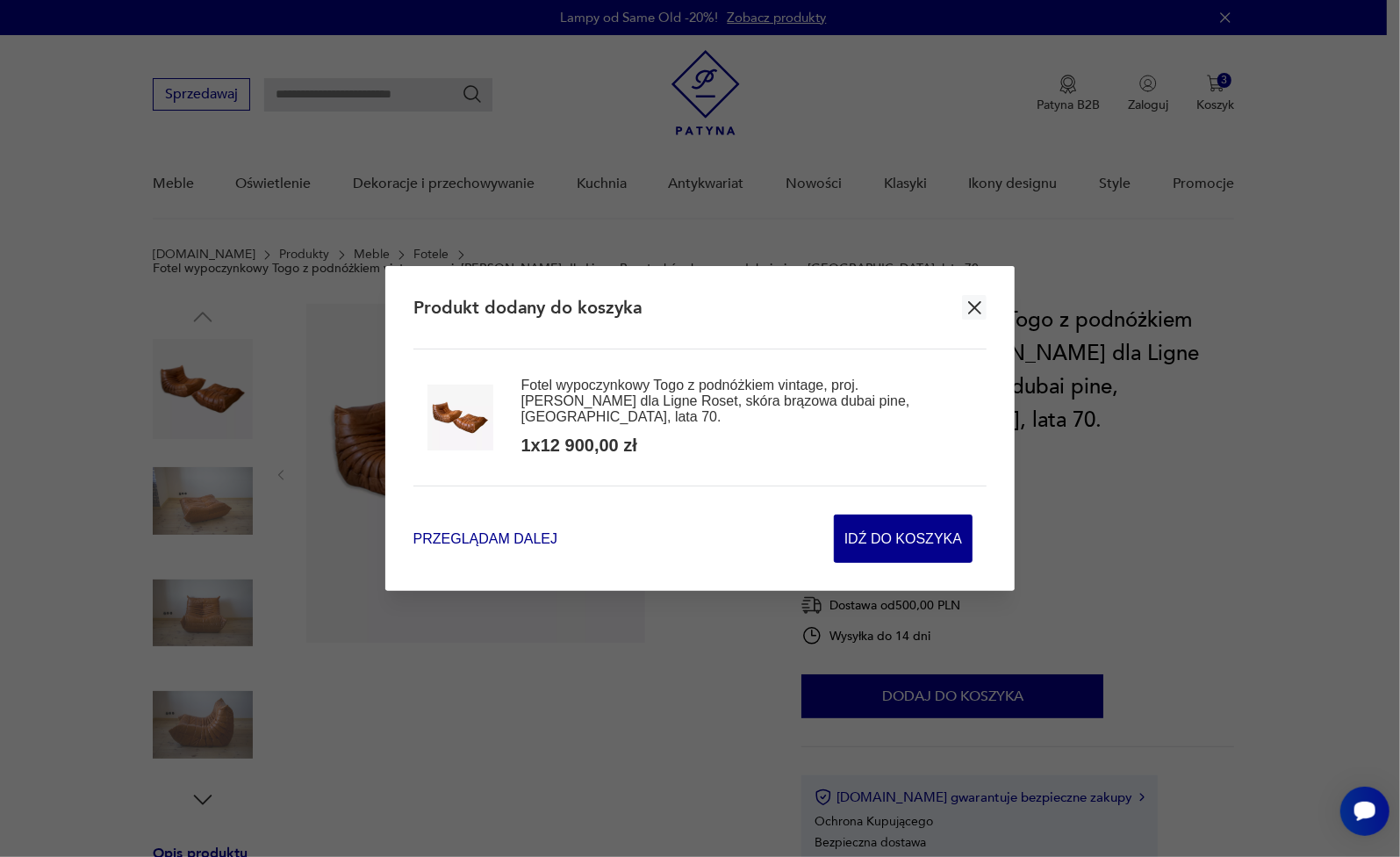
click at [516, 528] on span "Przeglądam dalej" at bounding box center [485, 538] width 143 height 20
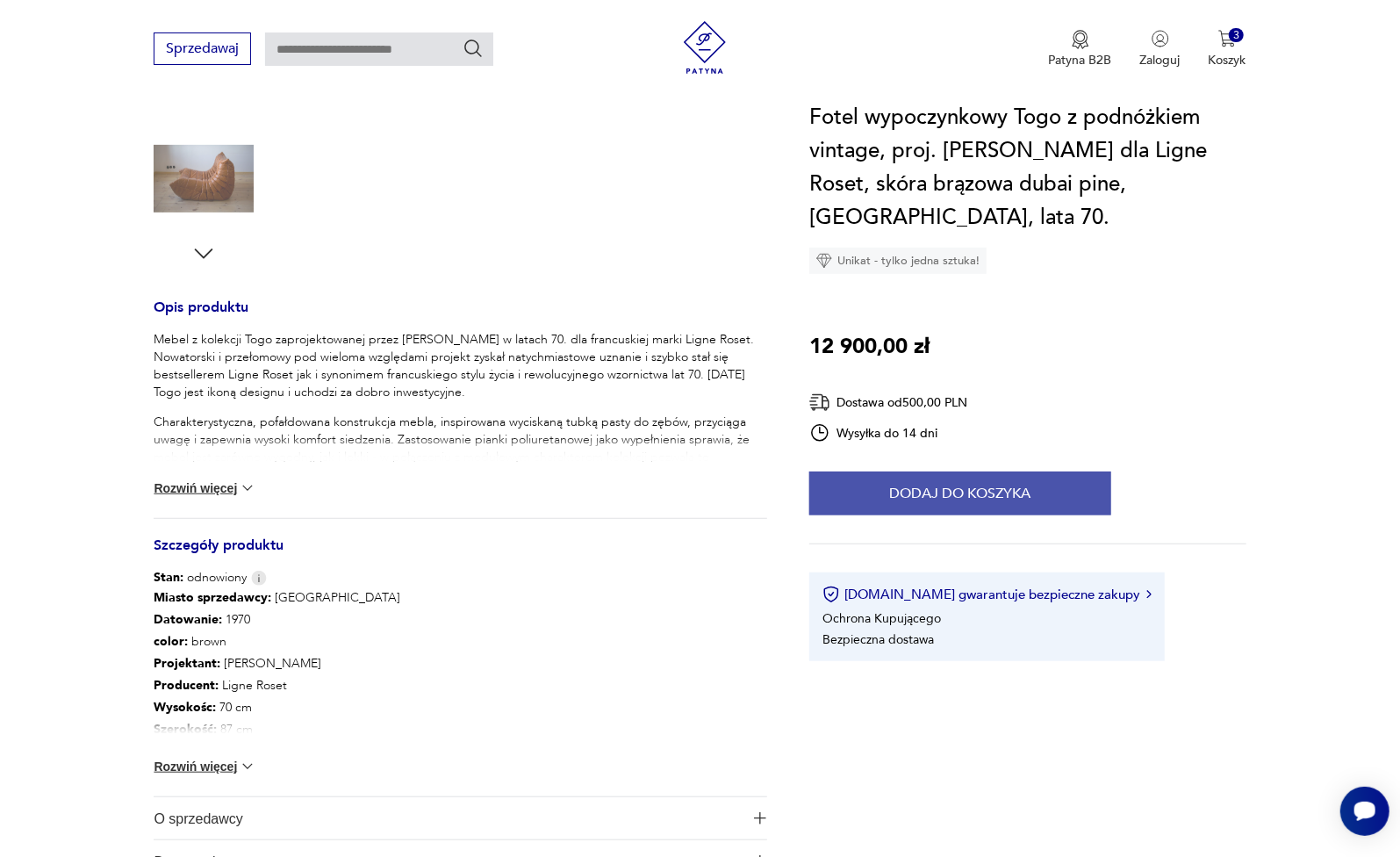
scroll to position [549, 0]
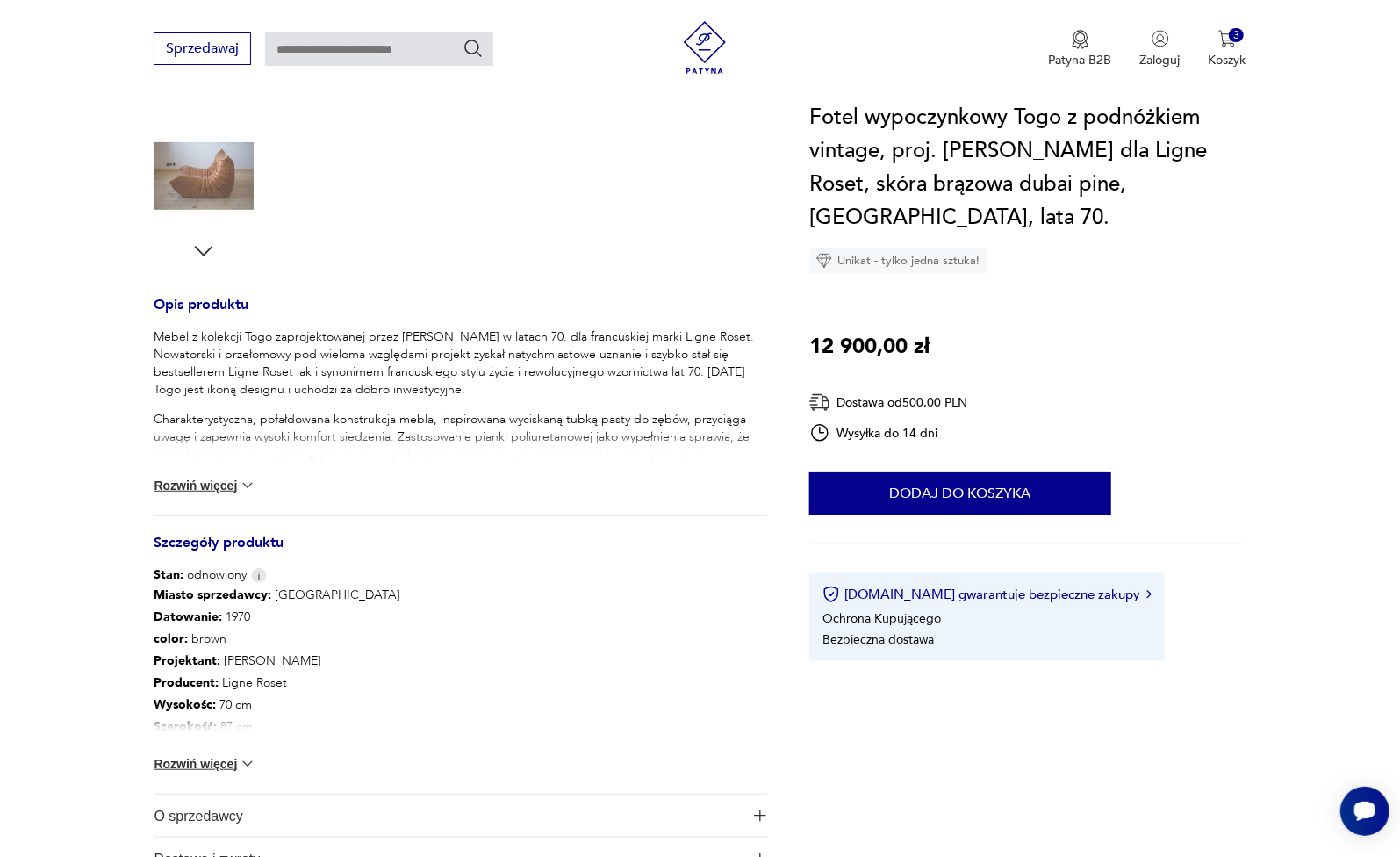
click at [245, 755] on img at bounding box center [248, 764] width 18 height 18
type input "****"
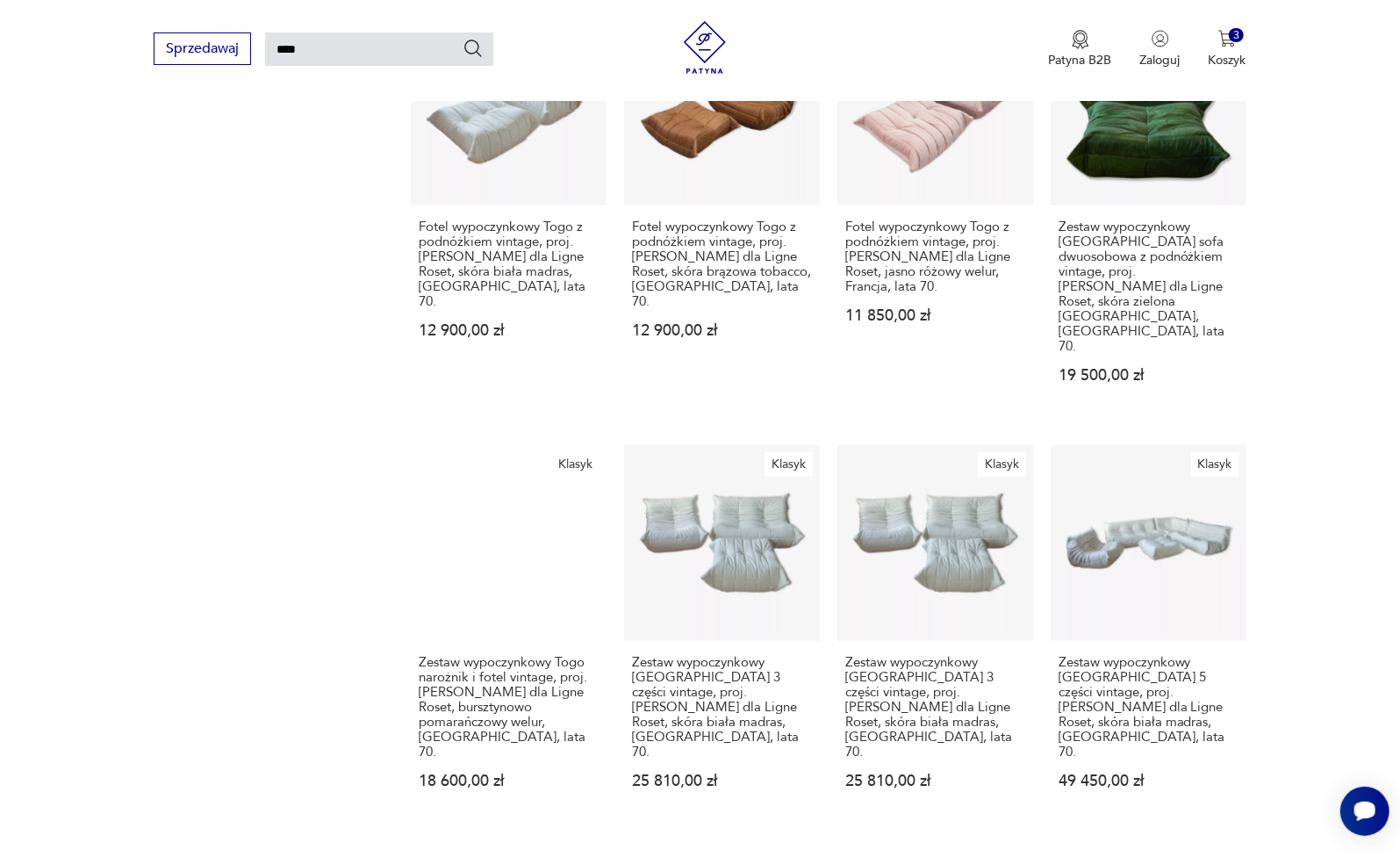
scroll to position [1189, 0]
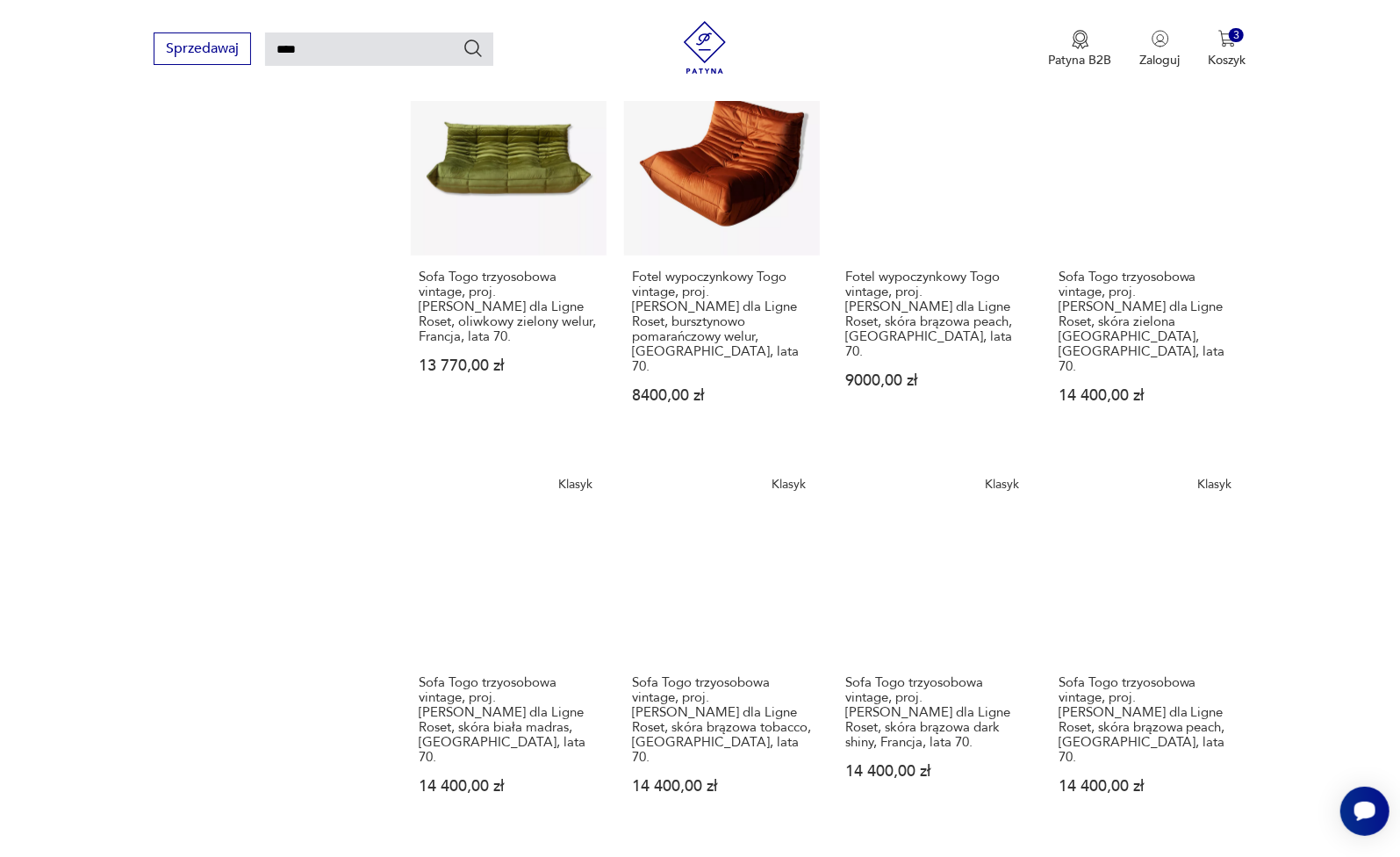
scroll to position [1168, 0]
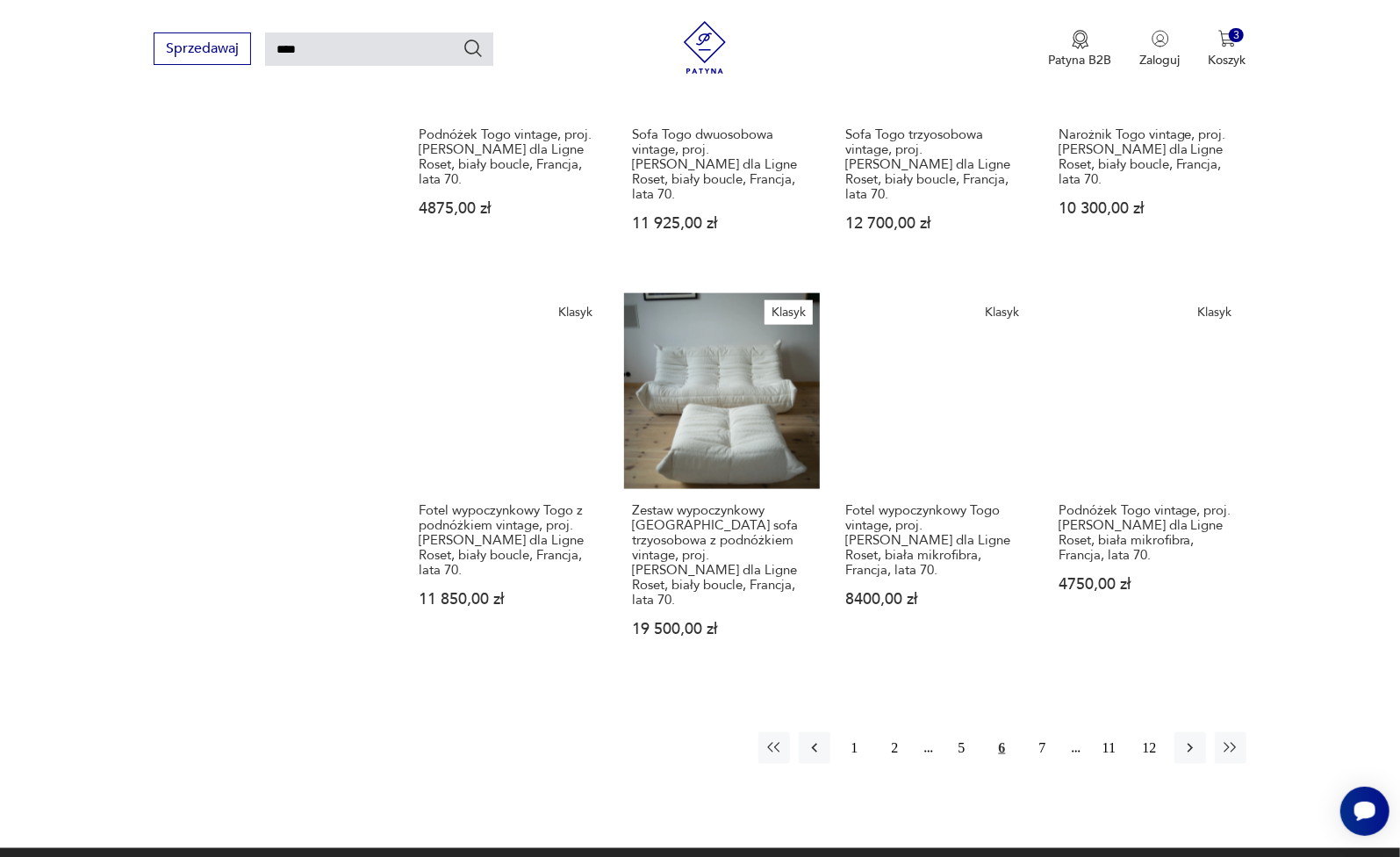
scroll to position [1300, 0]
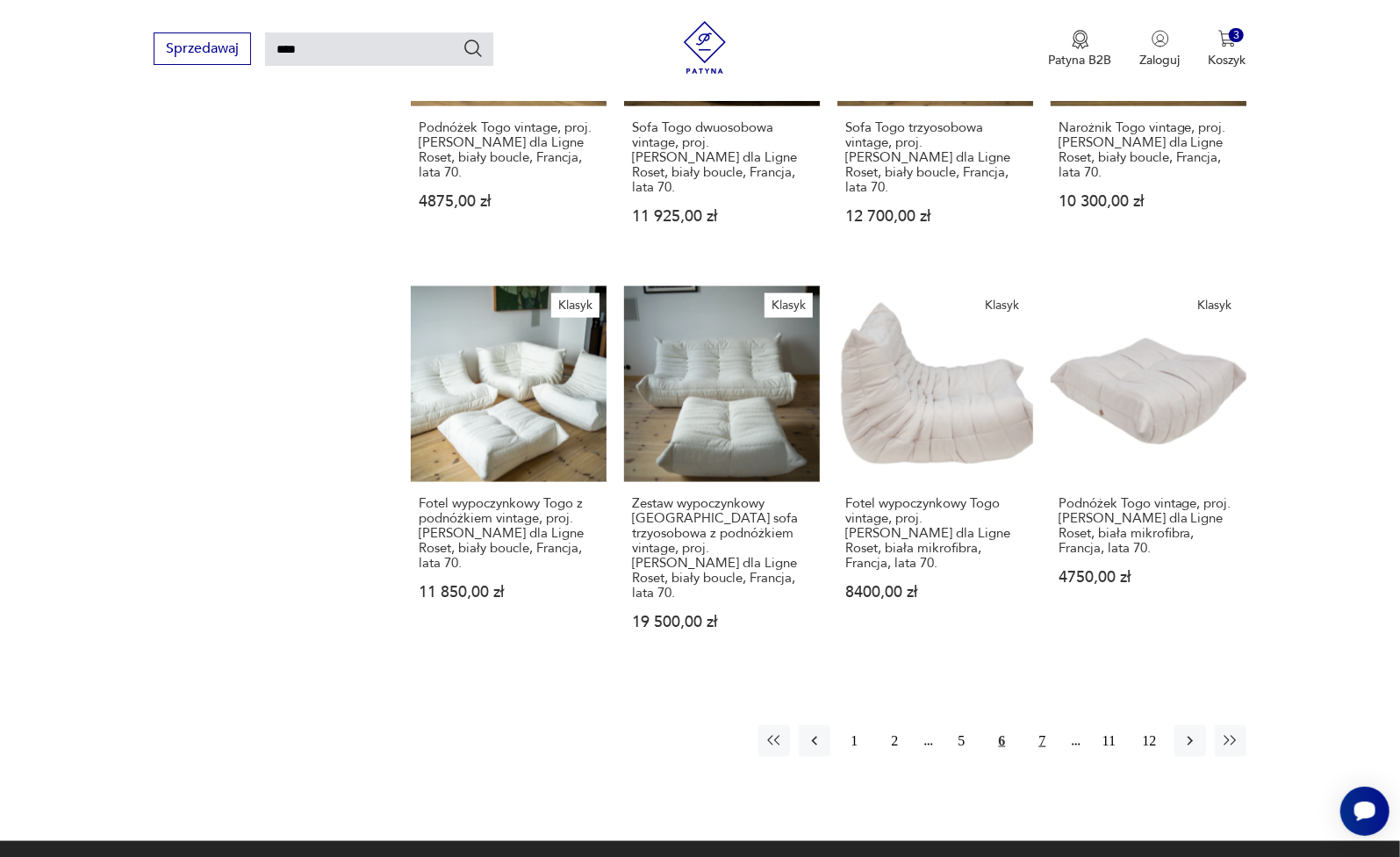
click at [1041, 725] on button "7" at bounding box center [1043, 741] width 32 height 32
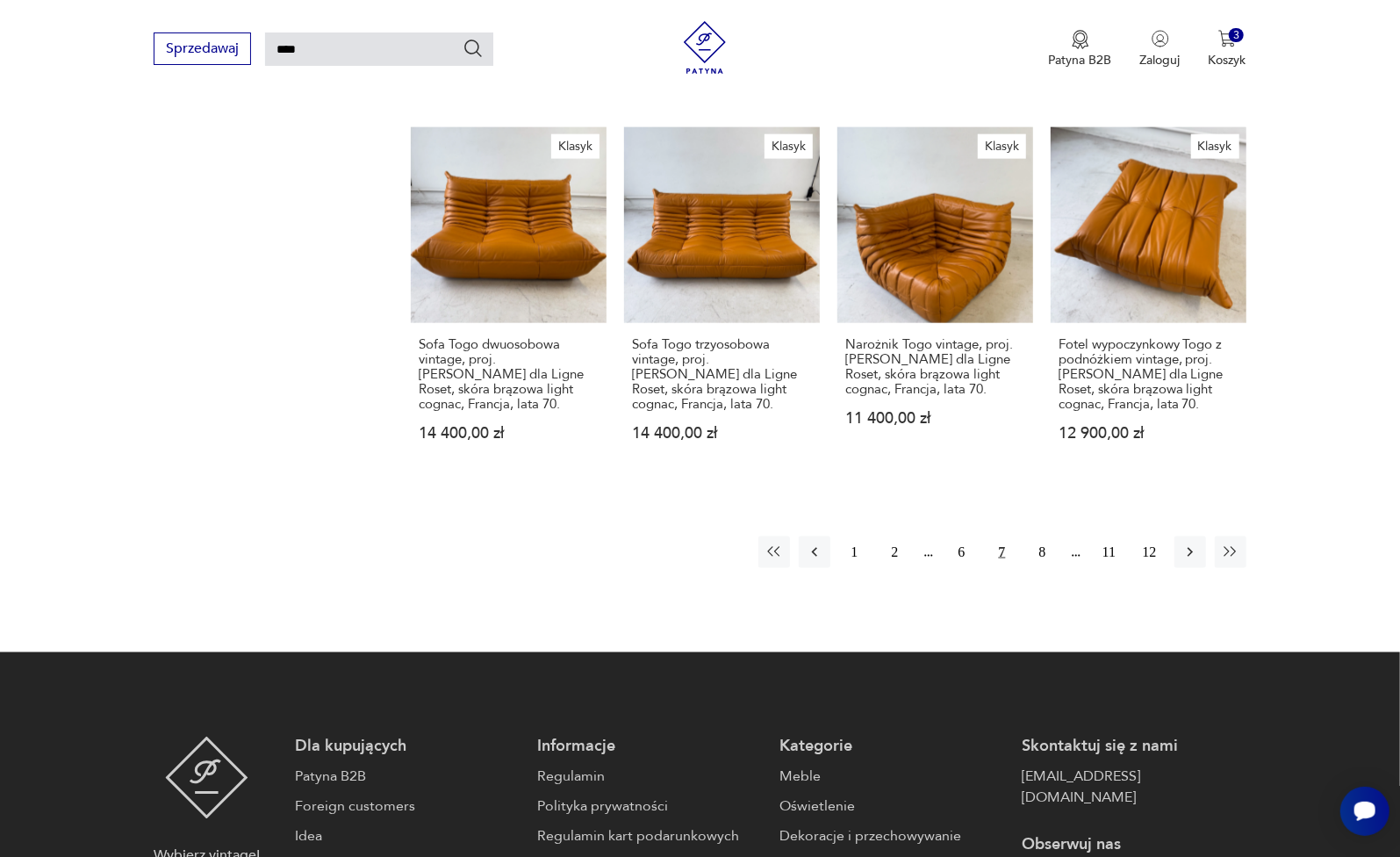
scroll to position [1462, 0]
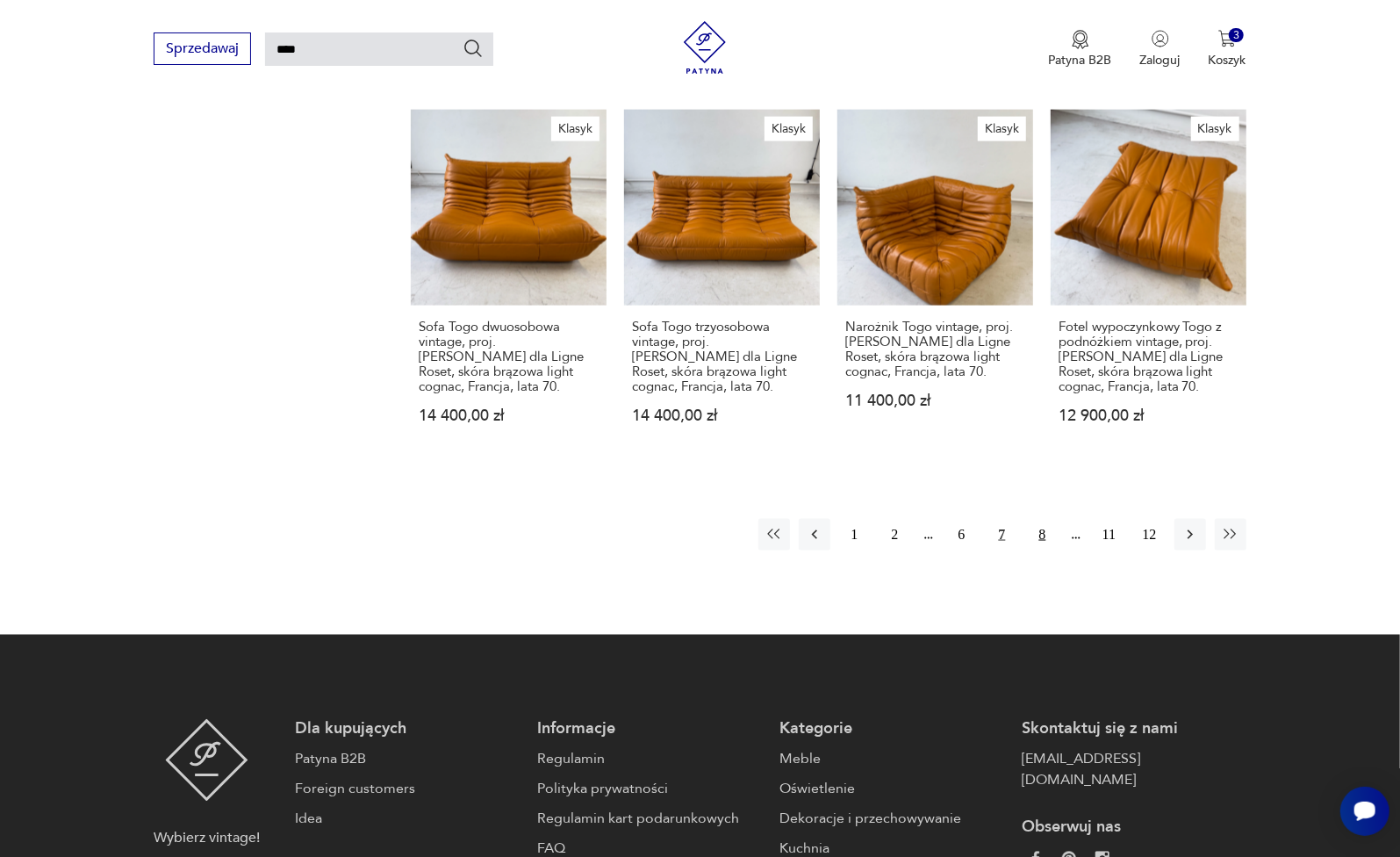
click at [1045, 519] on button "8" at bounding box center [1043, 535] width 32 height 32
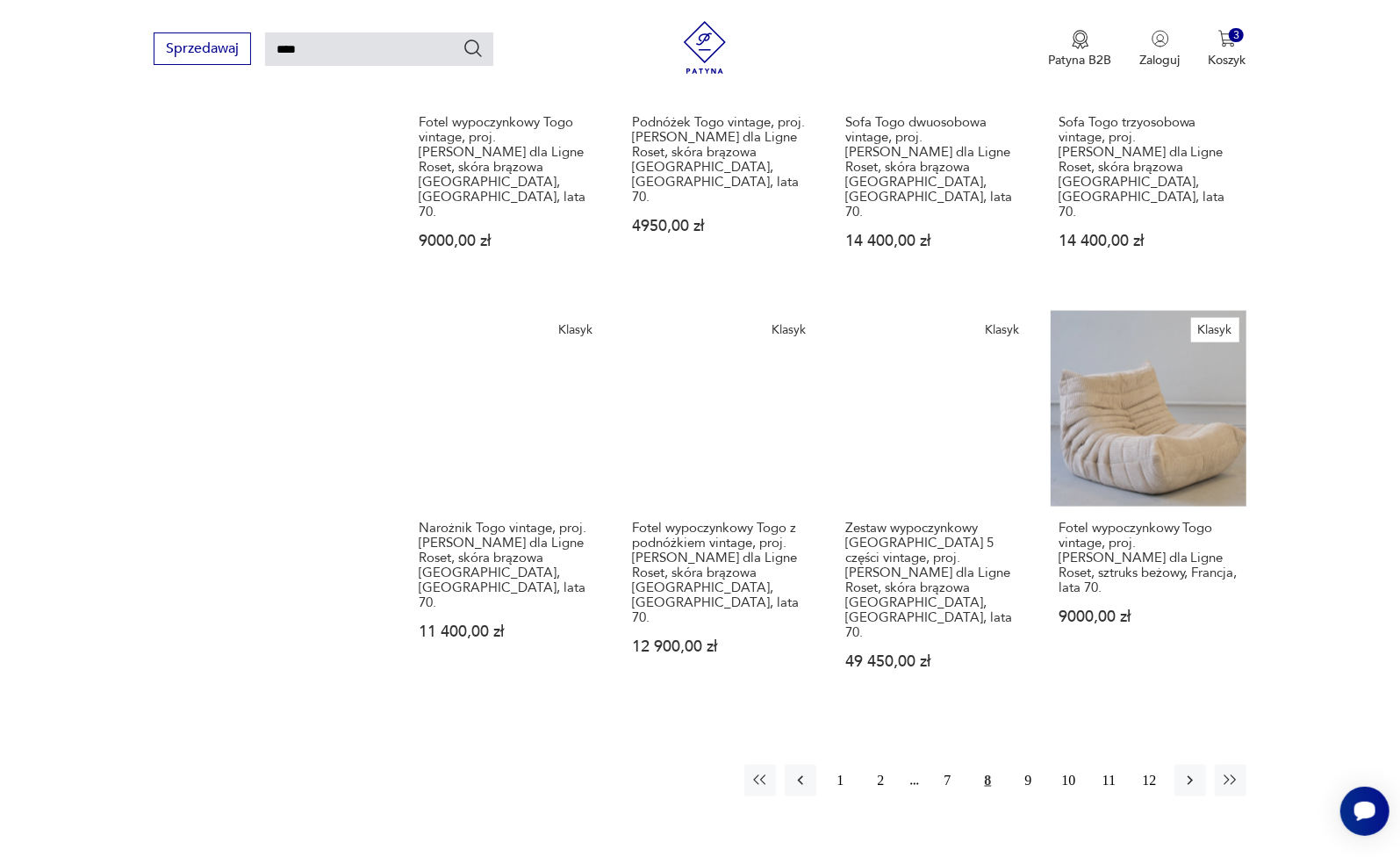
scroll to position [1278, 0]
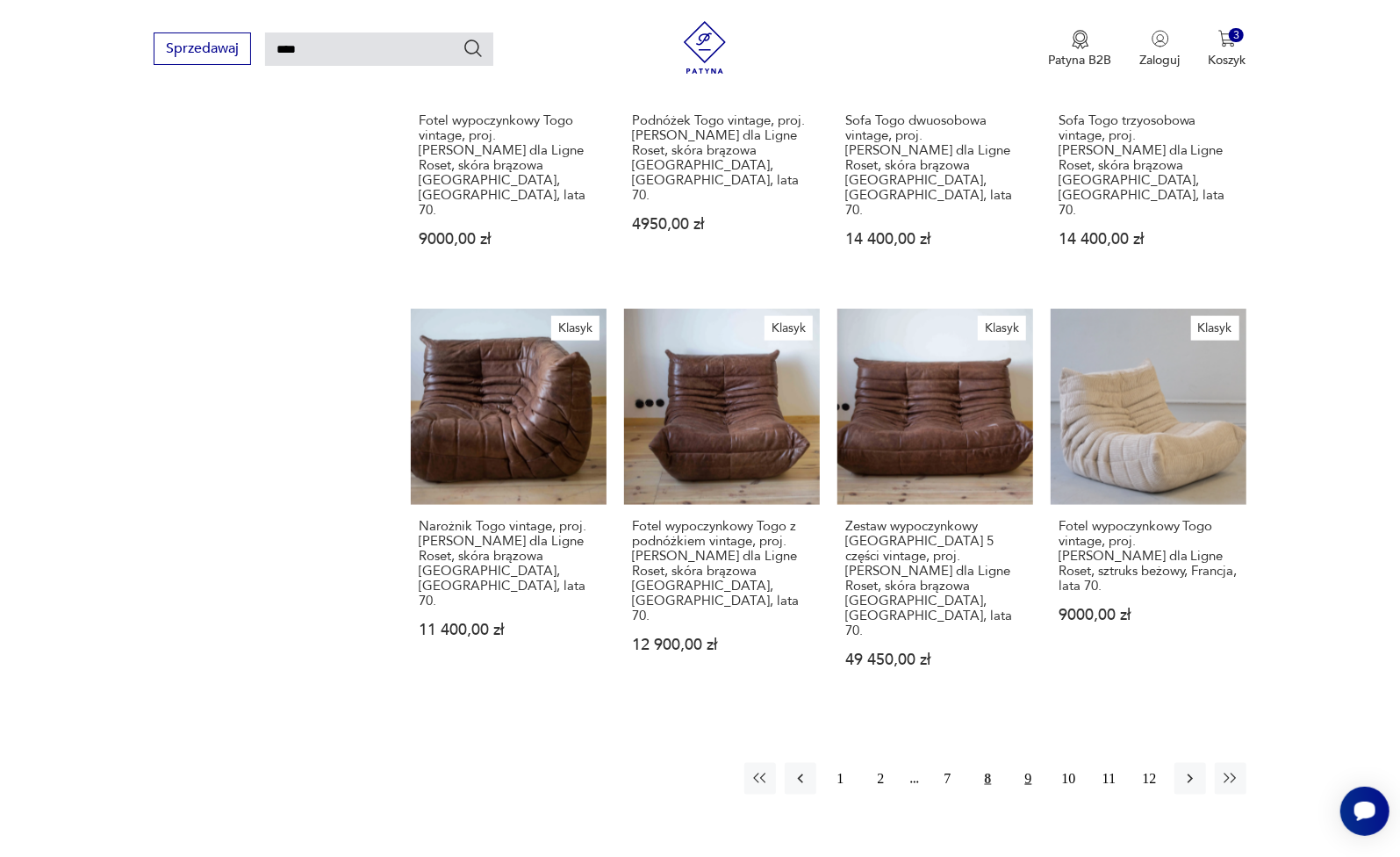
click at [1024, 762] on button "9" at bounding box center [1028, 778] width 32 height 32
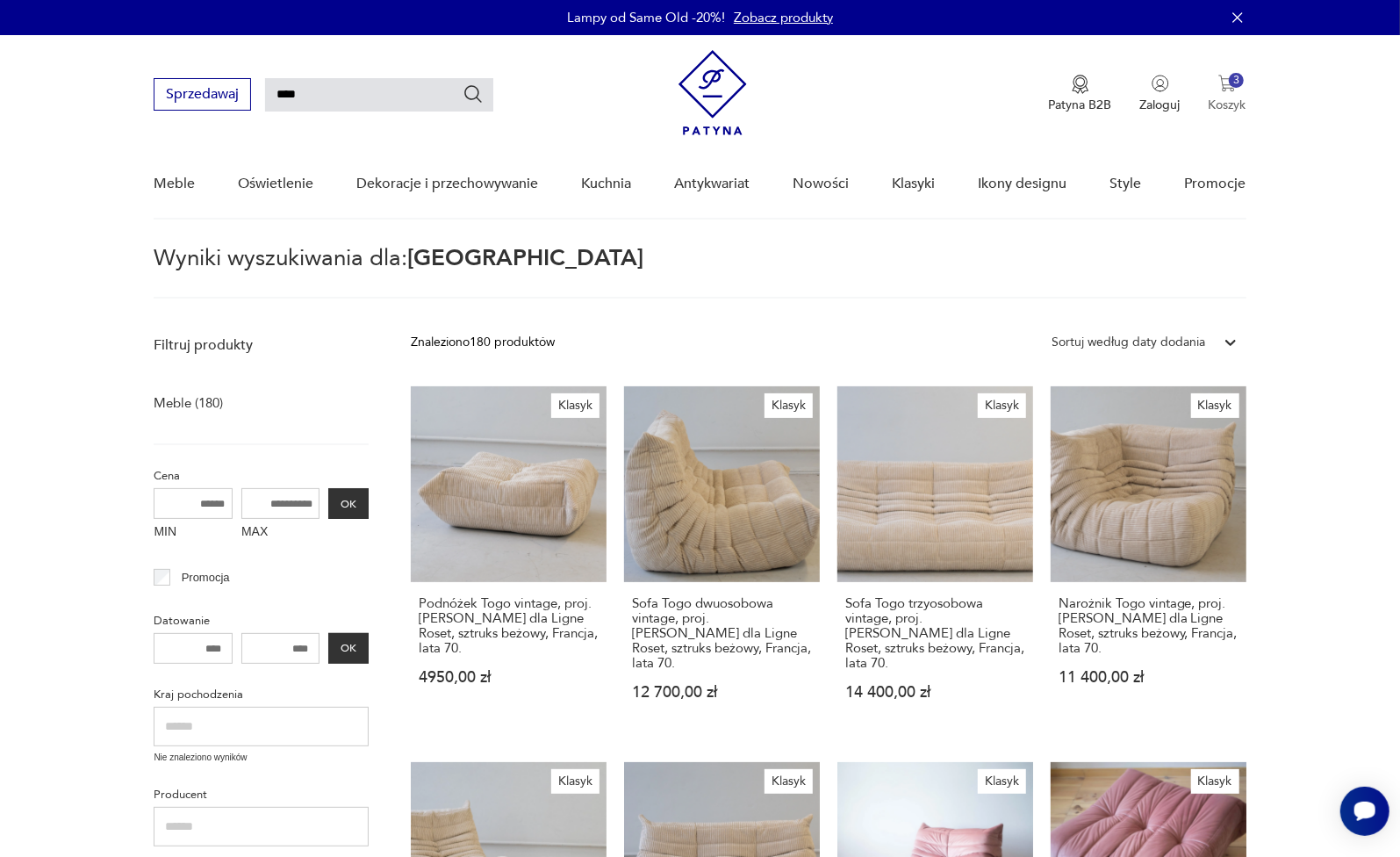
click at [1234, 81] on div "3" at bounding box center [1236, 80] width 15 height 15
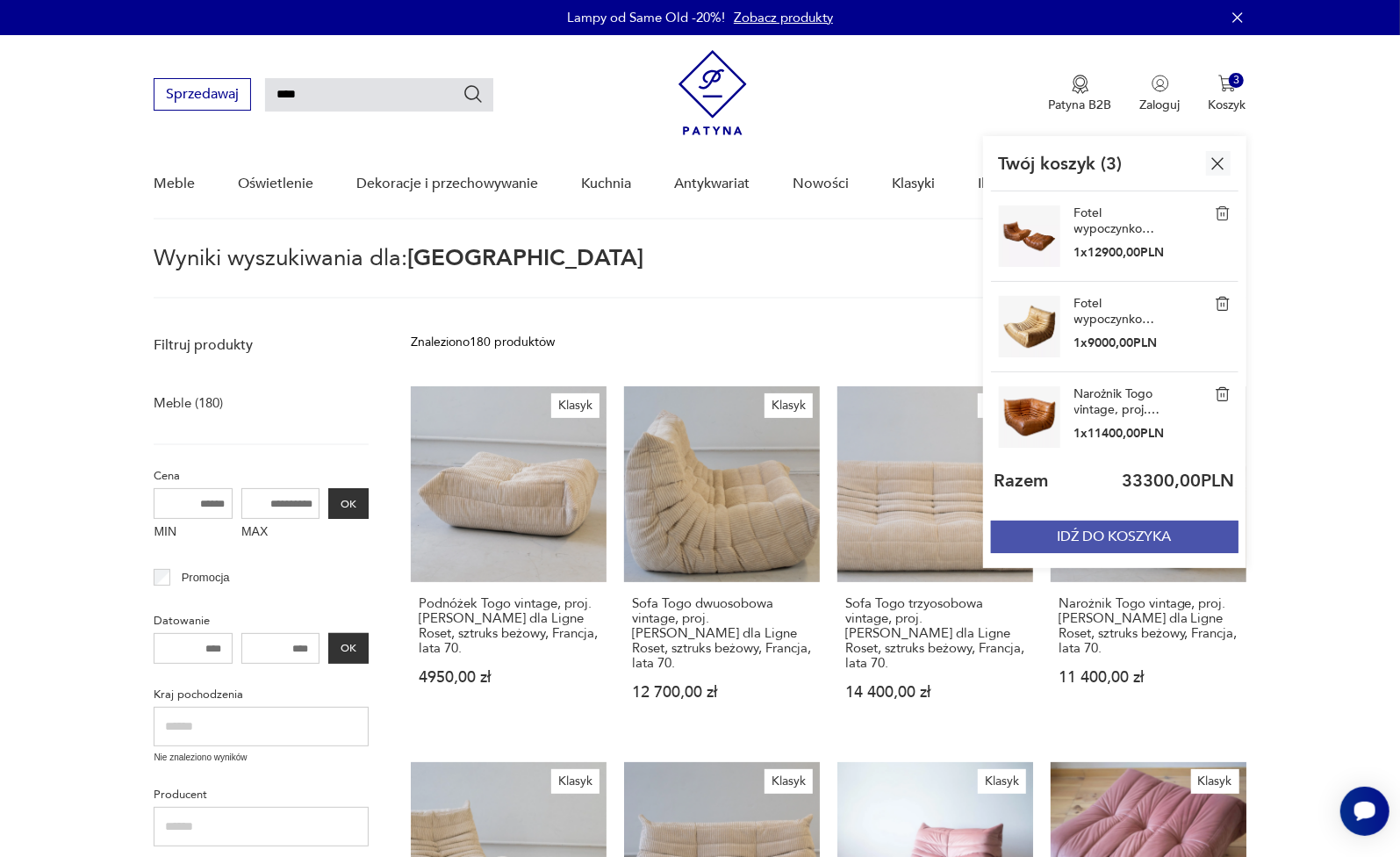
click at [1090, 530] on button "IDŹ DO KOSZYKA" at bounding box center [1114, 536] width 247 height 33
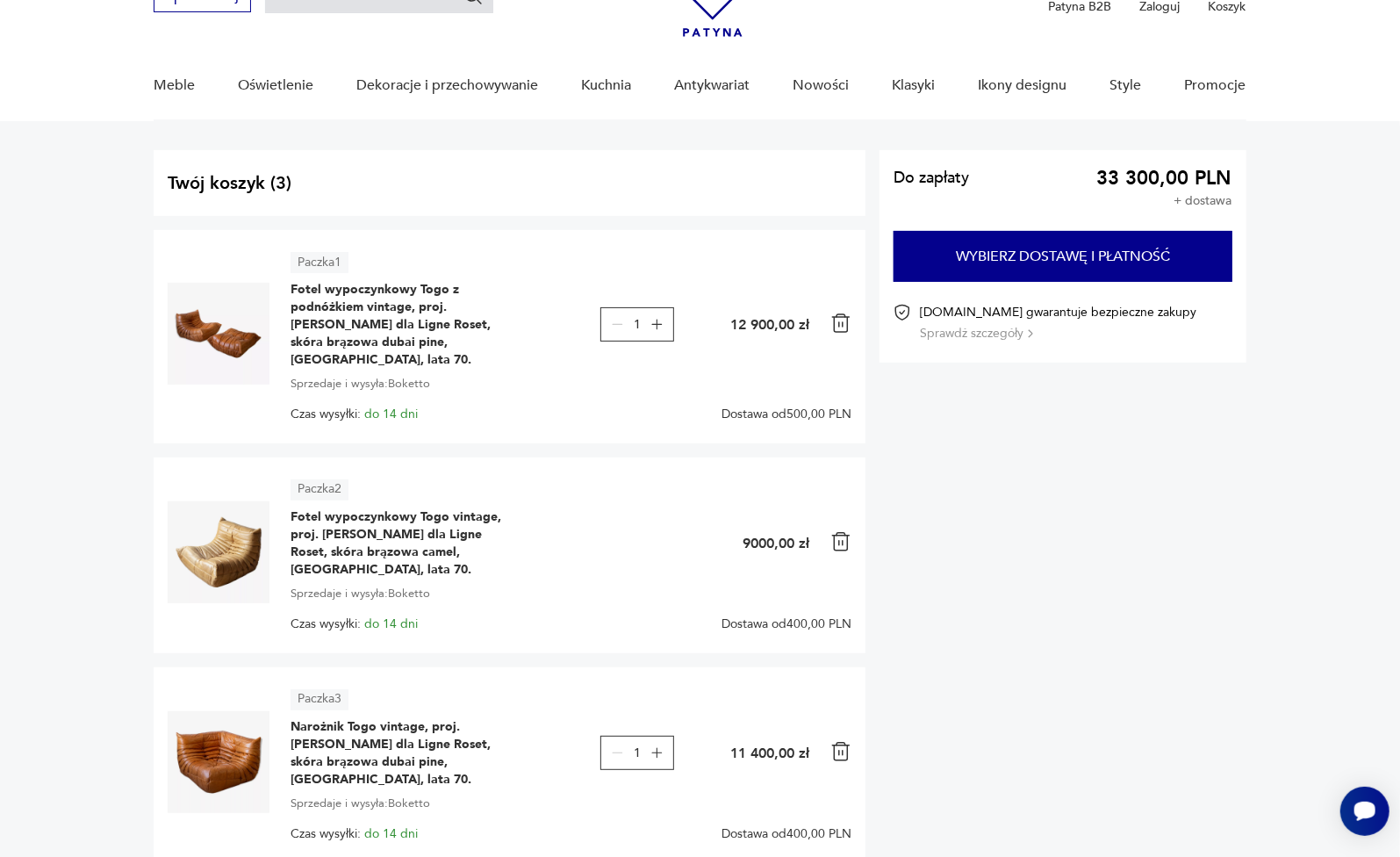
scroll to position [118, 0]
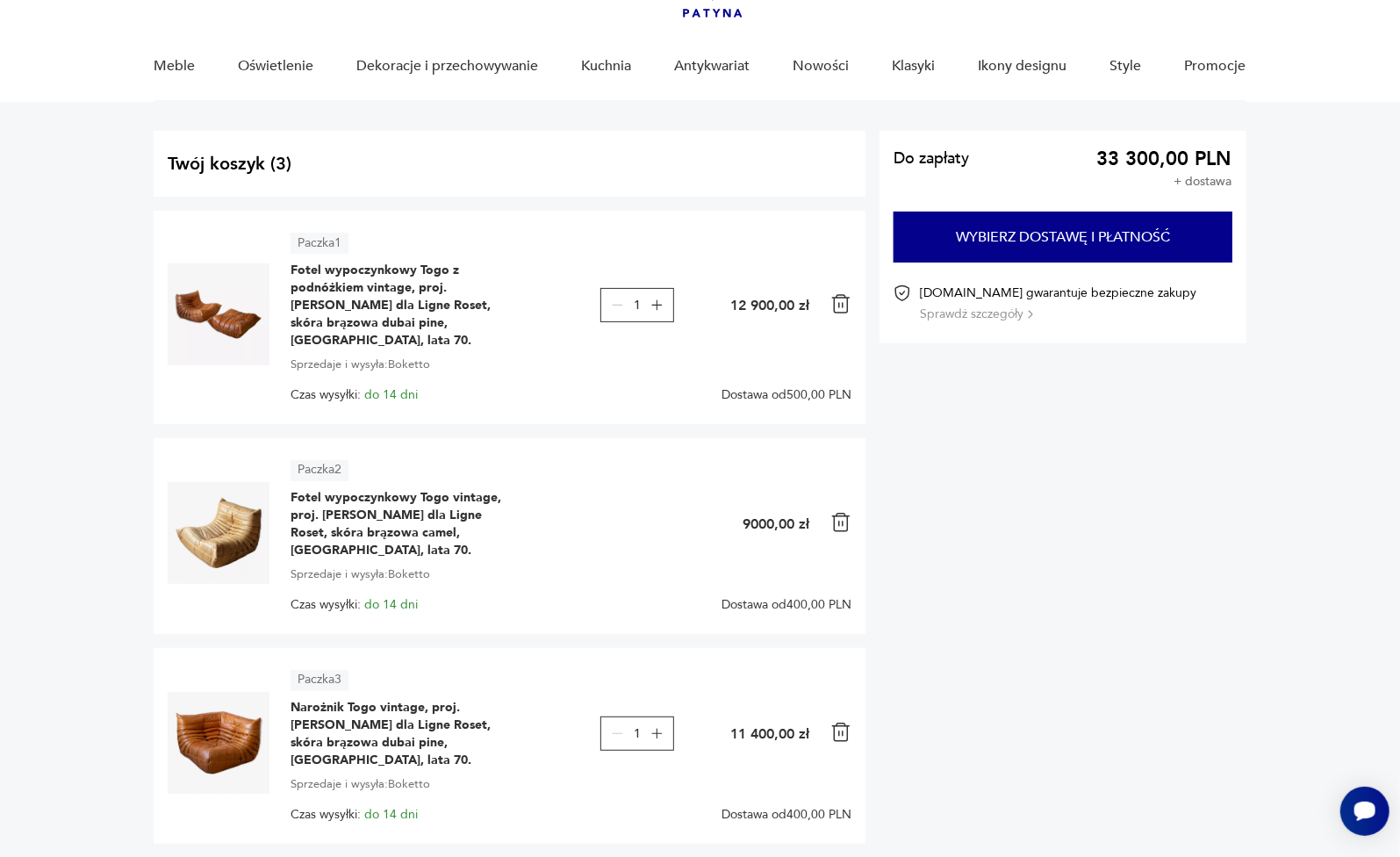
click at [210, 303] on img at bounding box center [218, 314] width 102 height 102
click at [1242, 580] on div "Do zapłaty 33 300,00 PLN + dostawa Wybierz dostawę i płatność [DOMAIN_NAME] gwa…" at bounding box center [1063, 493] width 367 height 726
click at [566, 679] on div "Paczka 3 Narożnik Togo vintage, proj. [PERSON_NAME] dla Ligne Roset, skóra brąz…" at bounding box center [571, 745] width 561 height 151
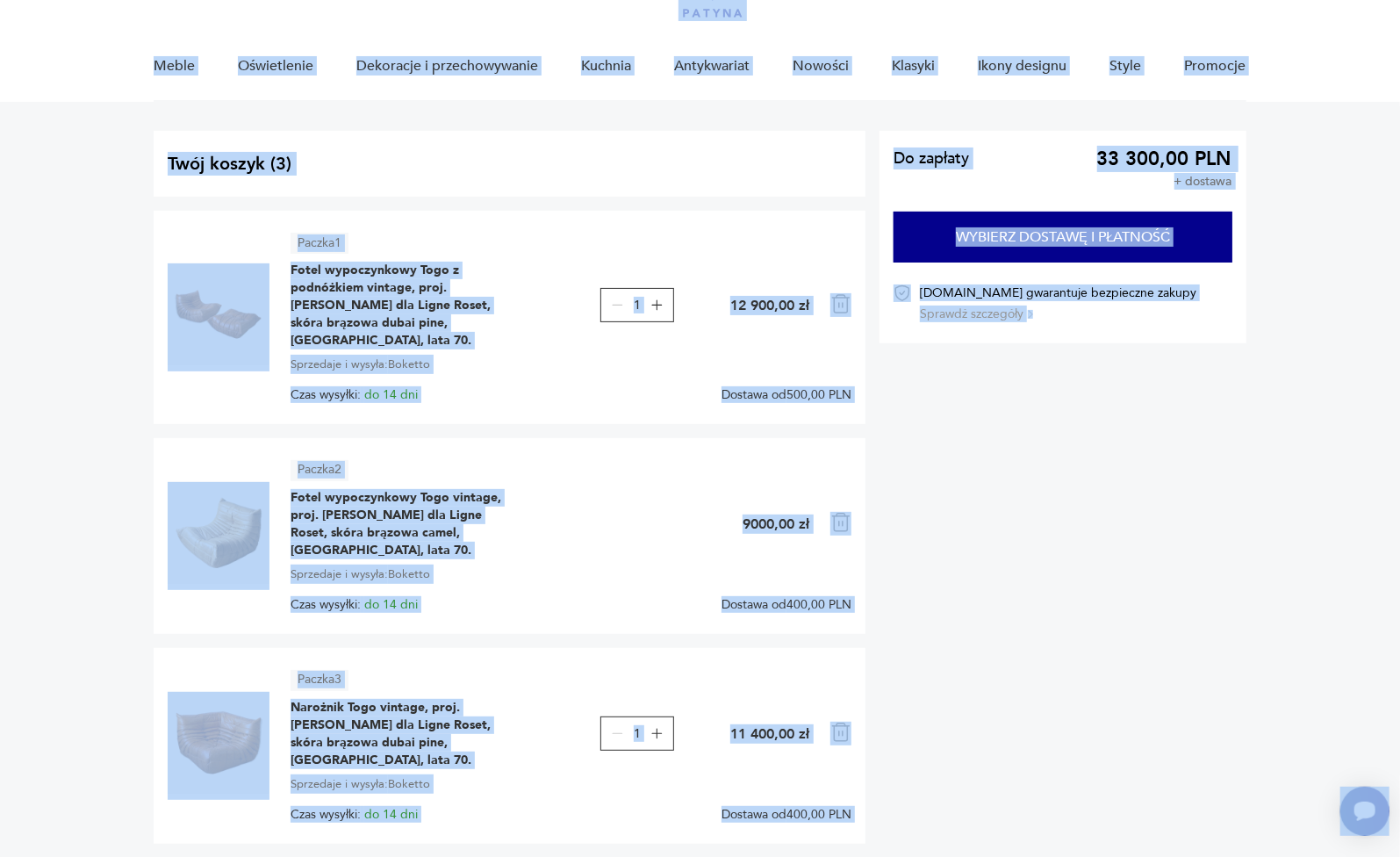
copy body "Lorem ip Dolo Sit -73%! Ametco adipisci Elitsed doeiusmod Temporinci Utlabo E0D…"
click at [1005, 619] on div "Do zapłaty 33 300,00 PLN + dostawa Wybierz dostawę i płatność [DOMAIN_NAME] gwa…" at bounding box center [1063, 493] width 367 height 726
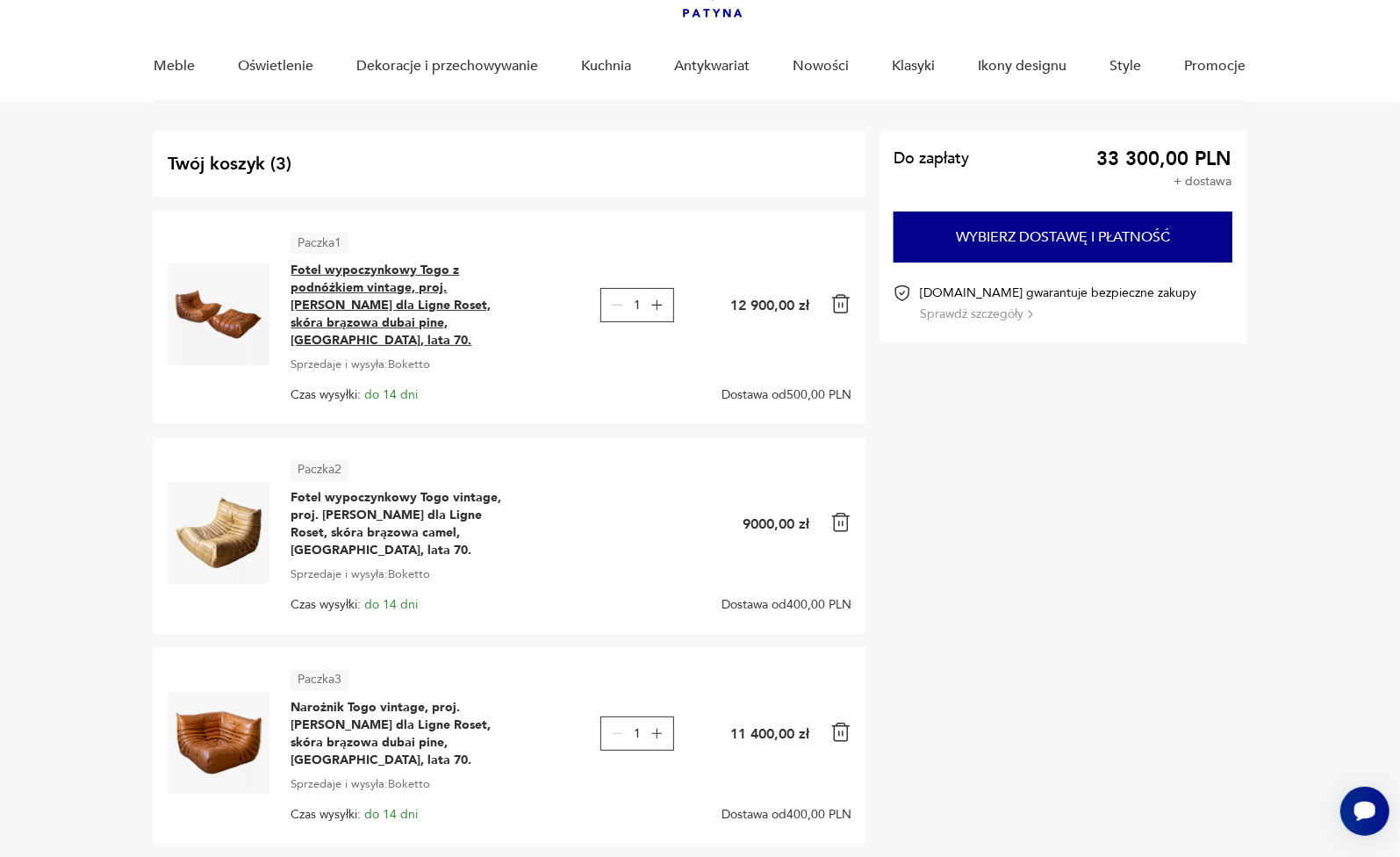
click at [324, 310] on span "Fotel wypoczynkowy Togo z podnóżkiem vintage, proj. [PERSON_NAME] dla Ligne Ros…" at bounding box center [401, 305] width 219 height 88
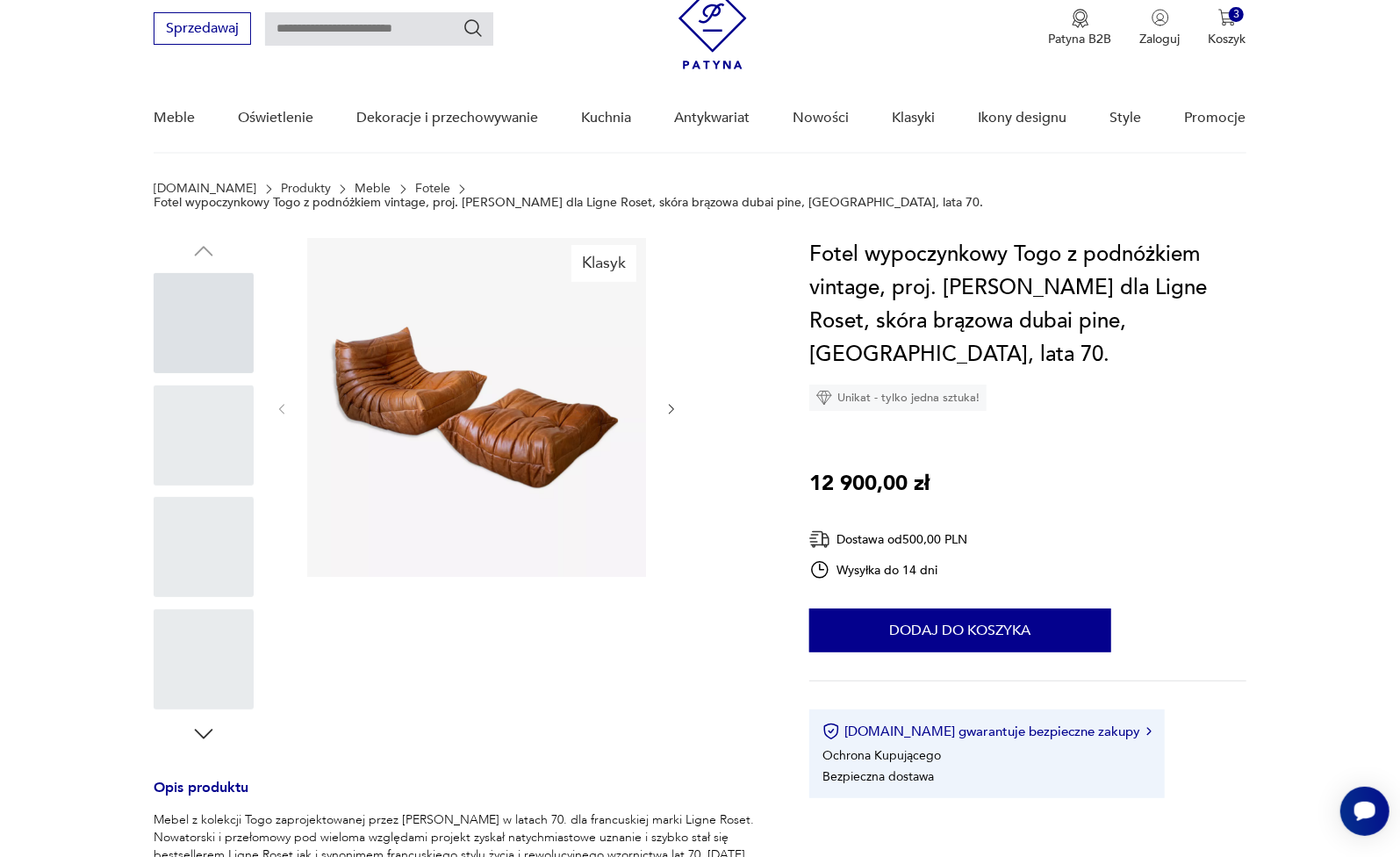
scroll to position [118, 0]
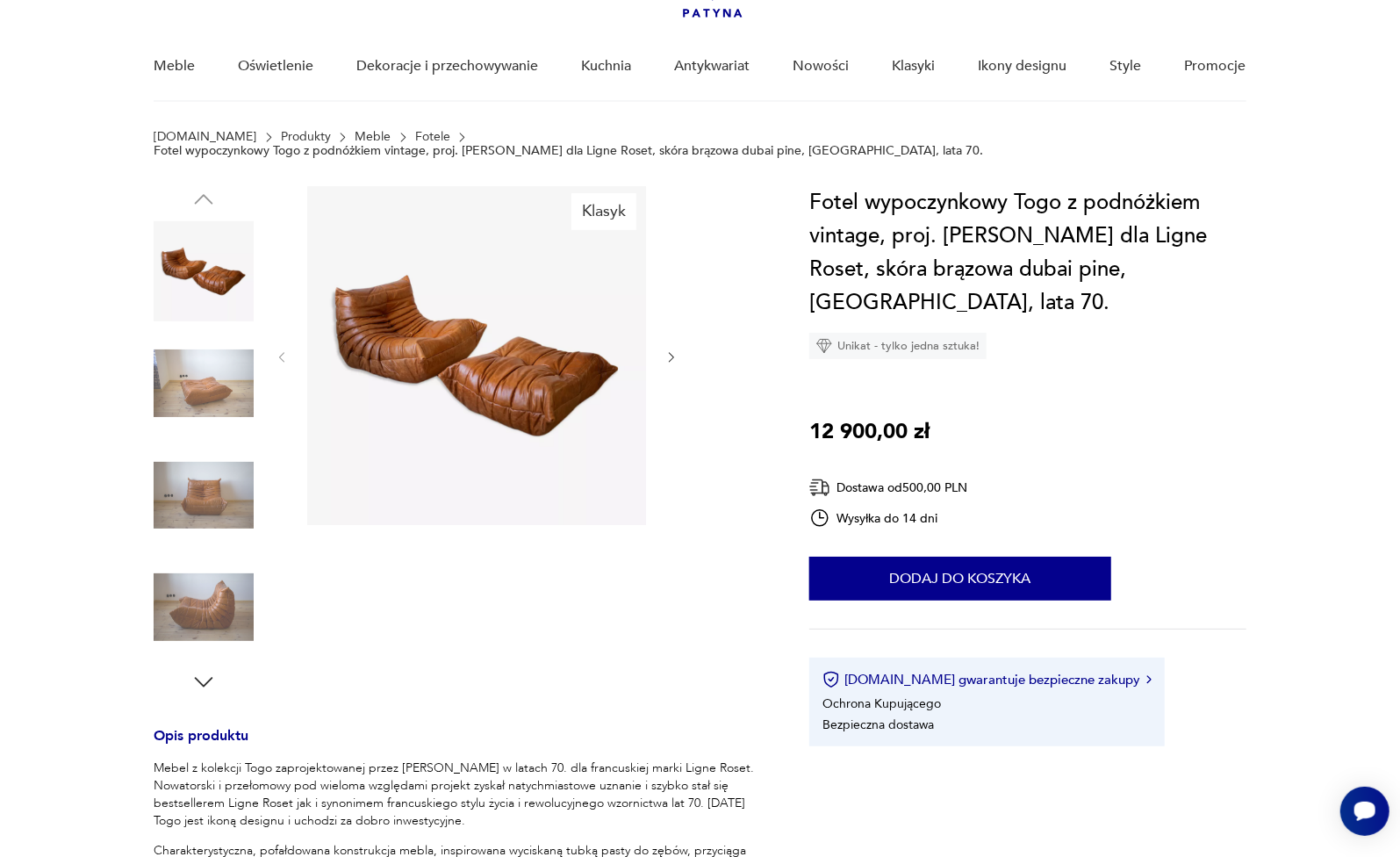
type input "****"
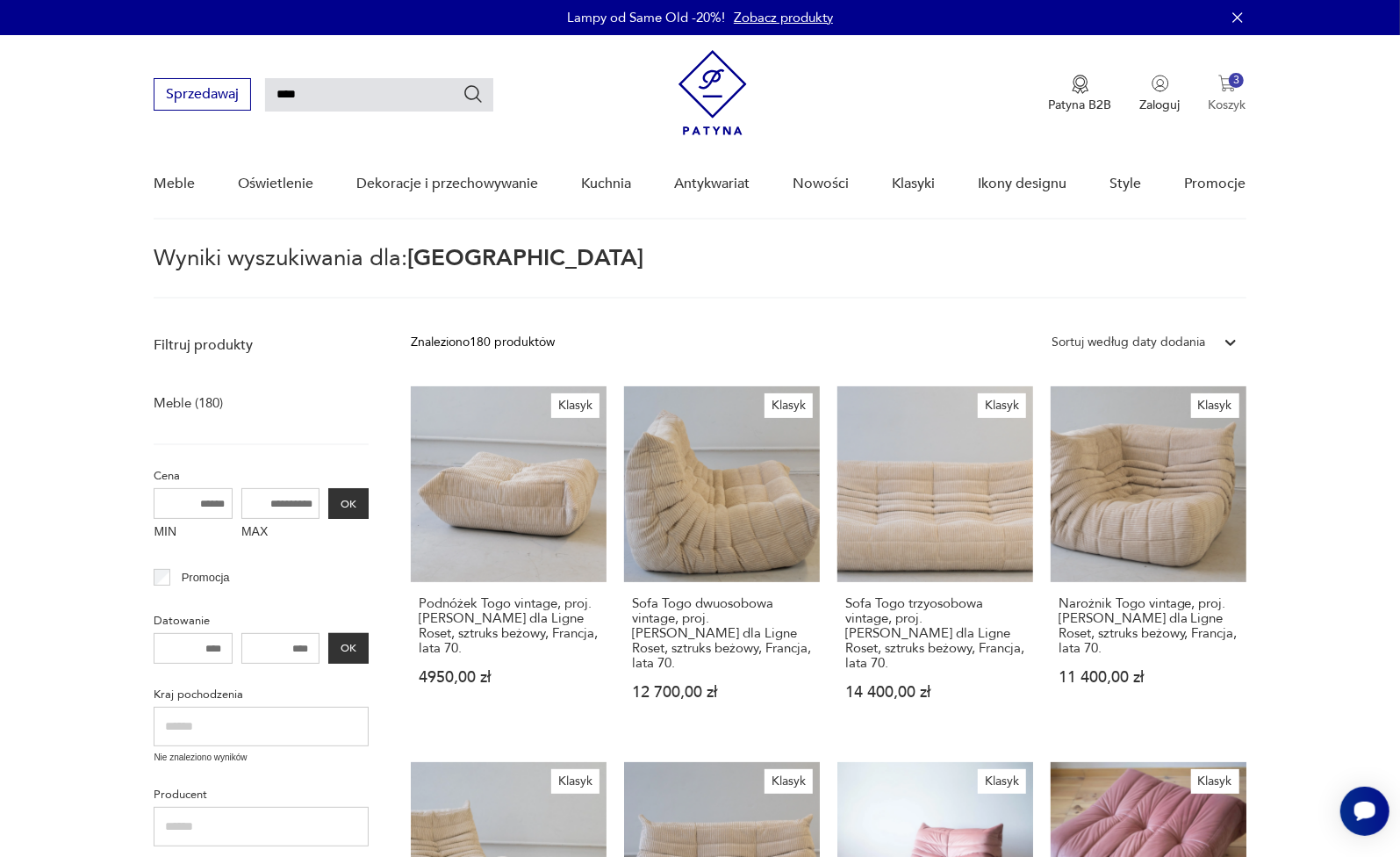
click at [1226, 84] on img "button" at bounding box center [1228, 84] width 18 height 18
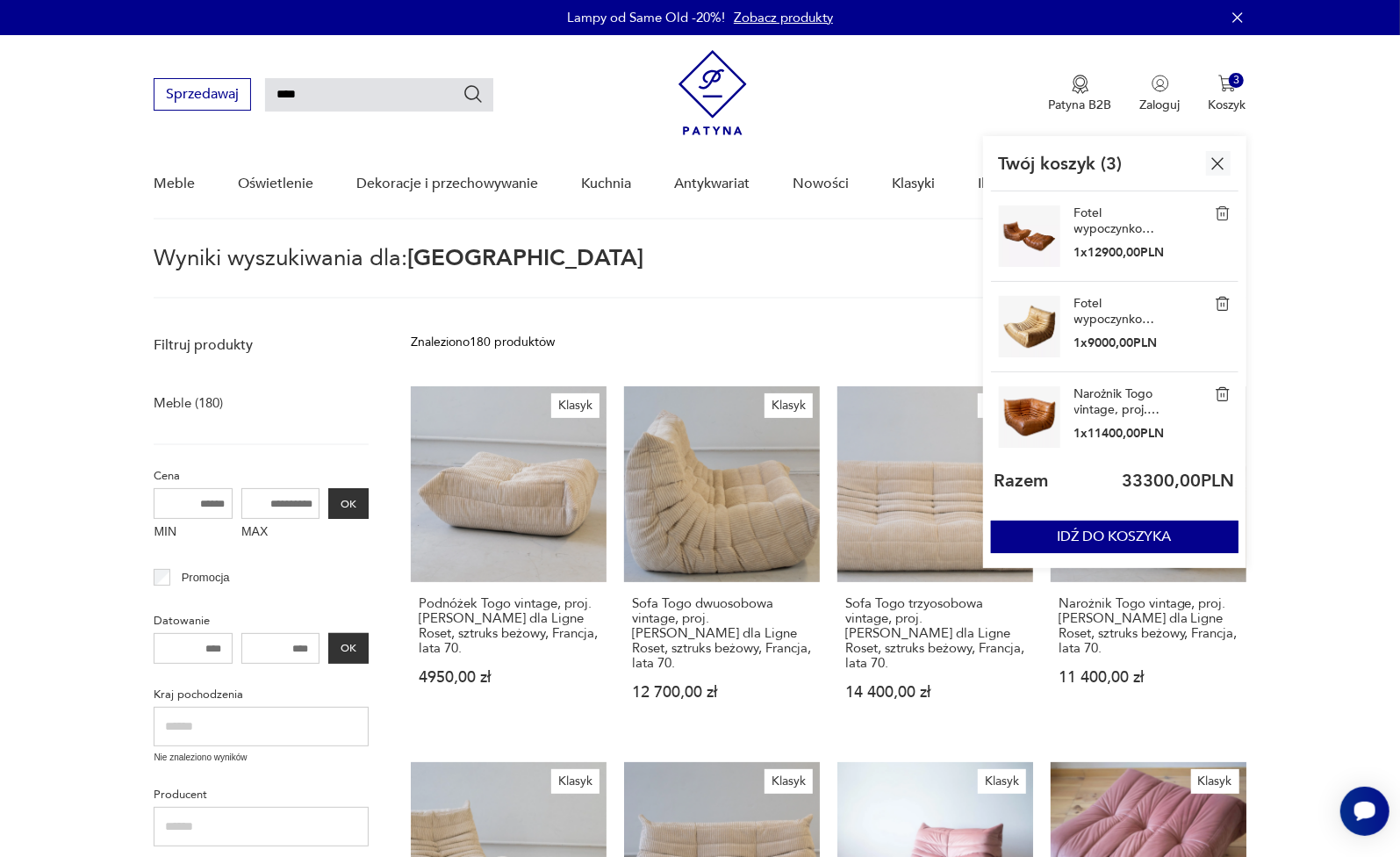
click at [1112, 318] on link "Fotel wypoczynkowy Togo vintage, proj. [PERSON_NAME] dla Ligne Roset, skóra brą…" at bounding box center [1118, 312] width 88 height 32
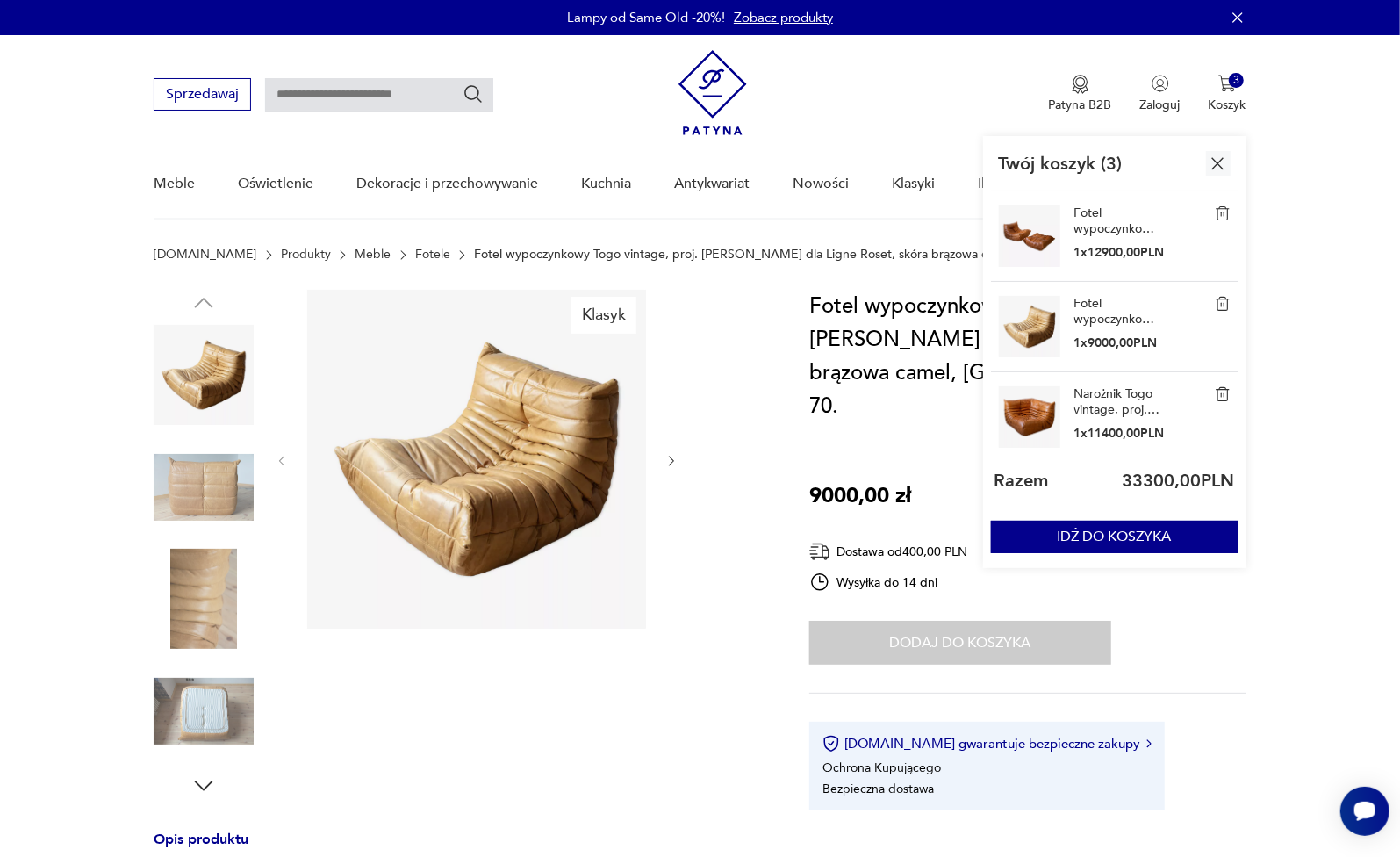
click at [1116, 394] on link "Narożnik Togo vintage, proj. [PERSON_NAME] dla Ligne Roset, skóra brązowa dubai…" at bounding box center [1118, 403] width 88 height 32
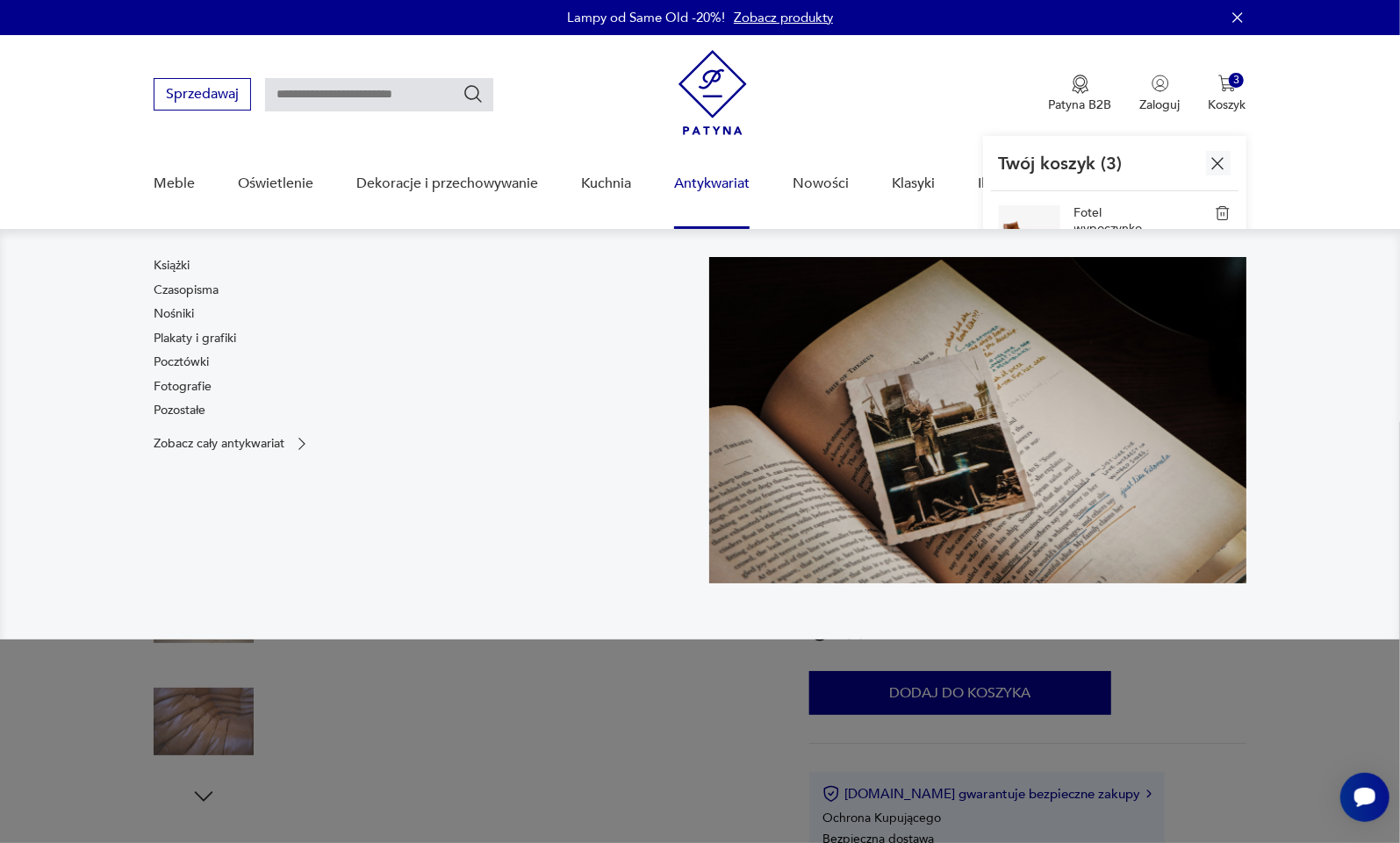
click at [720, 187] on link "Antykwariat" at bounding box center [711, 184] width 76 height 68
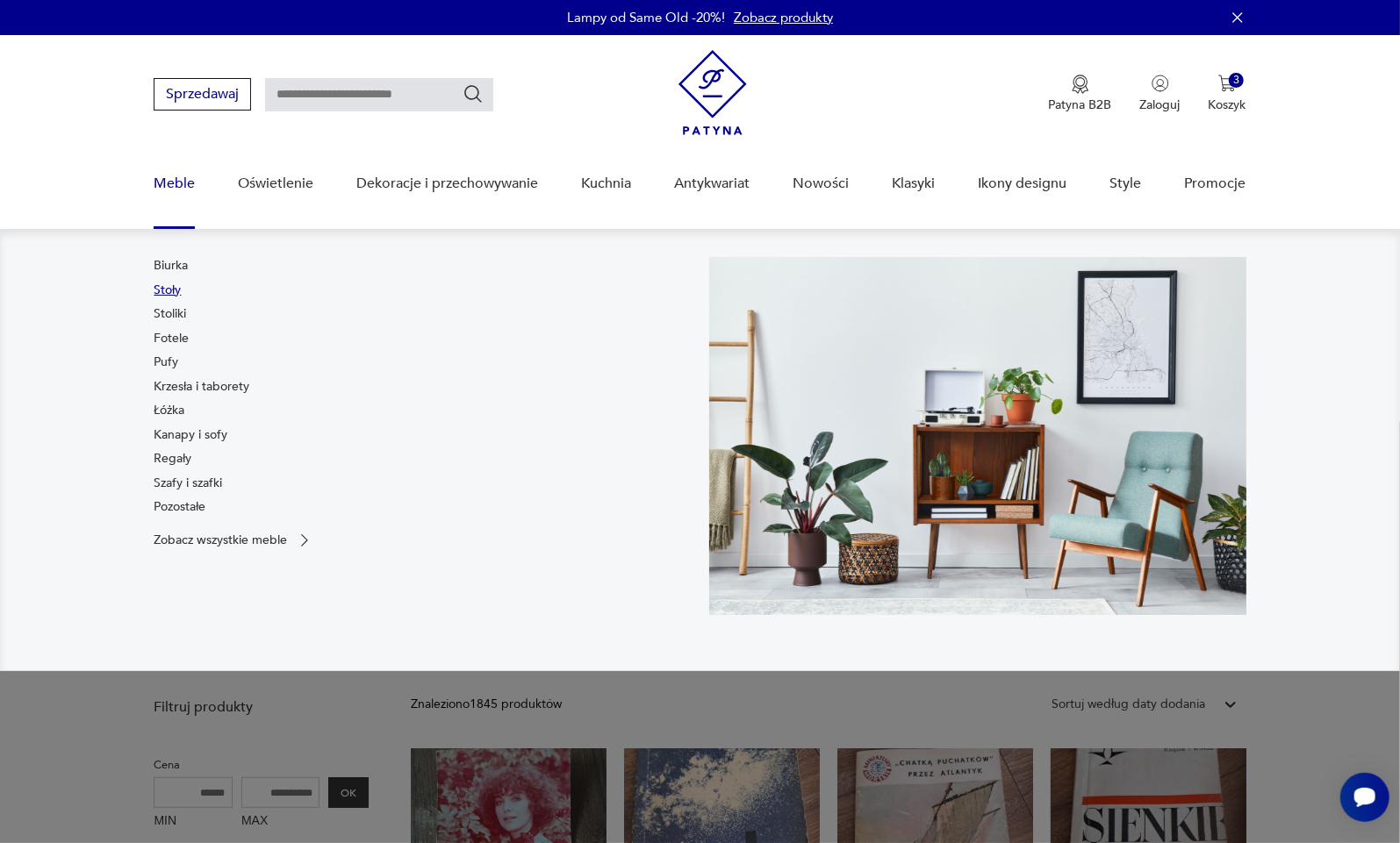
click at [166, 293] on link "Stoły" at bounding box center [166, 291] width 27 height 18
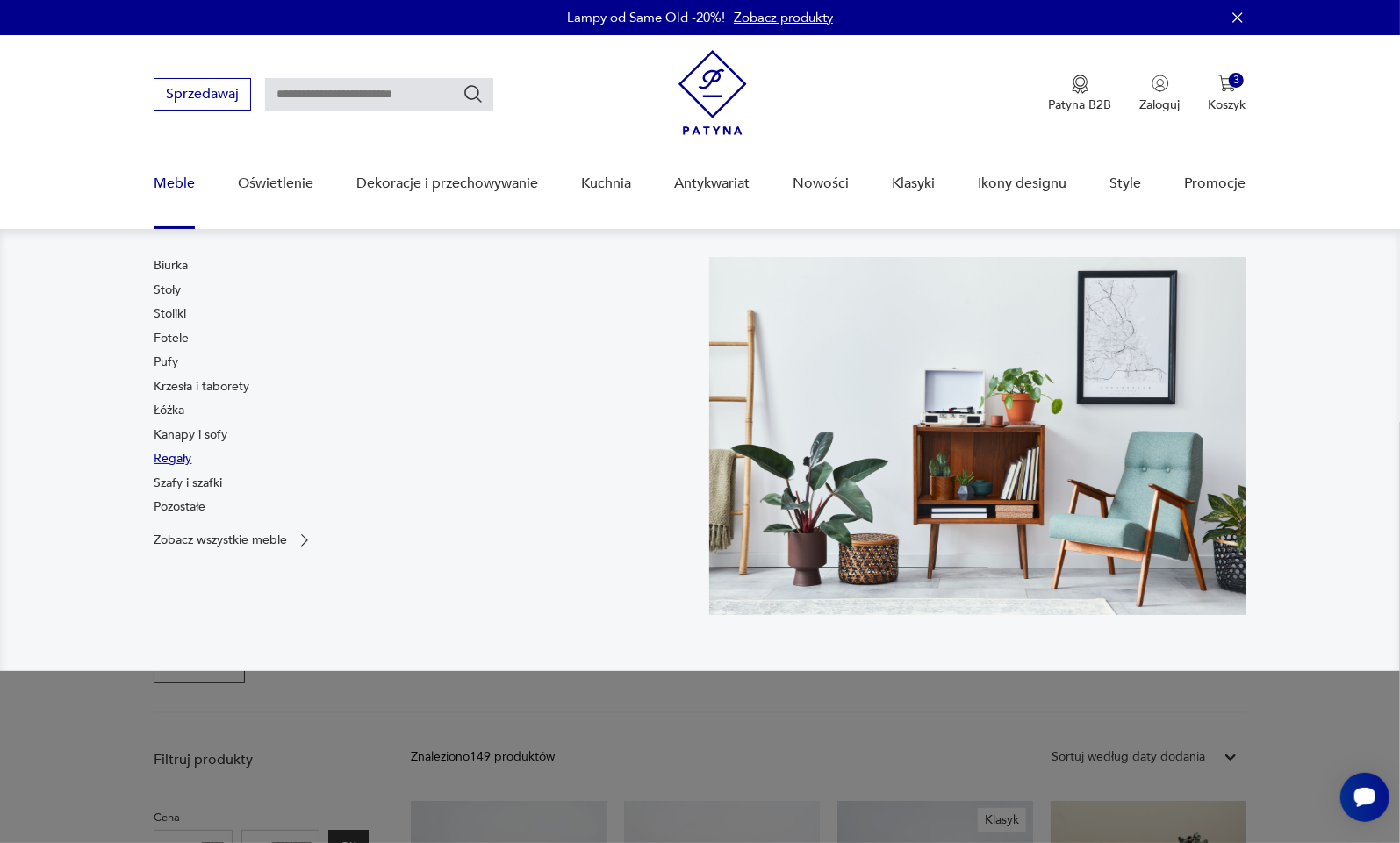
click at [174, 455] on link "Regały" at bounding box center [172, 459] width 38 height 18
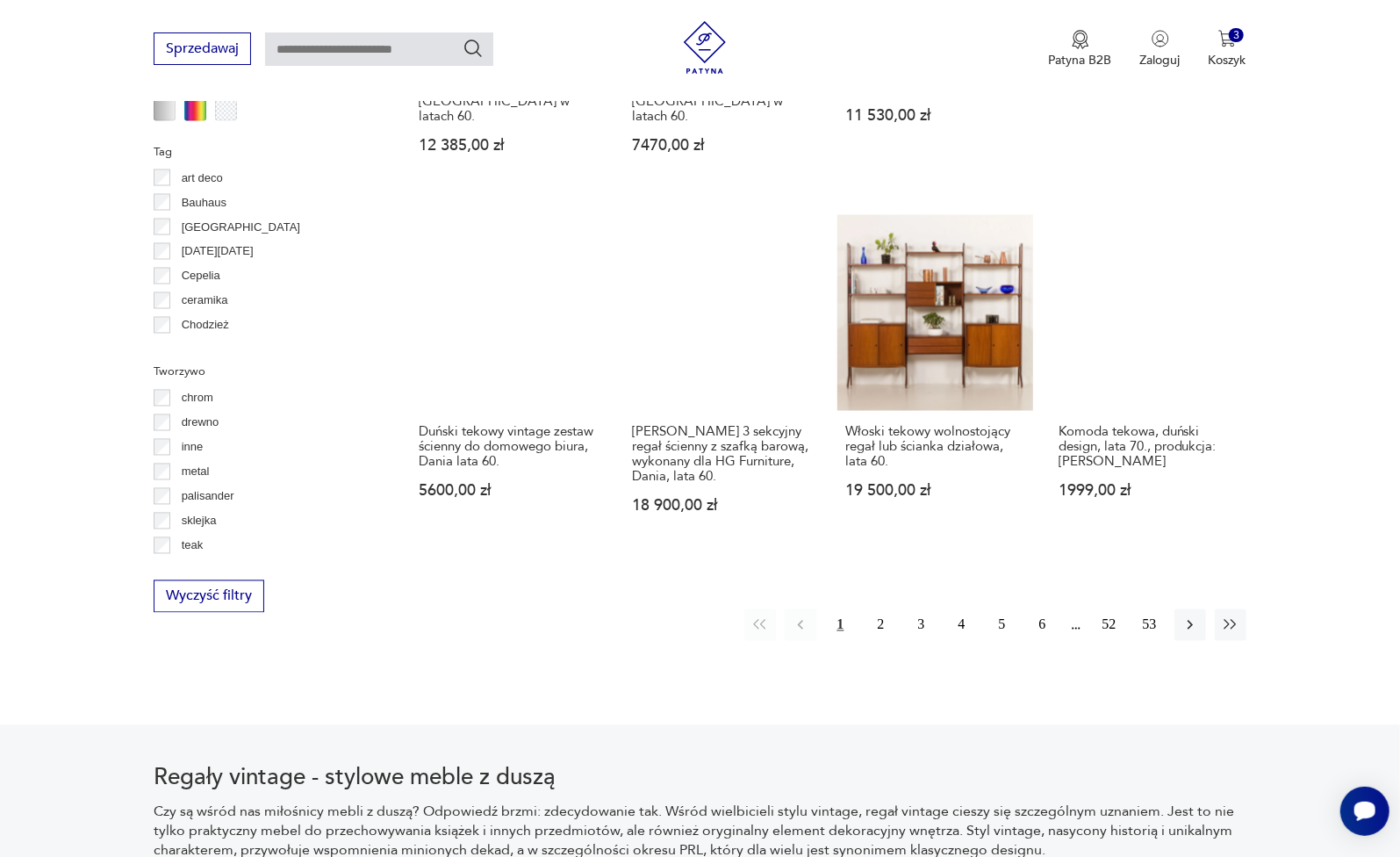
scroll to position [1853, 0]
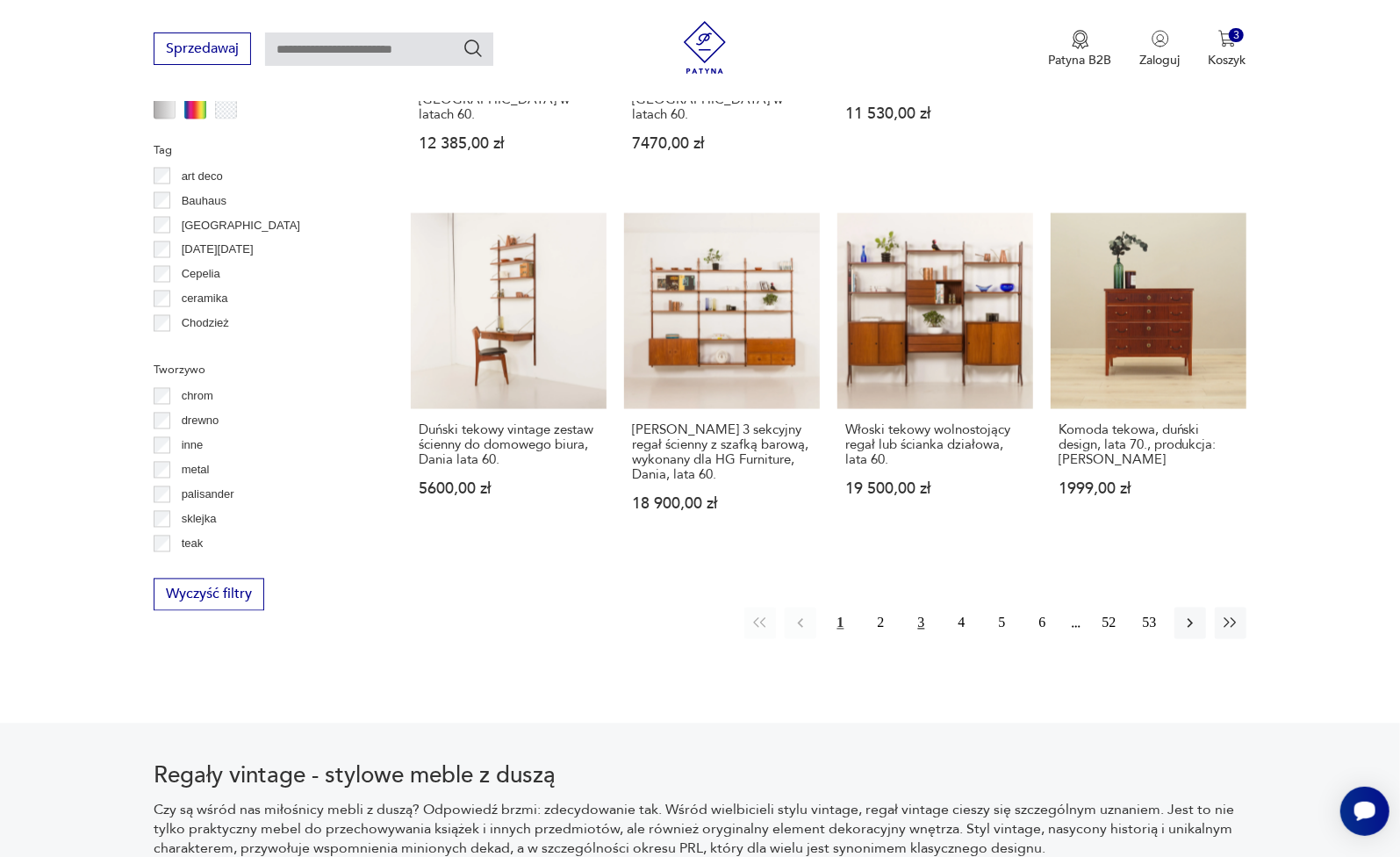
click at [925, 608] on button "3" at bounding box center [922, 624] width 32 height 32
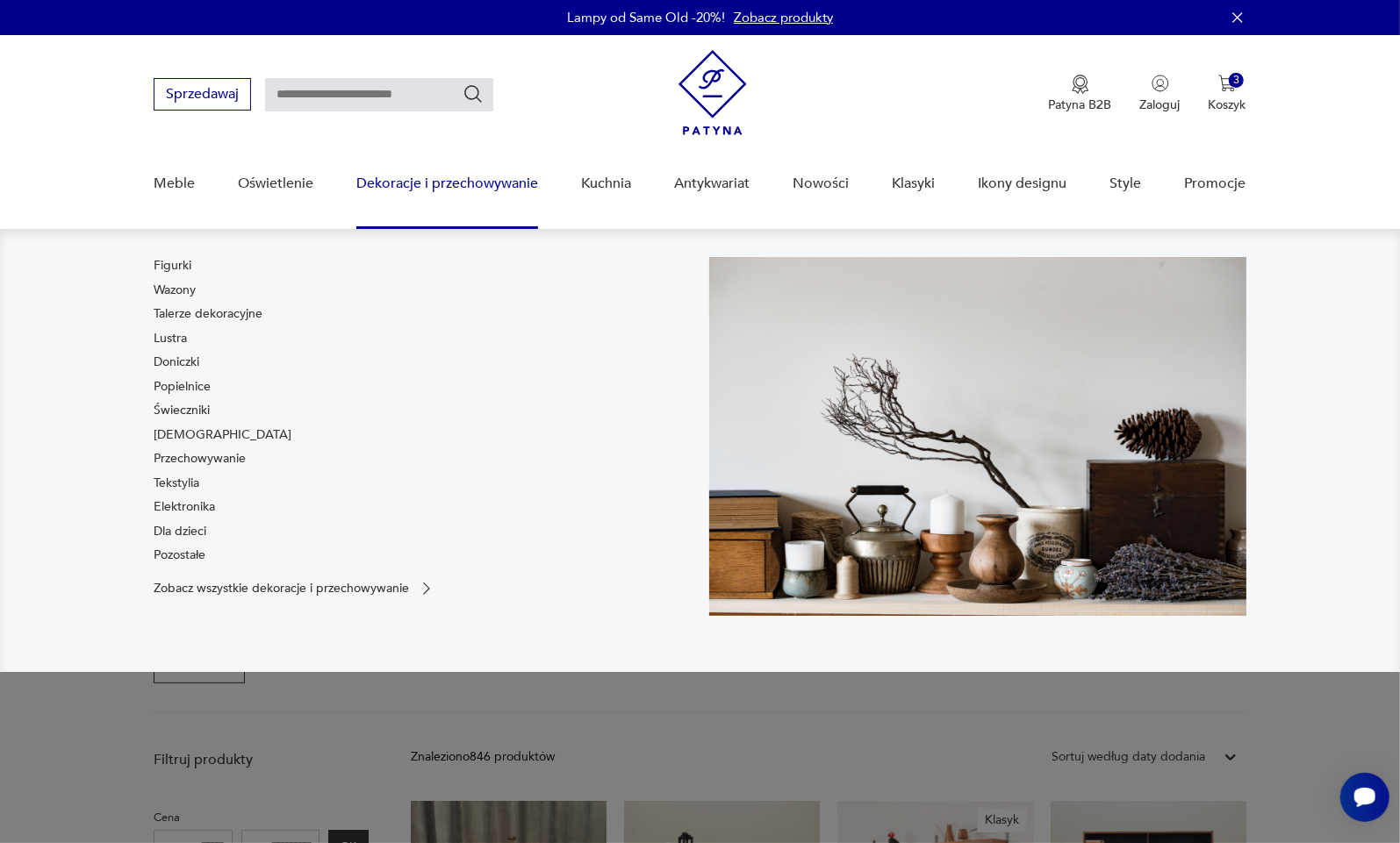
click at [460, 187] on link "Dekoracje i przechowywanie" at bounding box center [447, 184] width 181 height 68
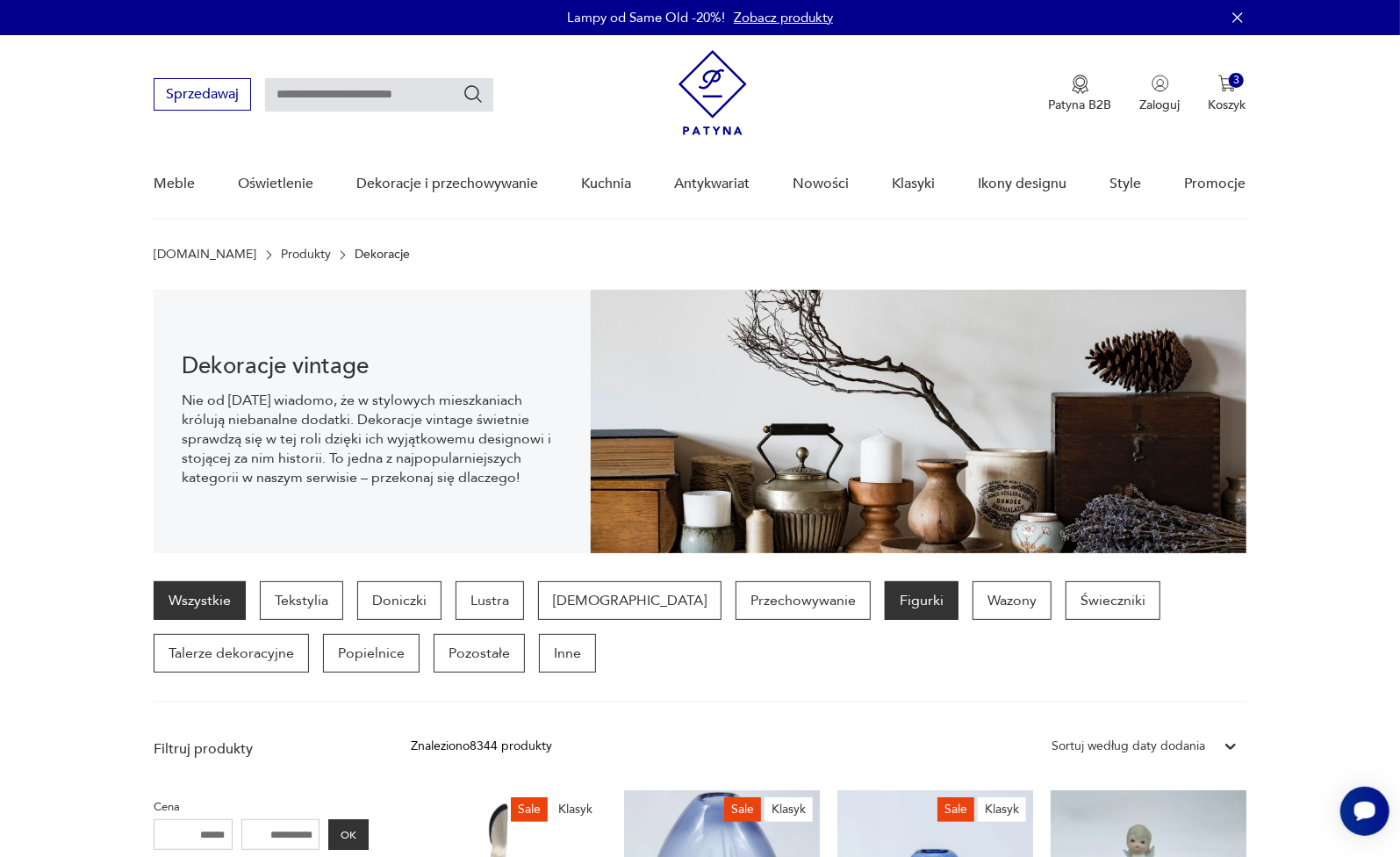
click at [885, 605] on p "Figurki" at bounding box center [922, 600] width 74 height 39
